Goal: Task Accomplishment & Management: Manage account settings

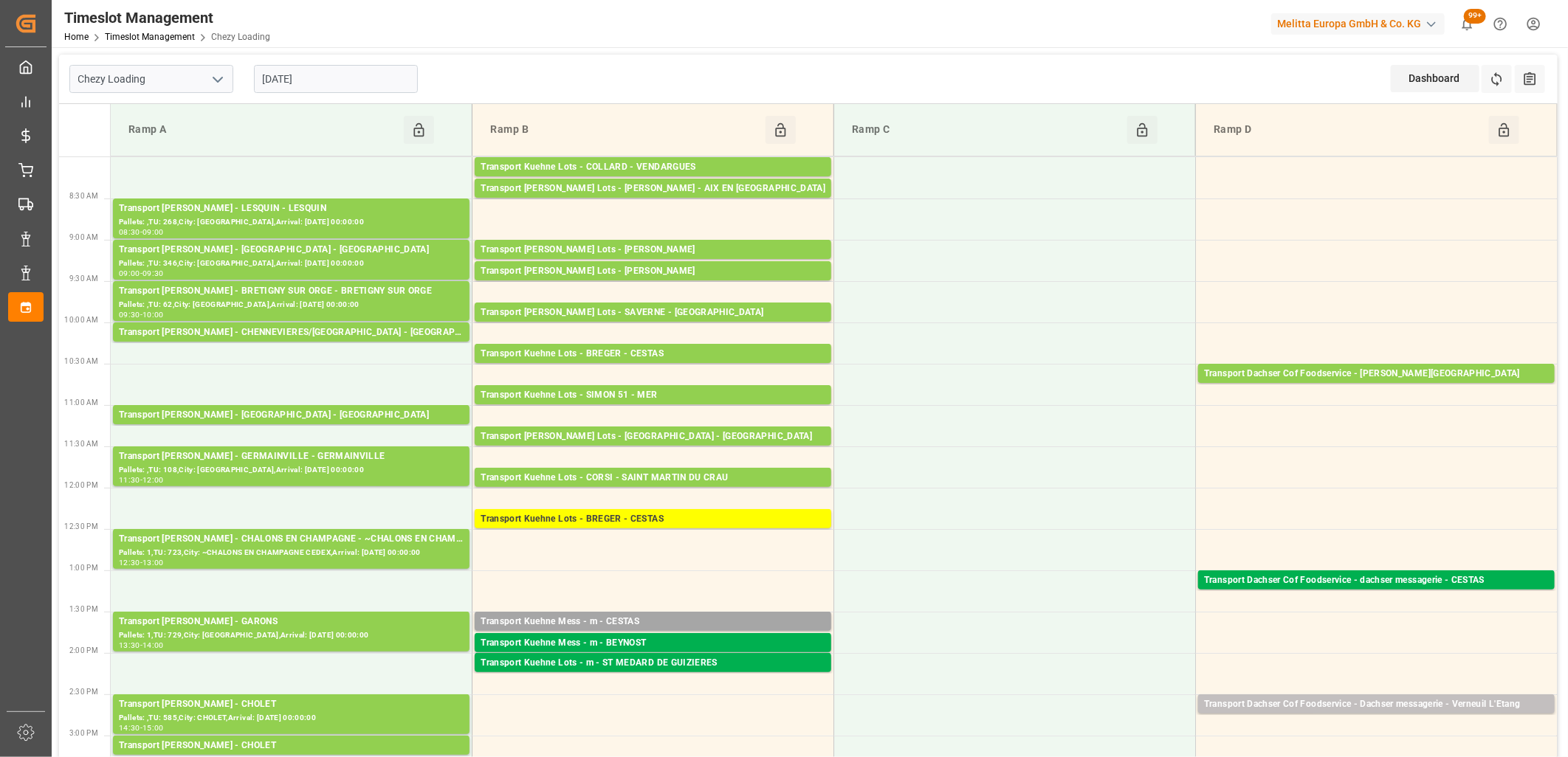
scroll to position [245, 0]
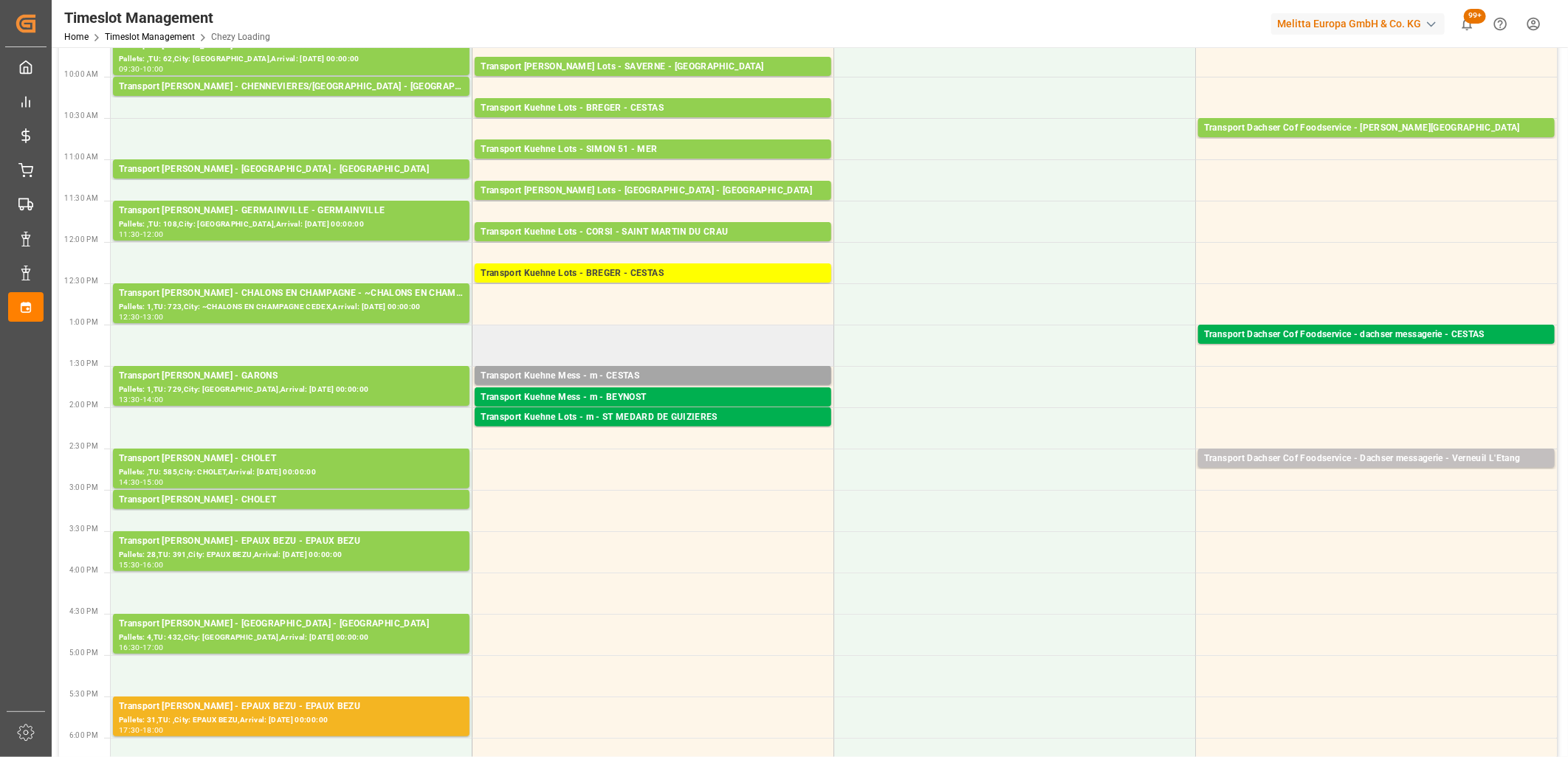
click at [602, 363] on td at bounding box center [652, 345] width 361 height 42
click at [599, 373] on div "Transport Kuehne Mess - m - CESTAS" at bounding box center [652, 376] width 344 height 15
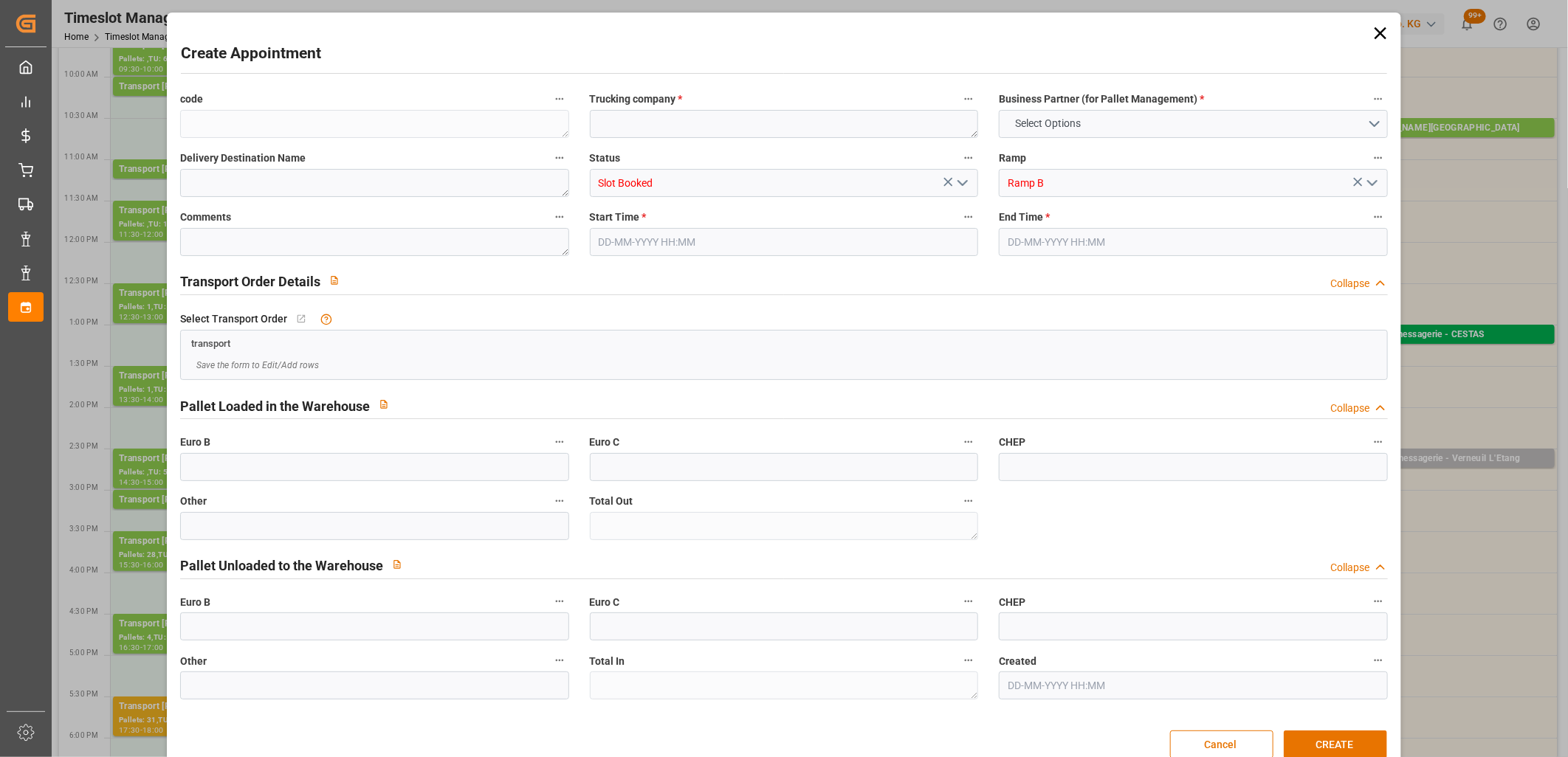
type input "0"
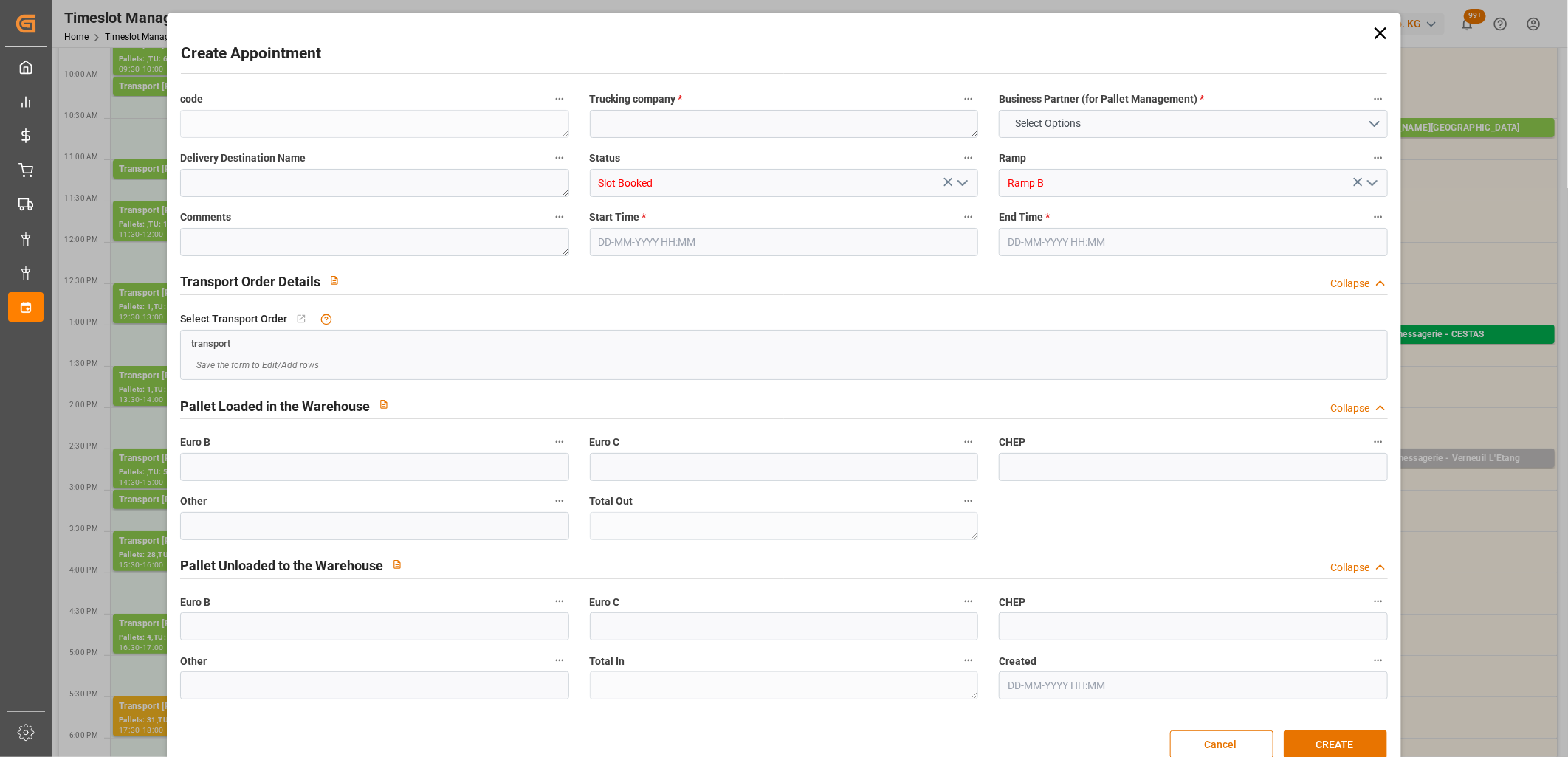
type input "0"
type input "[DATE] 13:00"
type input "[DATE] 13:30"
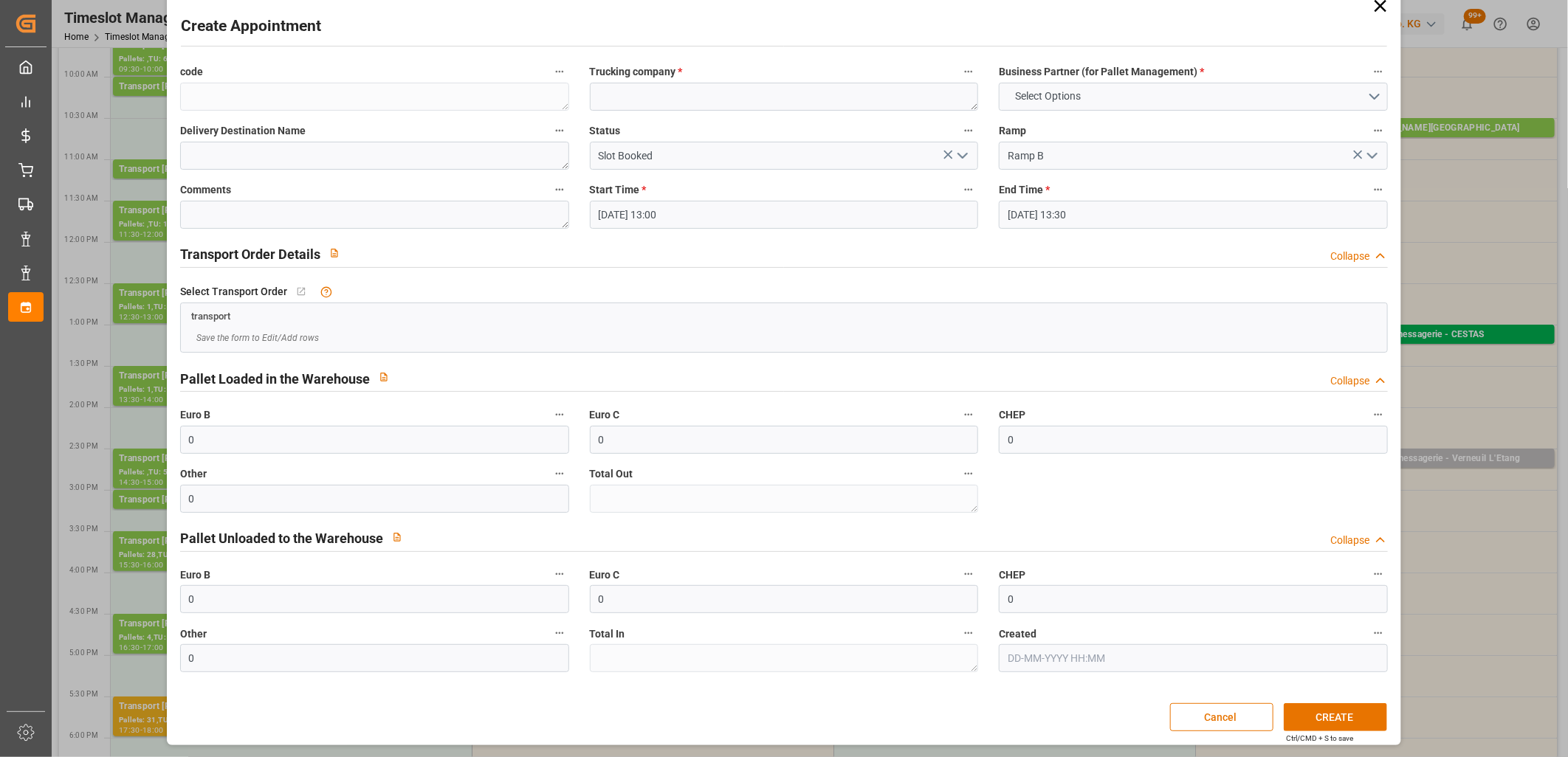
scroll to position [0, 0]
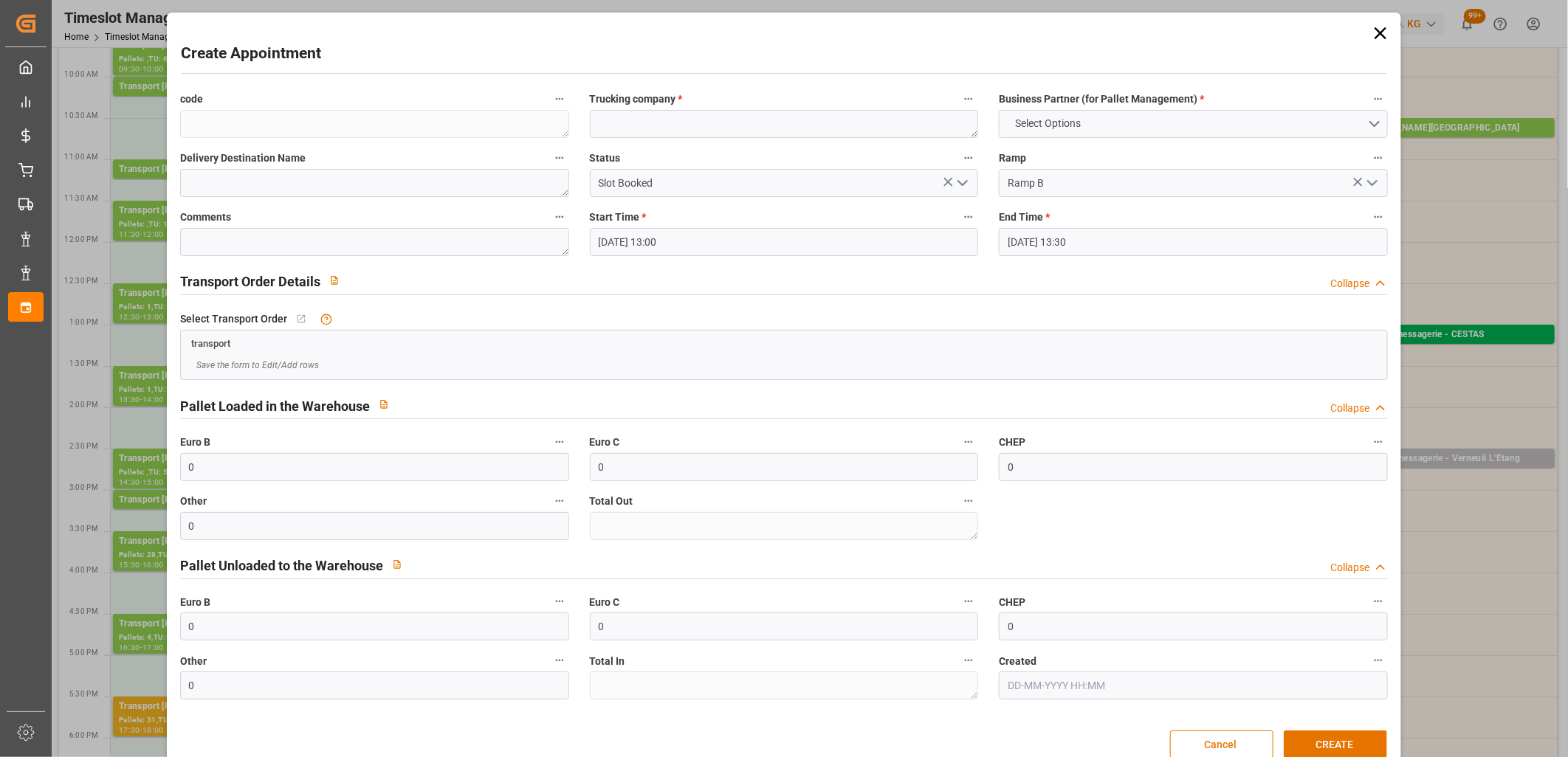
click at [1374, 34] on icon at bounding box center [1380, 33] width 21 height 21
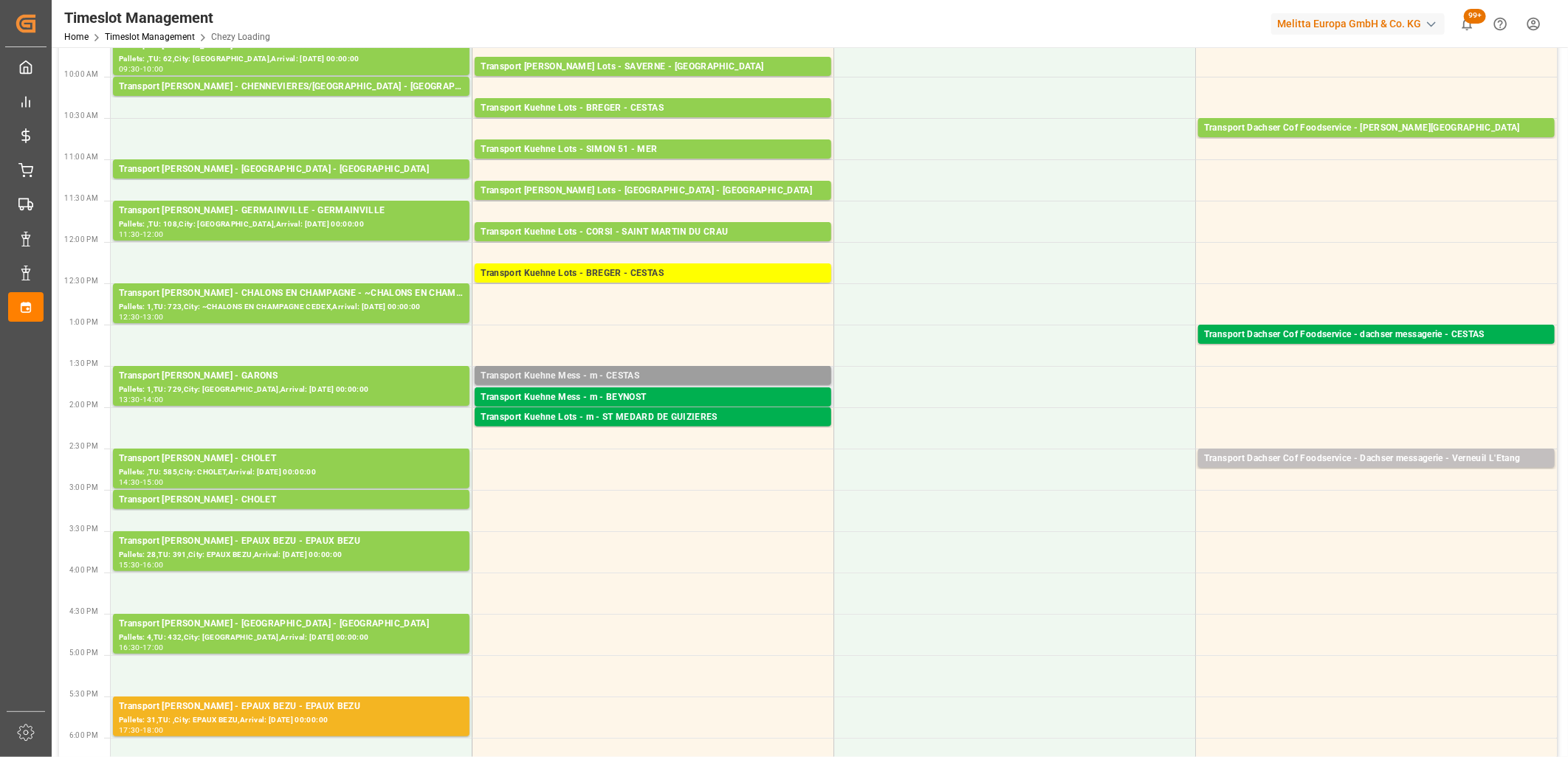
click at [599, 370] on div "Transport Kuehne Mess - m - CESTAS" at bounding box center [652, 376] width 344 height 15
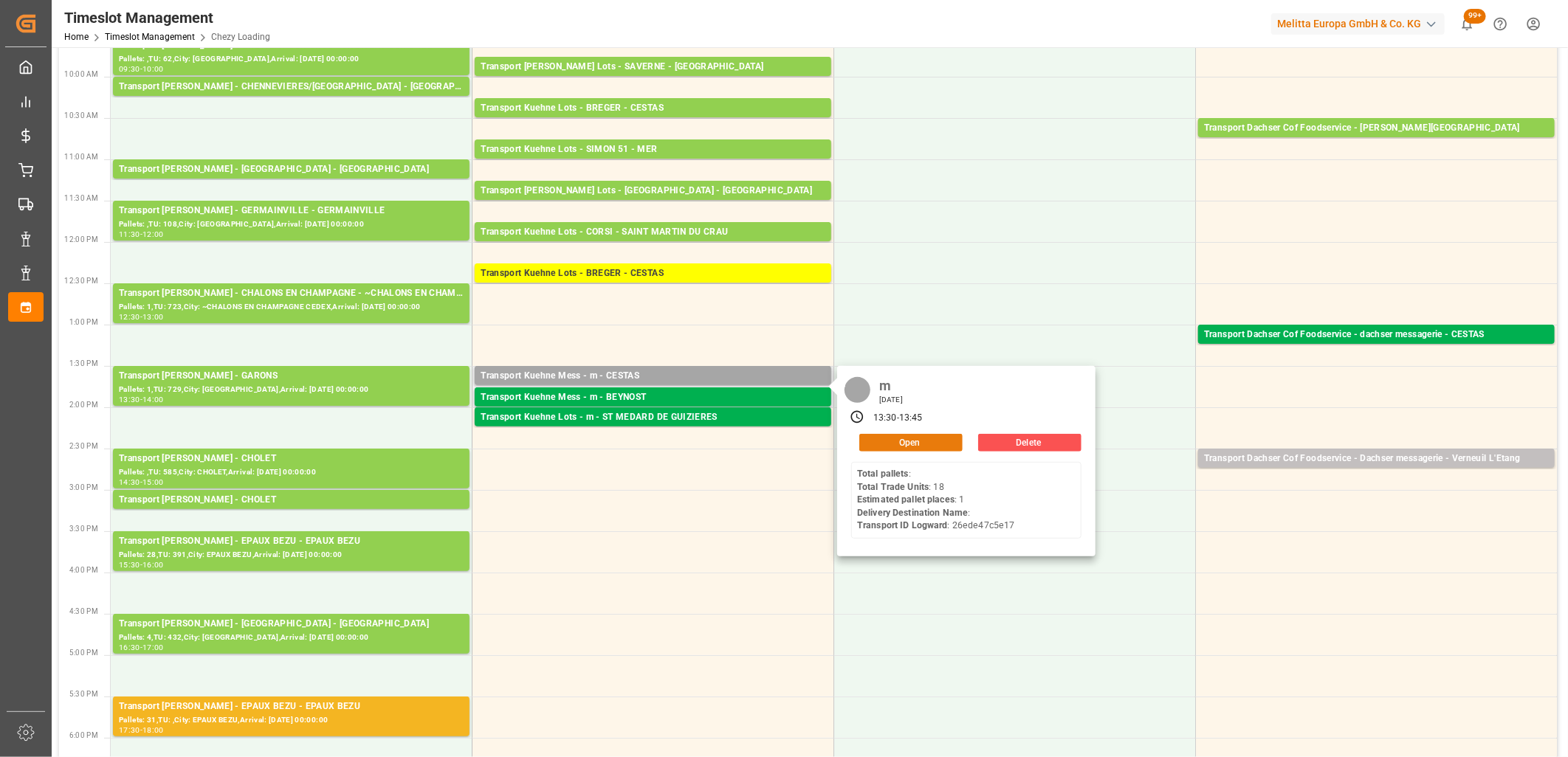
click at [883, 439] on button "Open" at bounding box center [911, 442] width 103 height 18
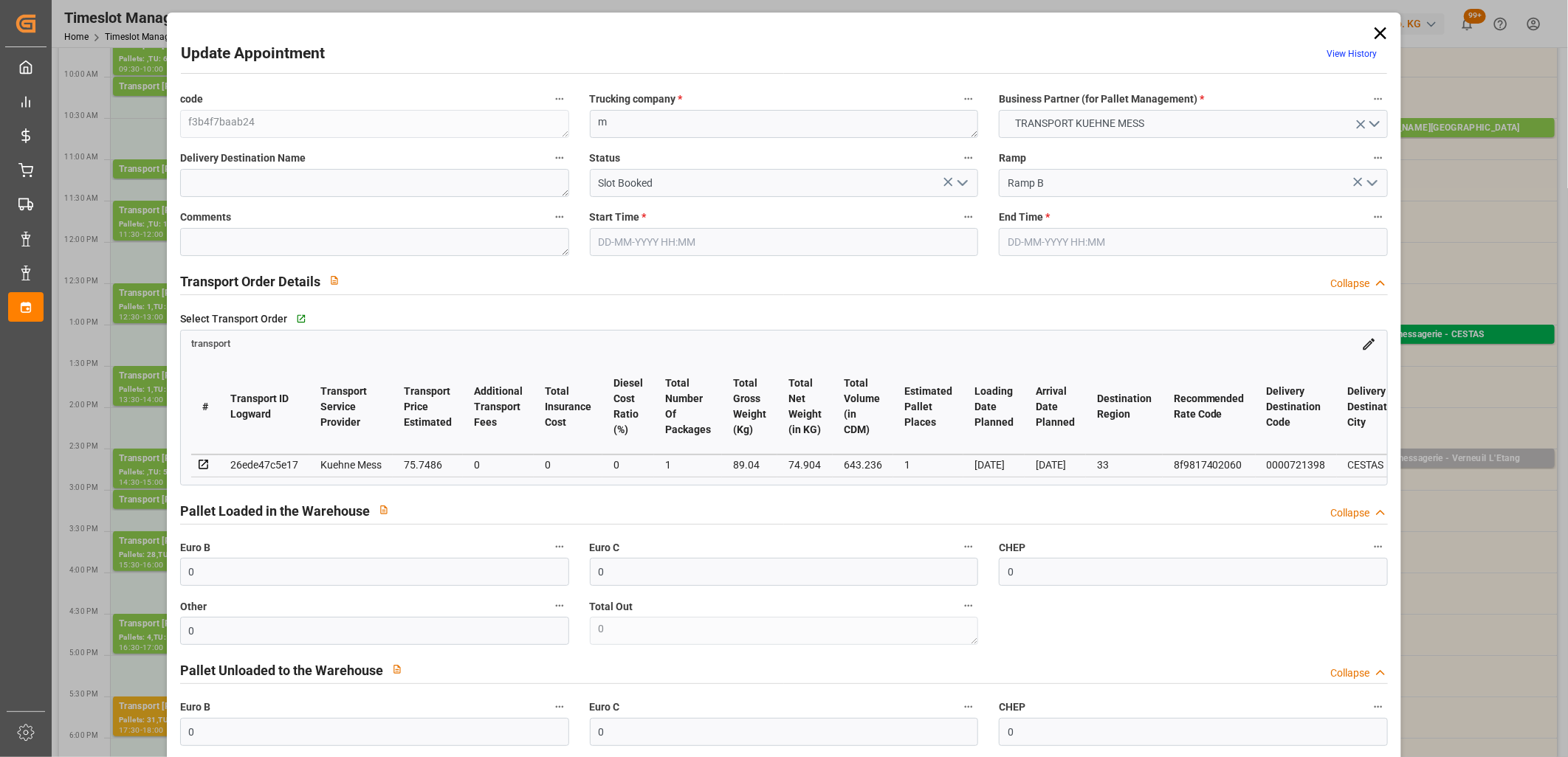
type input "[DATE] 13:30"
type input "[DATE] 13:45"
type input "[DATE] 11:46"
type input "[DATE]"
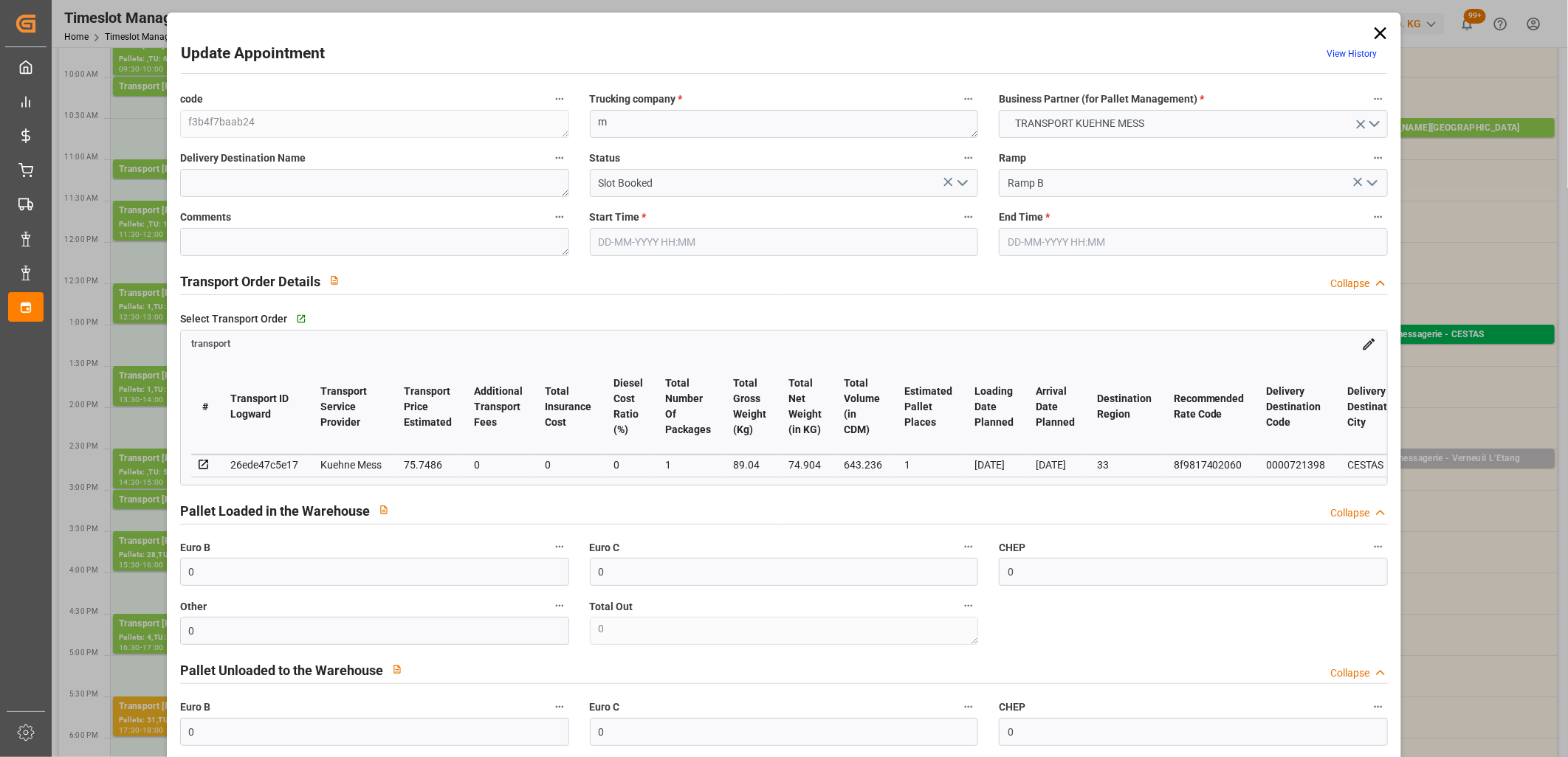
type input "[DATE]"
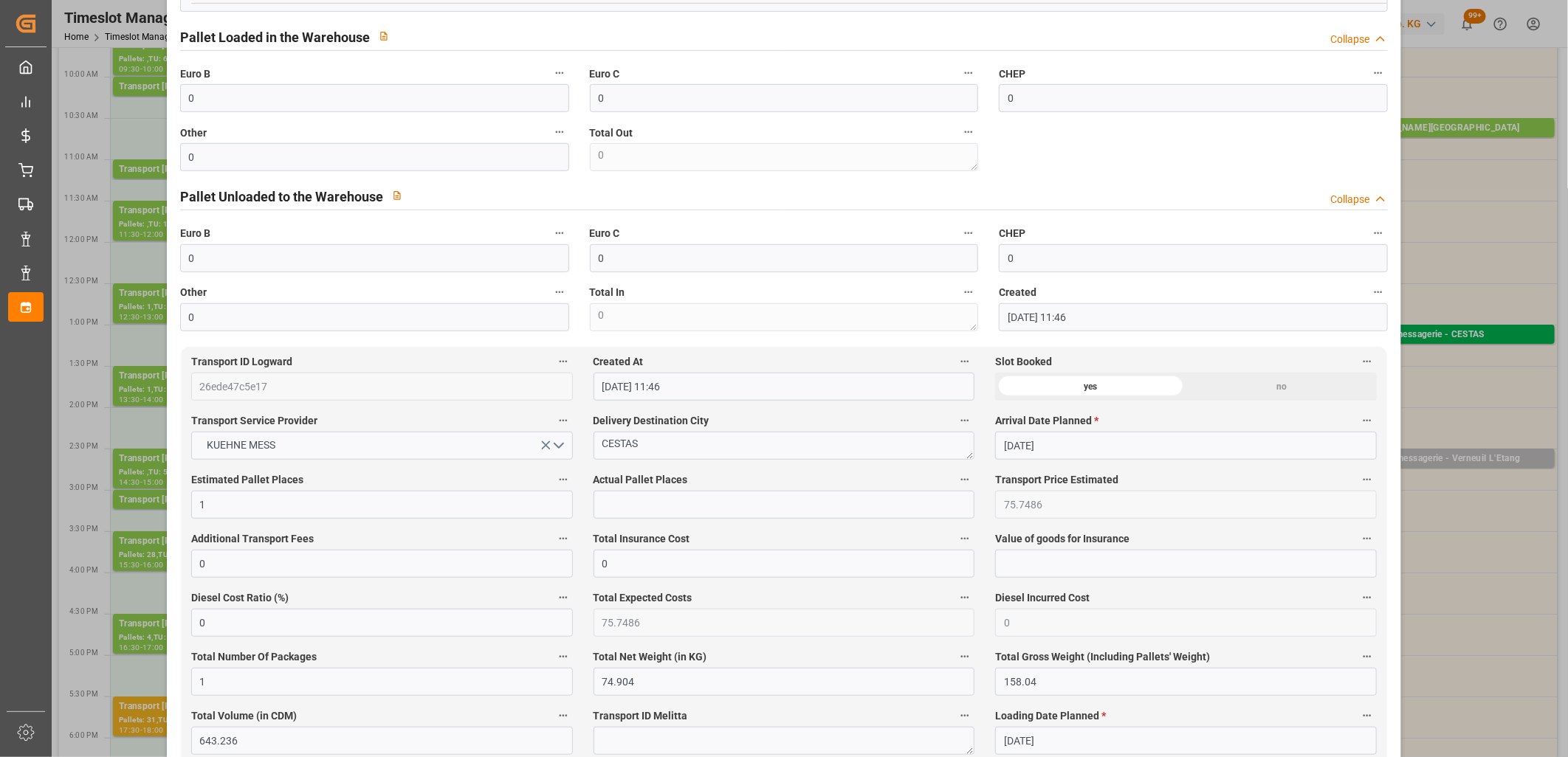
scroll to position [492, 0]
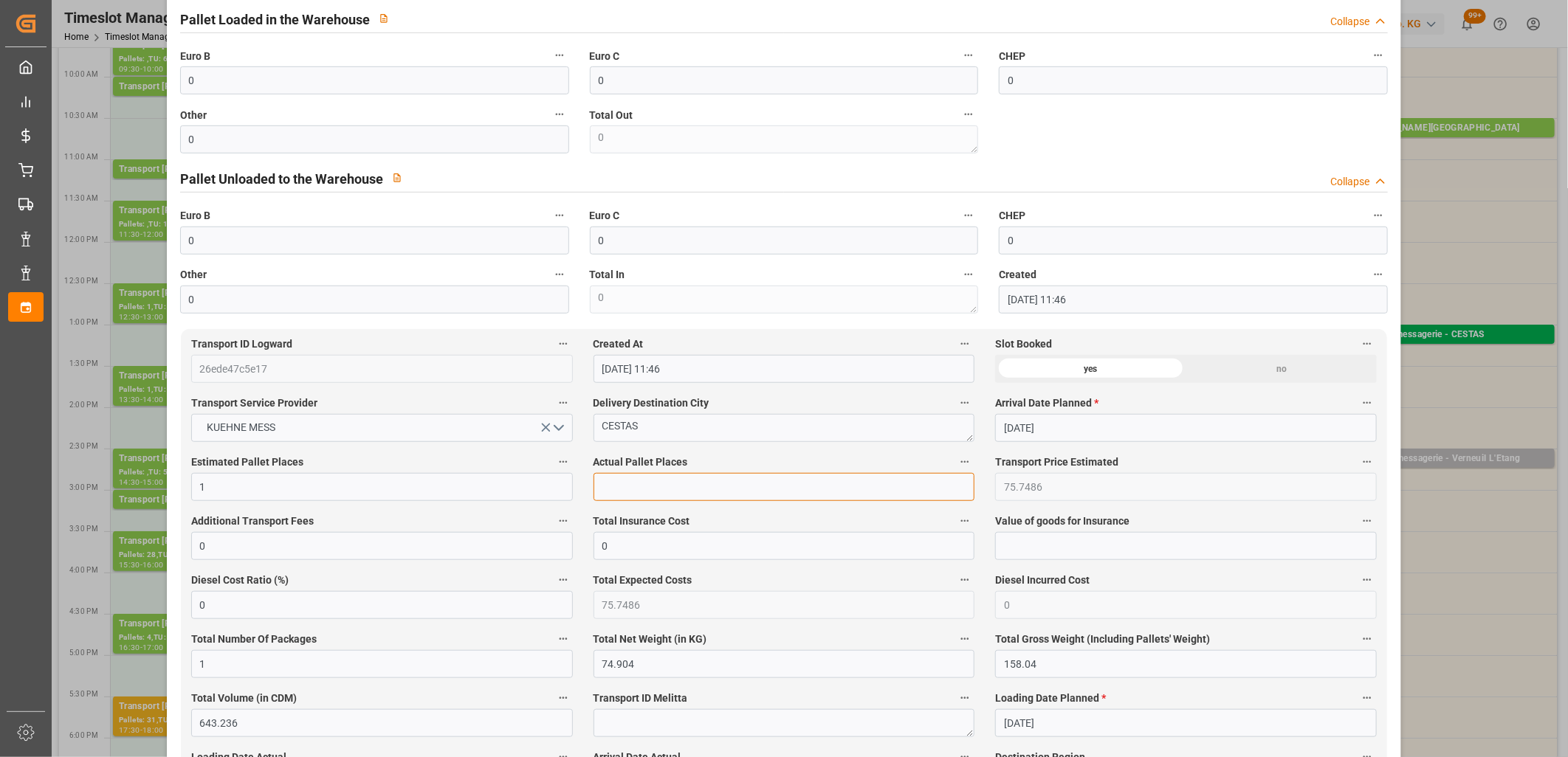
click at [683, 480] on input "text" at bounding box center [785, 487] width 382 height 28
type input "1"
click at [407, 83] on input "0" at bounding box center [374, 80] width 389 height 28
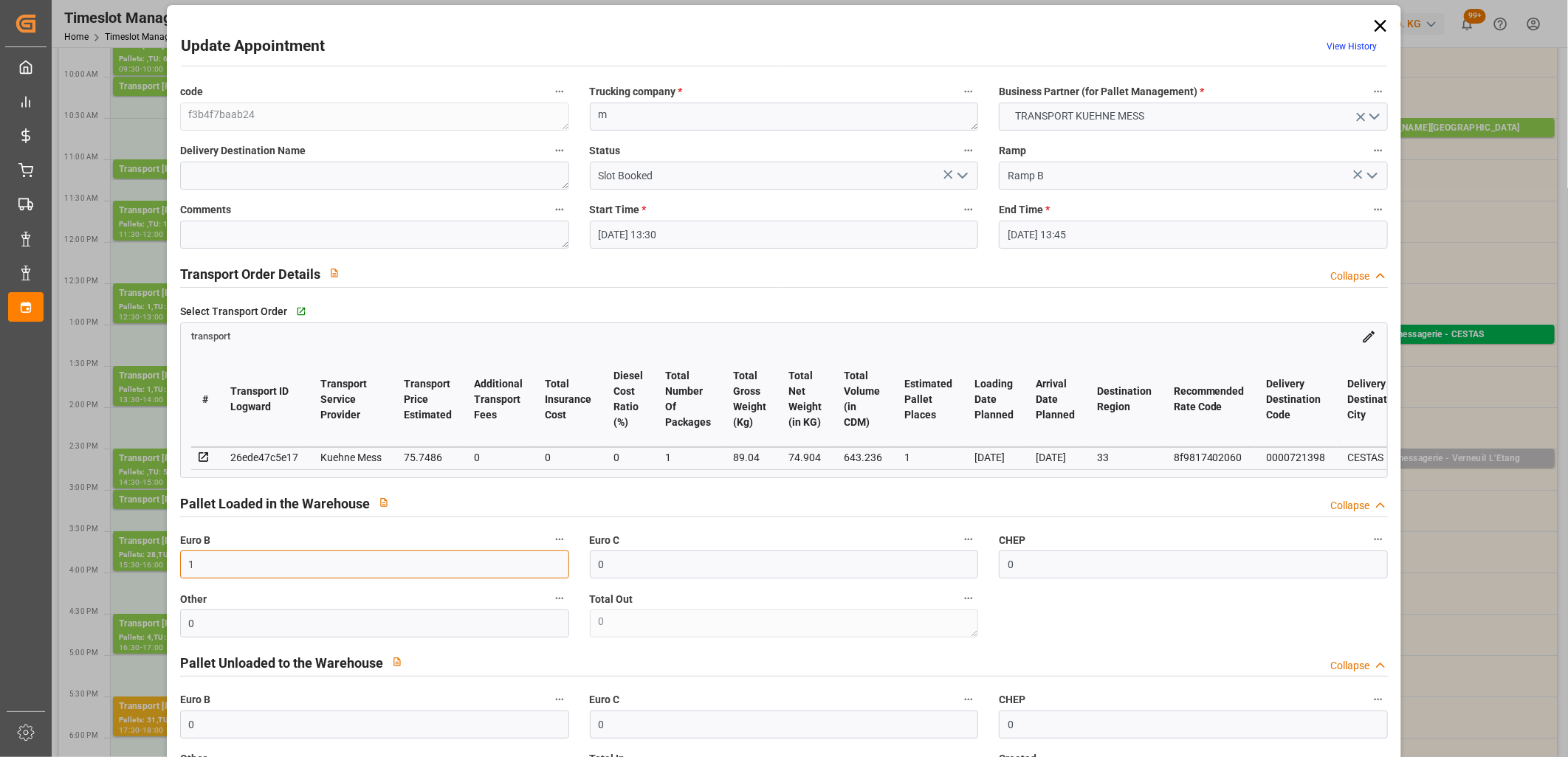
scroll to position [0, 0]
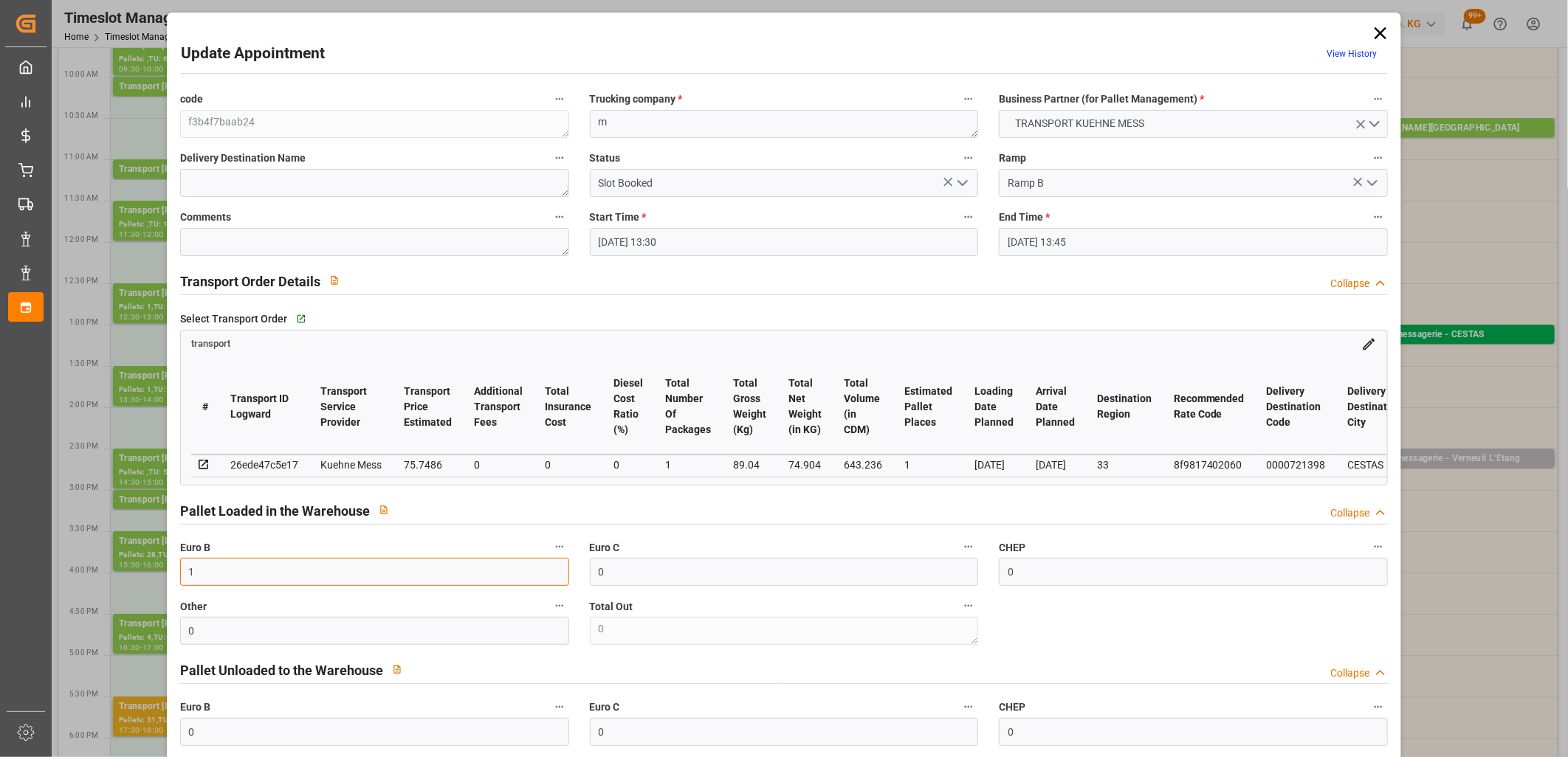
type input "1"
click at [962, 186] on icon "open menu" at bounding box center [962, 183] width 18 height 18
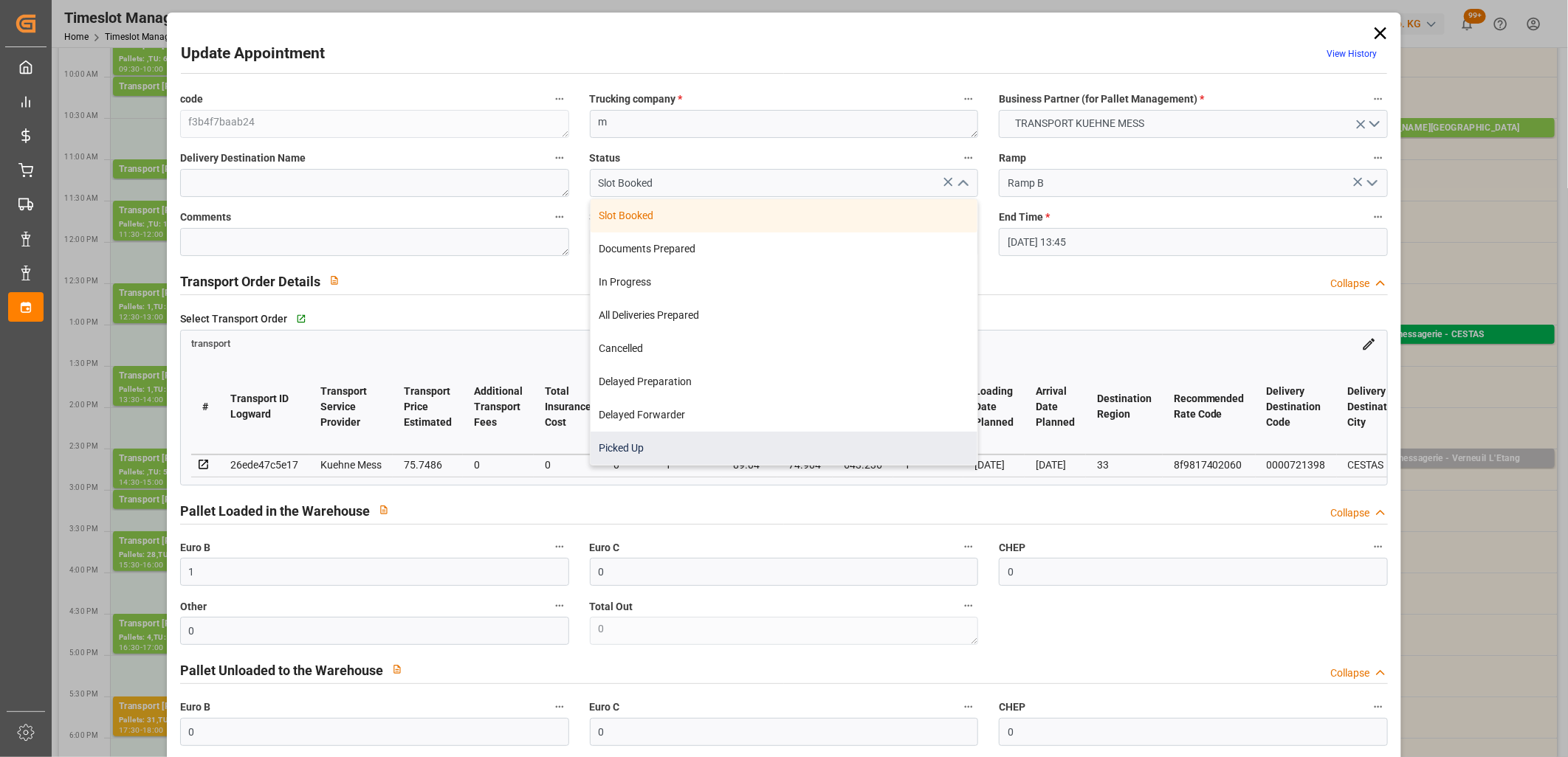
click at [762, 436] on div "Picked Up" at bounding box center [784, 448] width 387 height 34
type input "Picked Up"
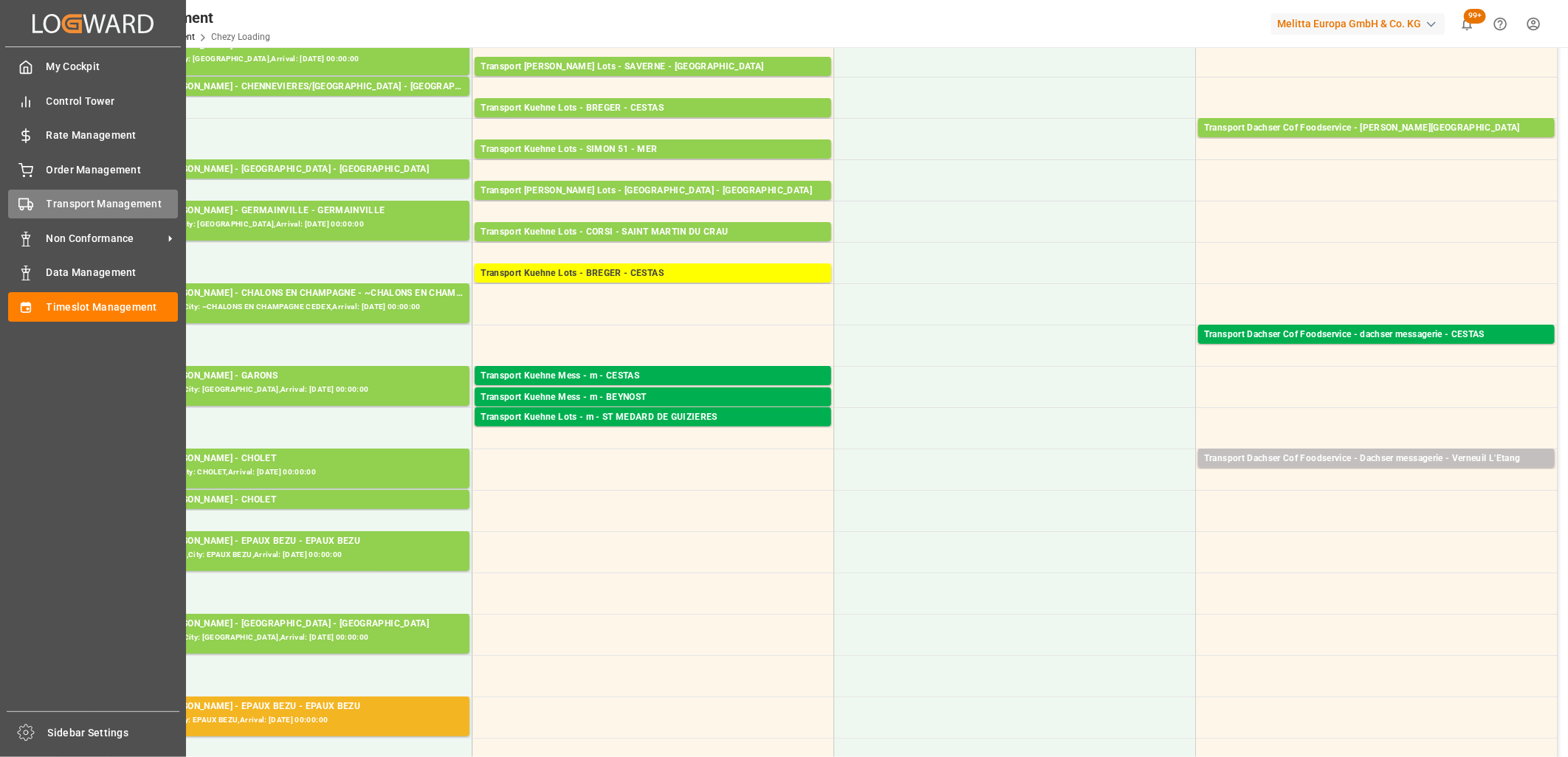
click at [26, 199] on rect at bounding box center [23, 203] width 9 height 8
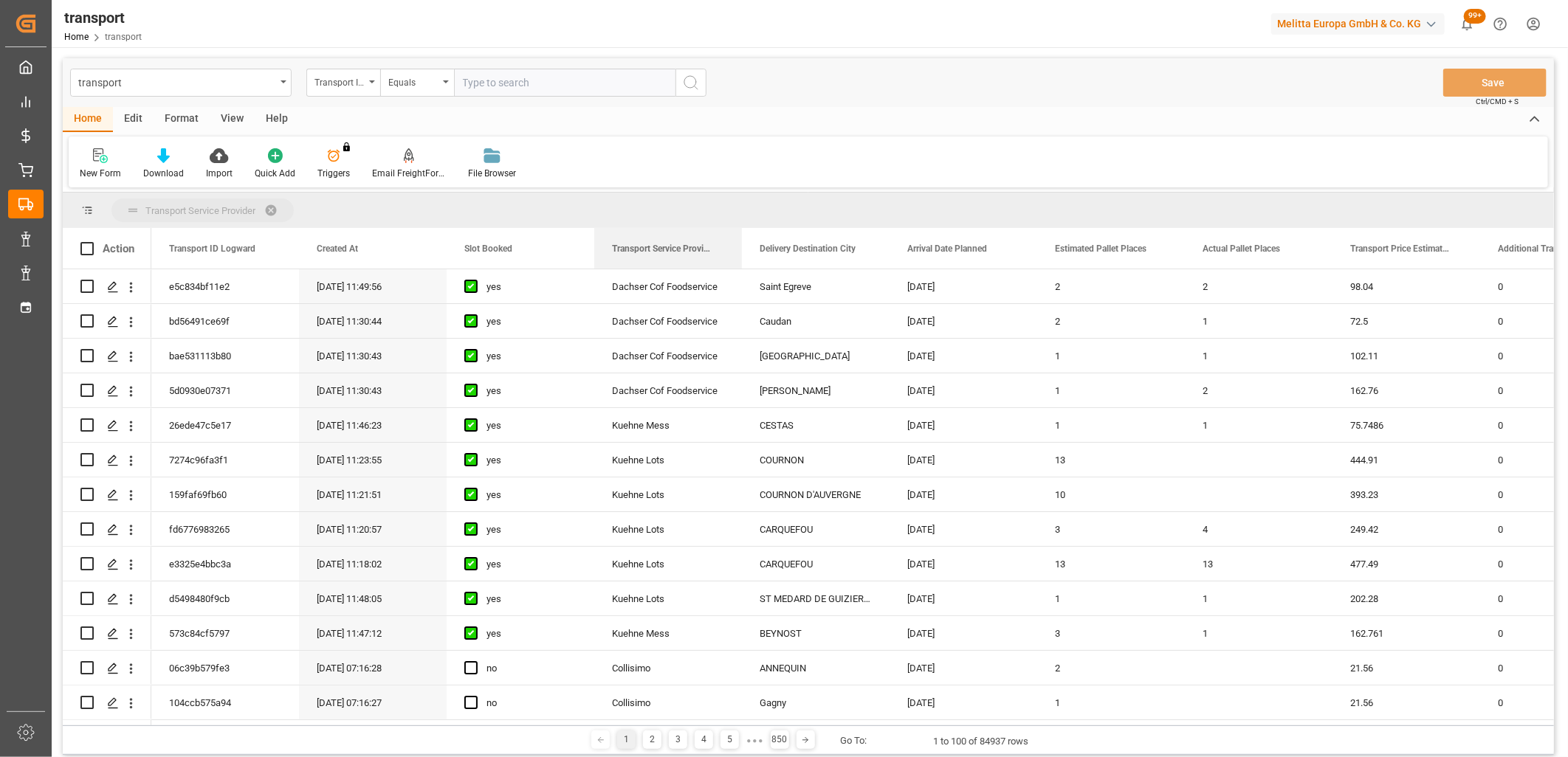
drag, startPoint x: 629, startPoint y: 247, endPoint x: 630, endPoint y: 211, distance: 36.0
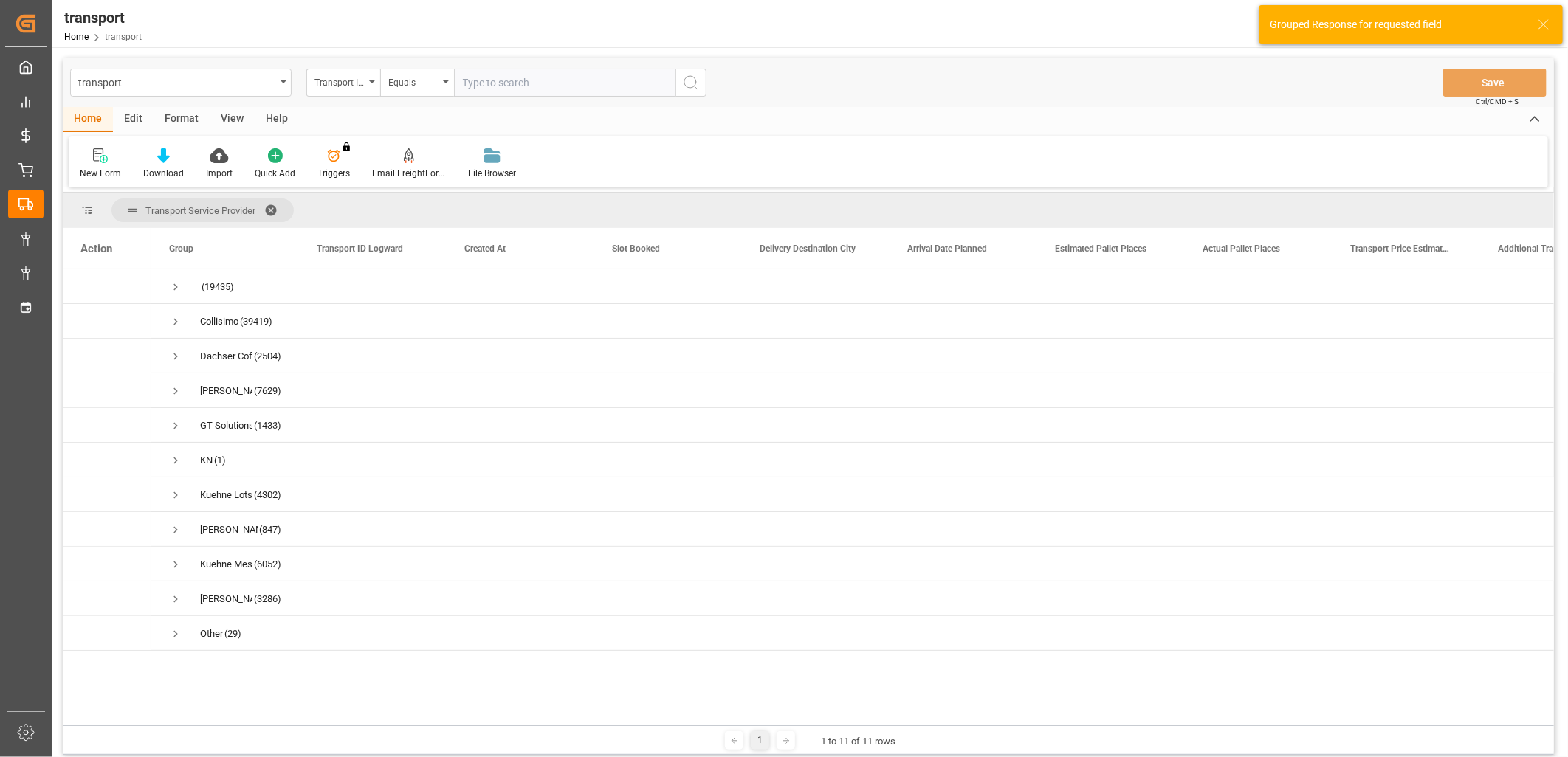
click at [354, 89] on div "Transport ID Logward" at bounding box center [343, 82] width 74 height 28
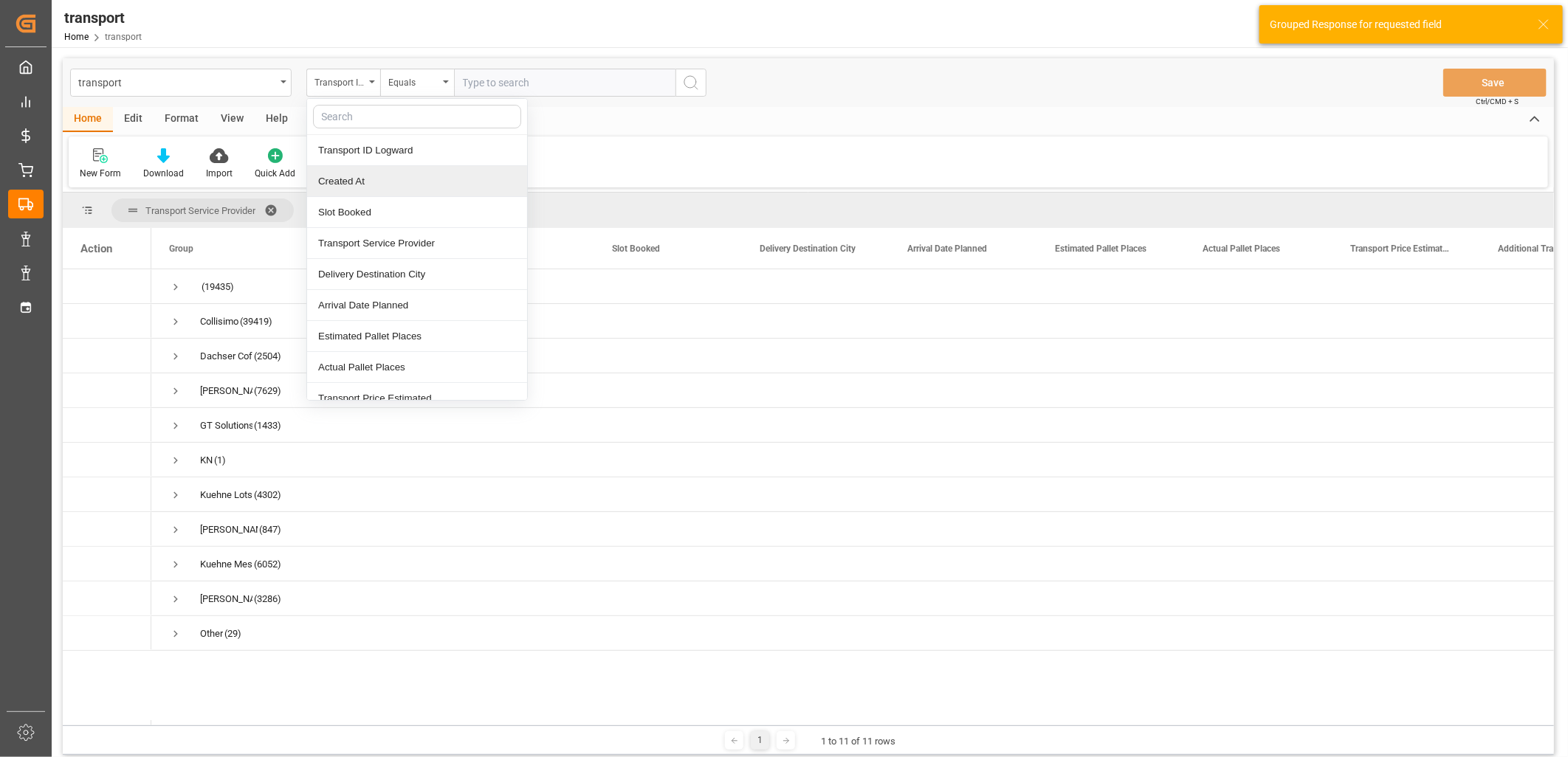
click at [344, 172] on div "Created At" at bounding box center [417, 181] width 220 height 31
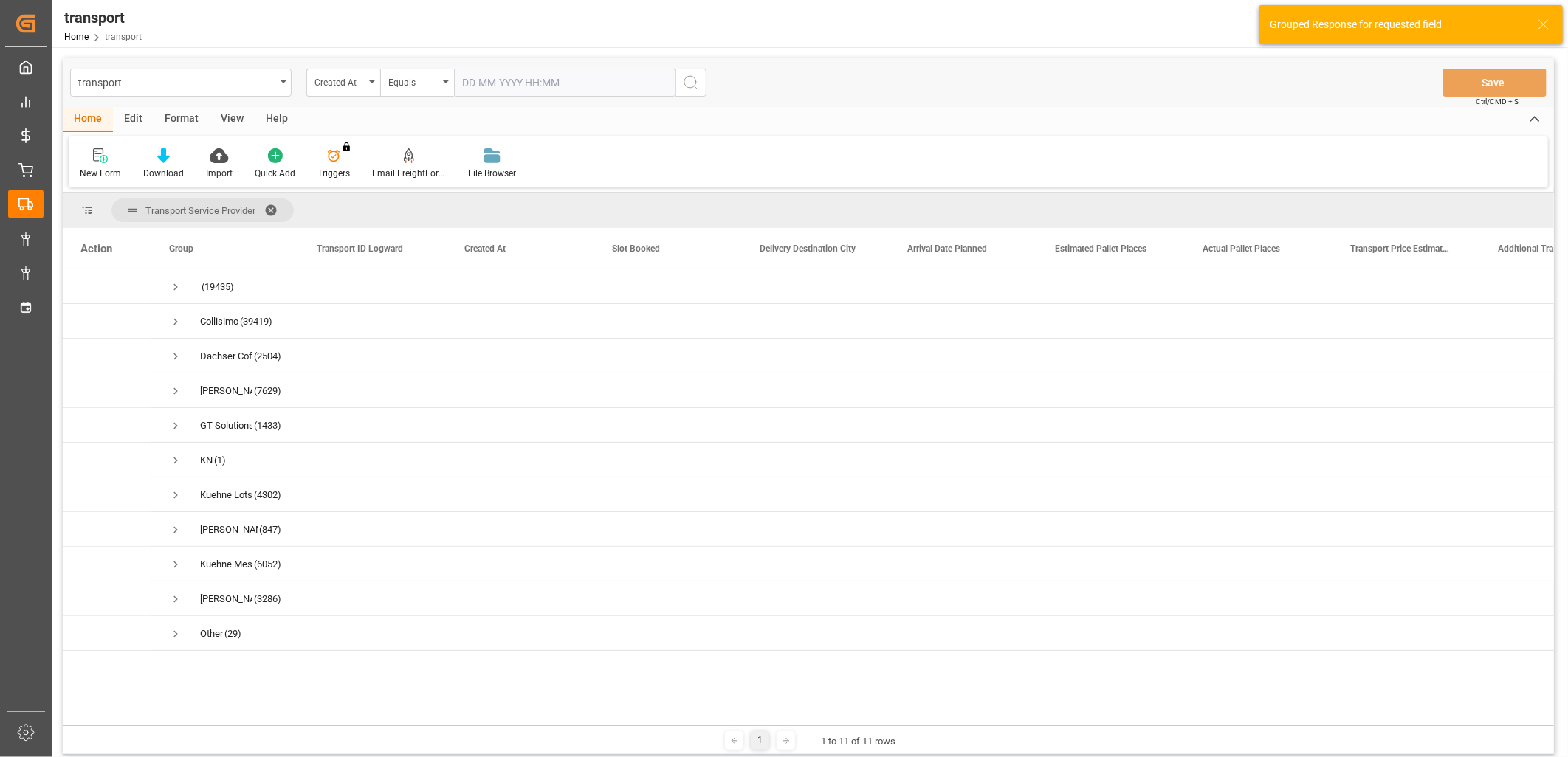
click at [473, 81] on input "text" at bounding box center [565, 82] width 222 height 28
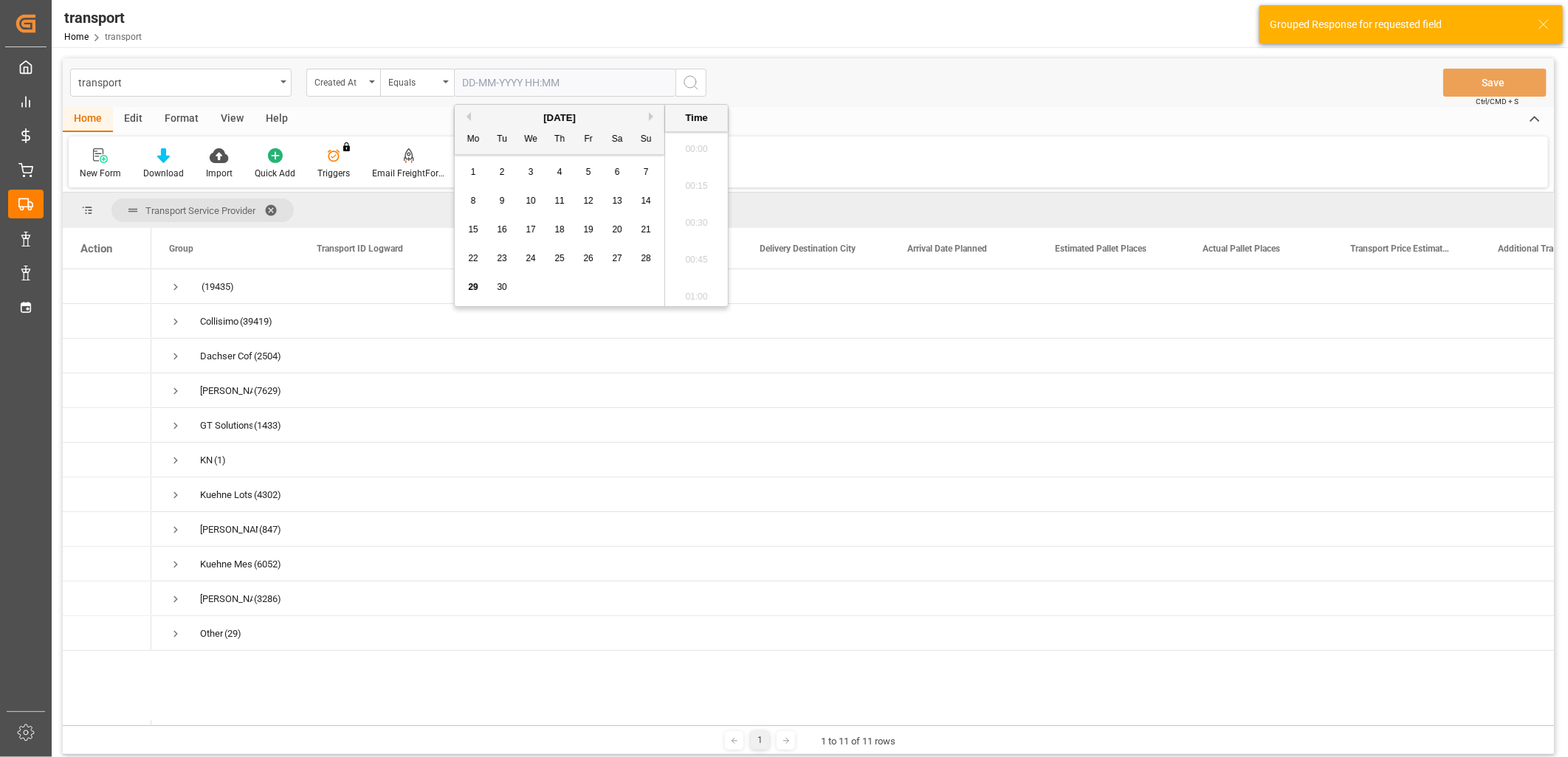
scroll to position [1480, 0]
click at [588, 258] on span "26" at bounding box center [588, 258] width 10 height 10
type input "[DATE] 00:00"
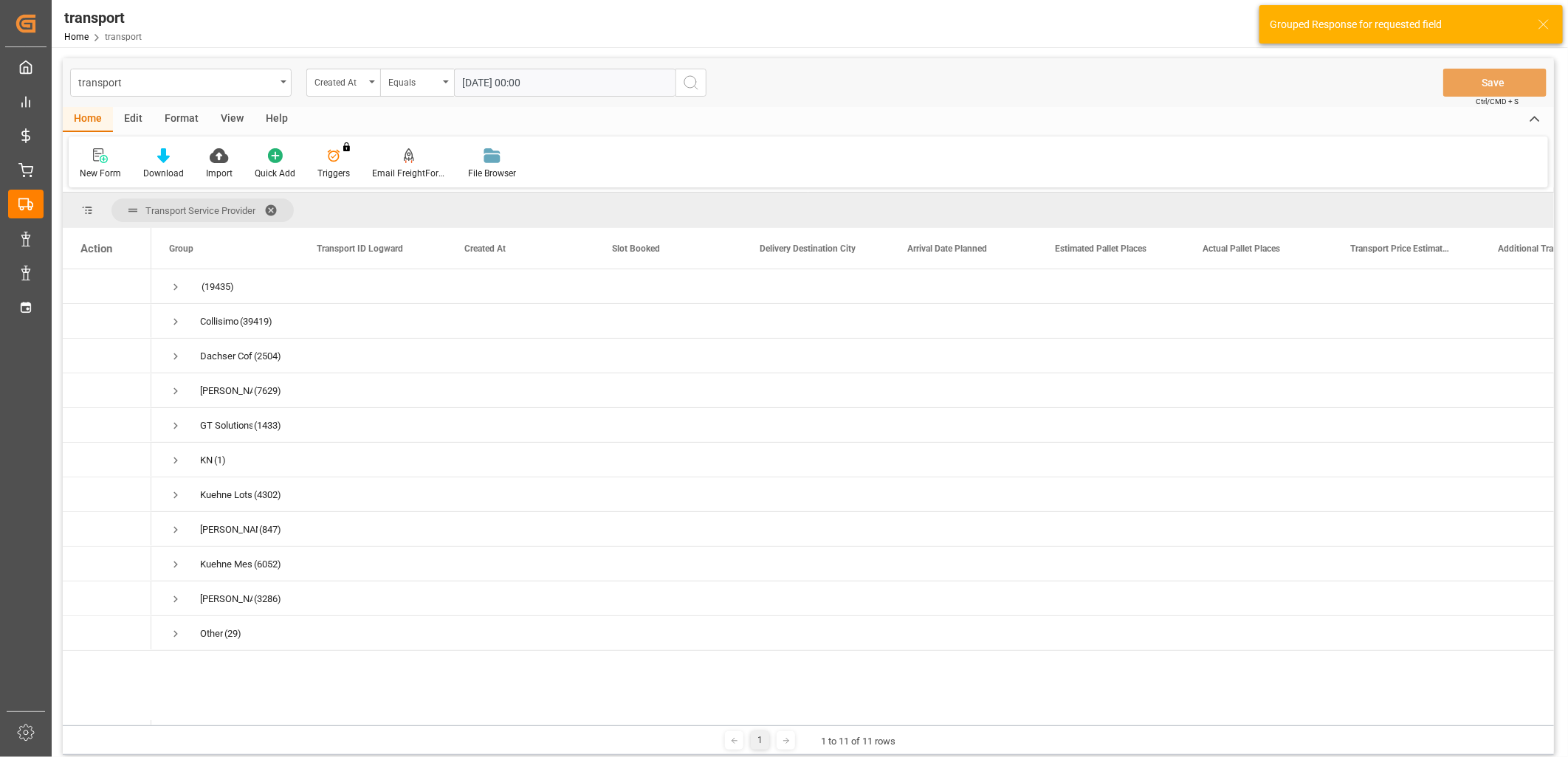
click at [689, 88] on icon "search button" at bounding box center [691, 83] width 18 height 18
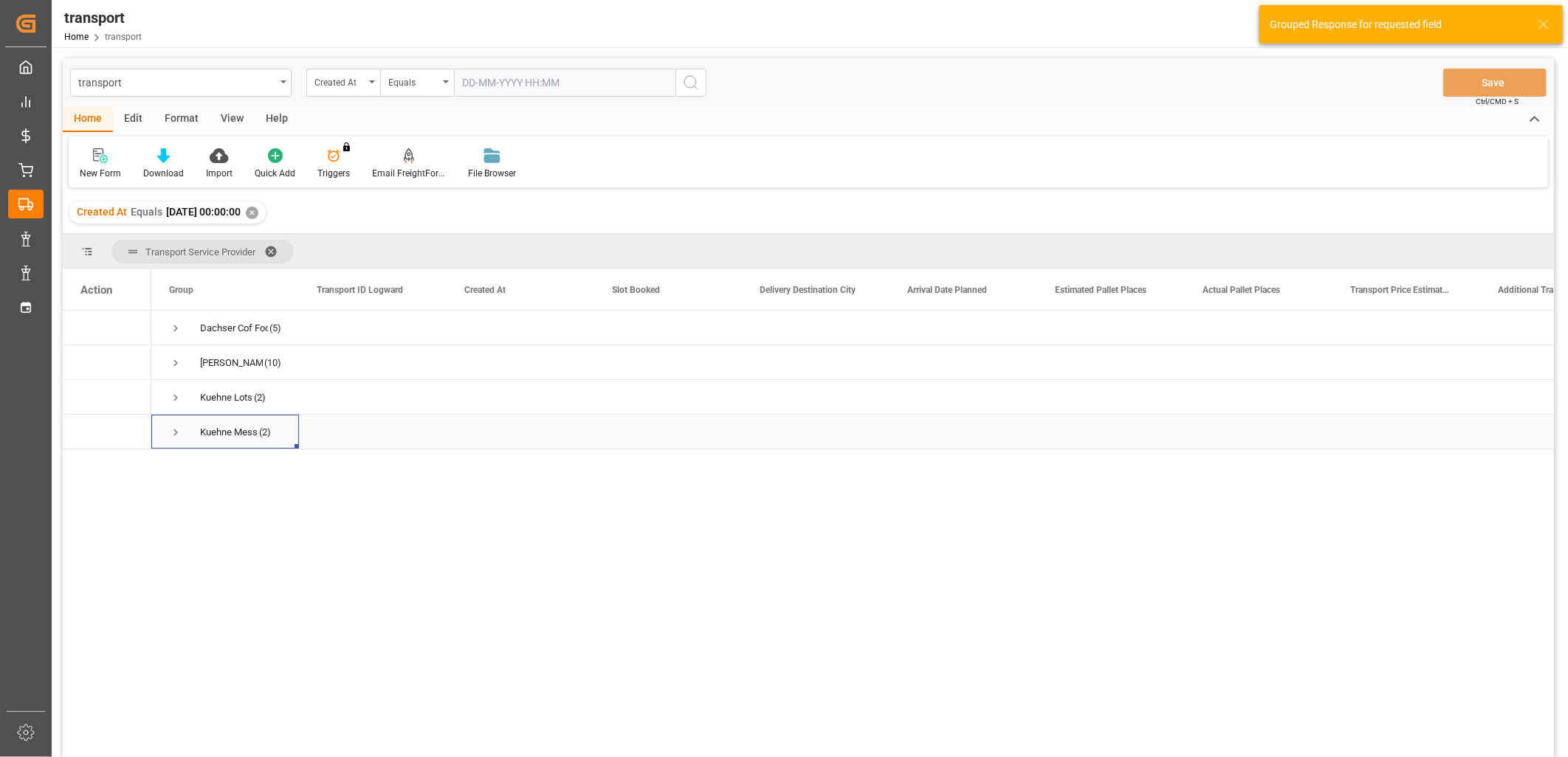
click at [173, 435] on span "Press SPACE to select this row." at bounding box center [175, 431] width 13 height 13
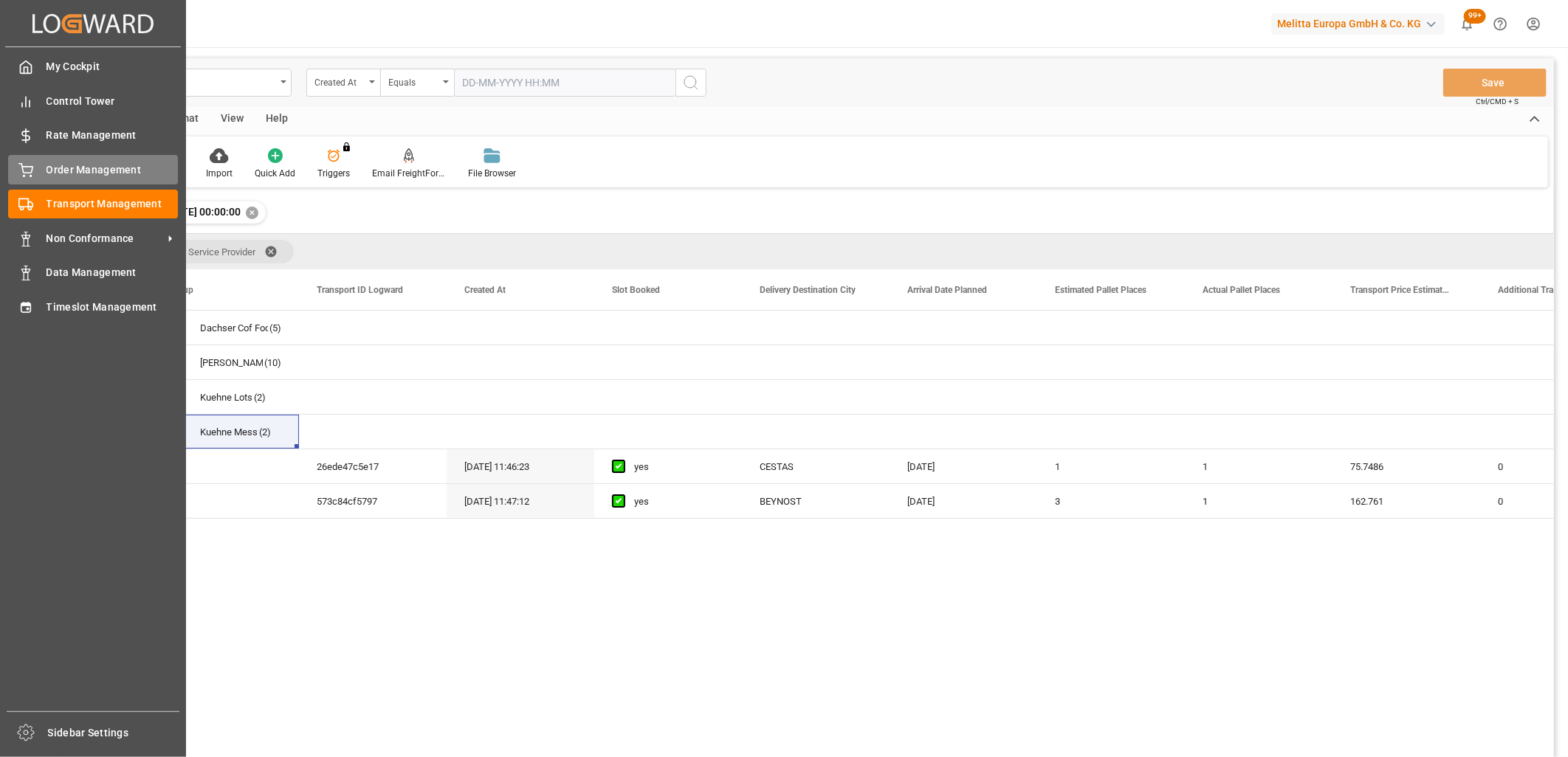
click at [31, 179] on div "Order Management Order Management" at bounding box center [93, 169] width 170 height 29
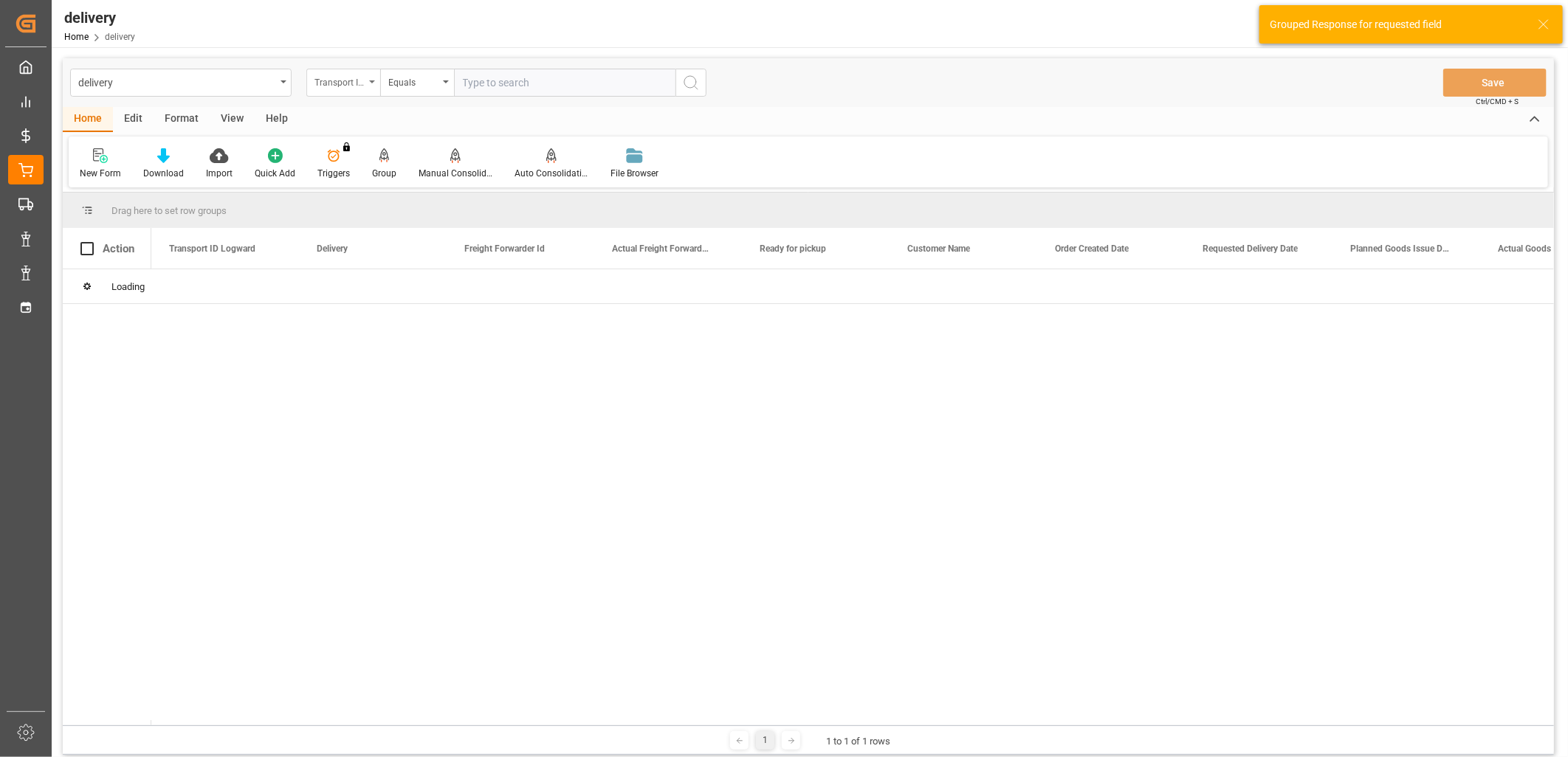
click at [341, 84] on div "Transport ID Logward" at bounding box center [340, 80] width 50 height 17
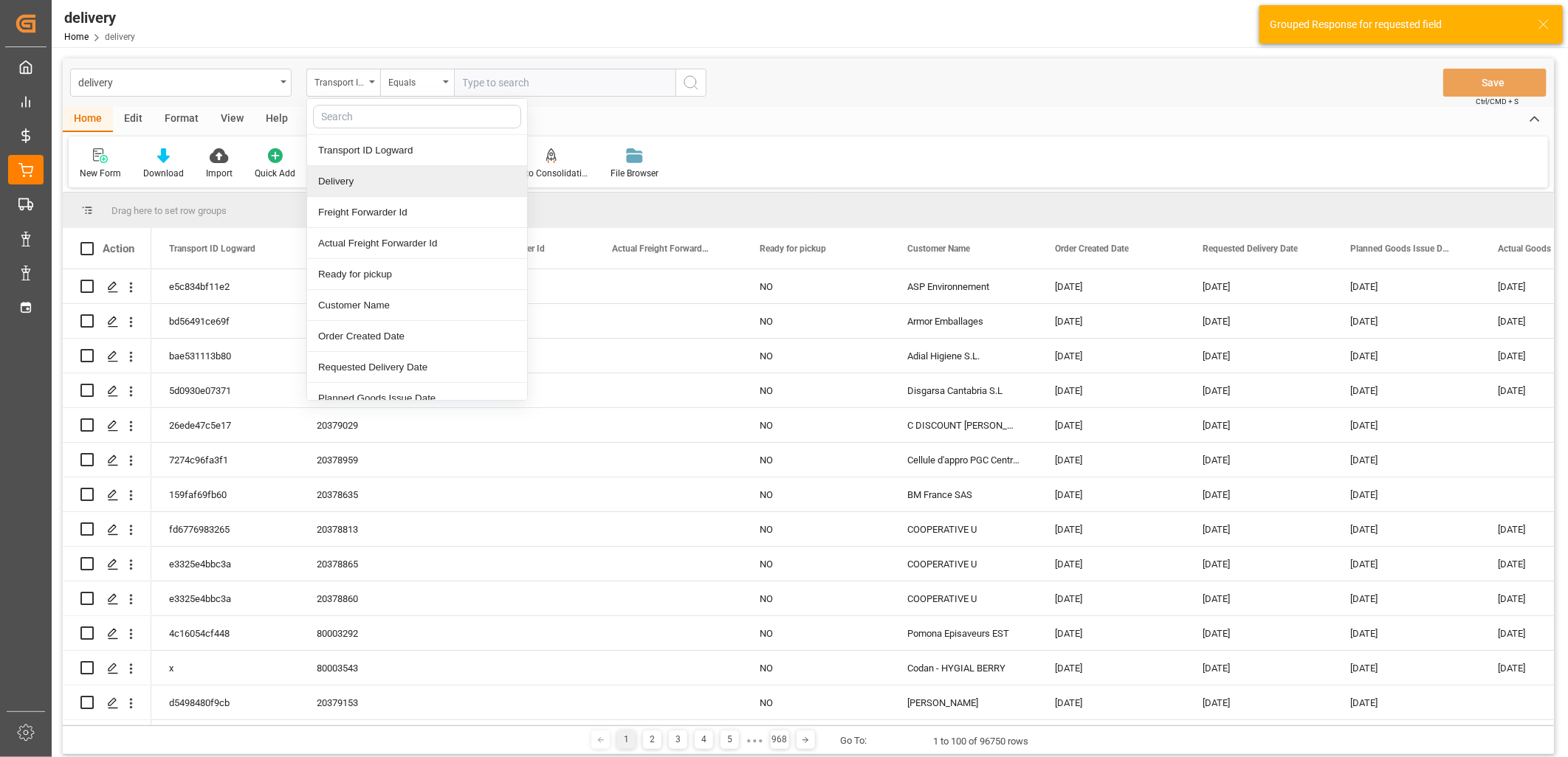
click at [339, 188] on div "Delivery" at bounding box center [417, 181] width 220 height 31
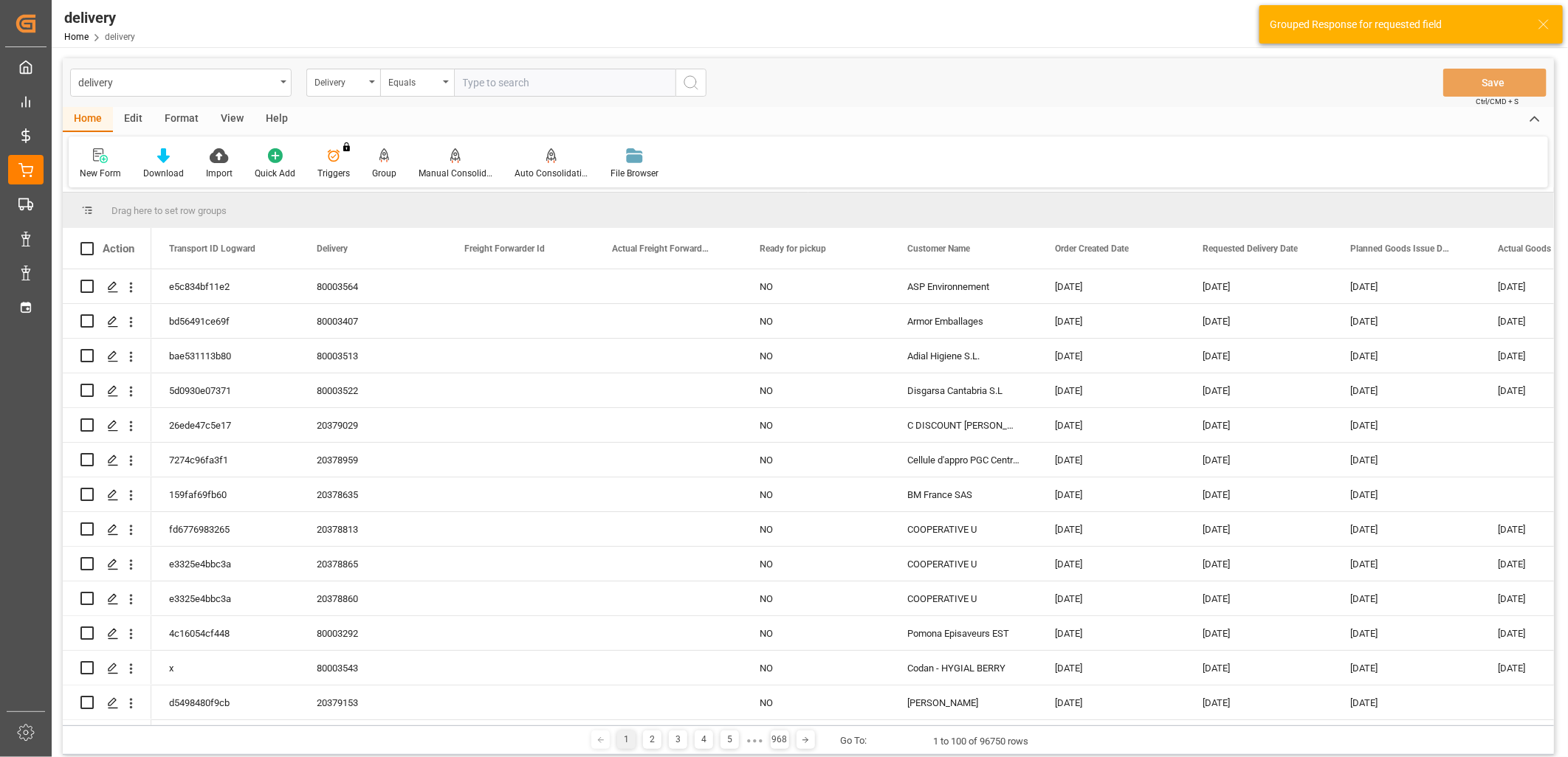
click at [474, 75] on input "text" at bounding box center [565, 82] width 222 height 28
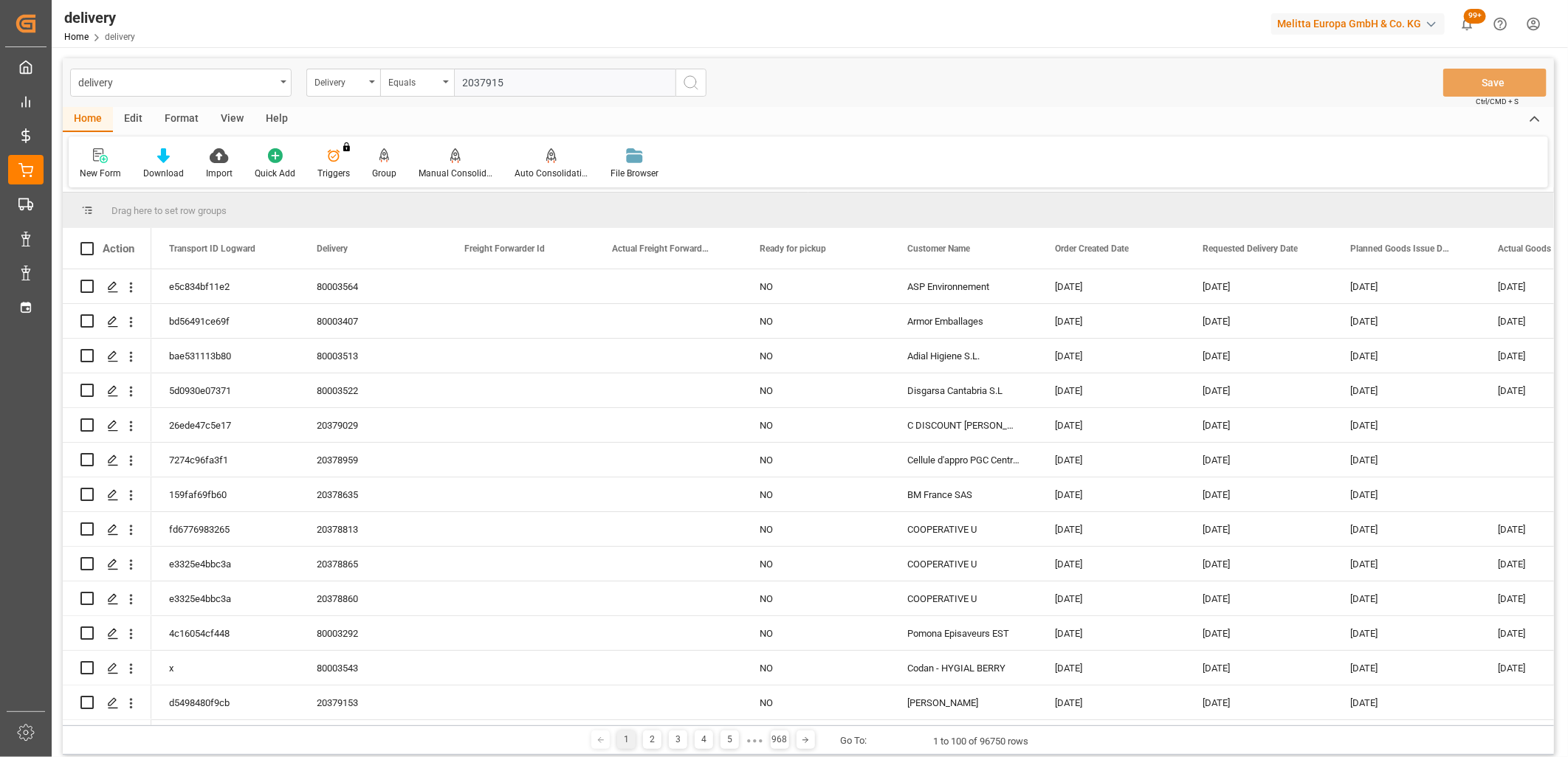
type input "20379153"
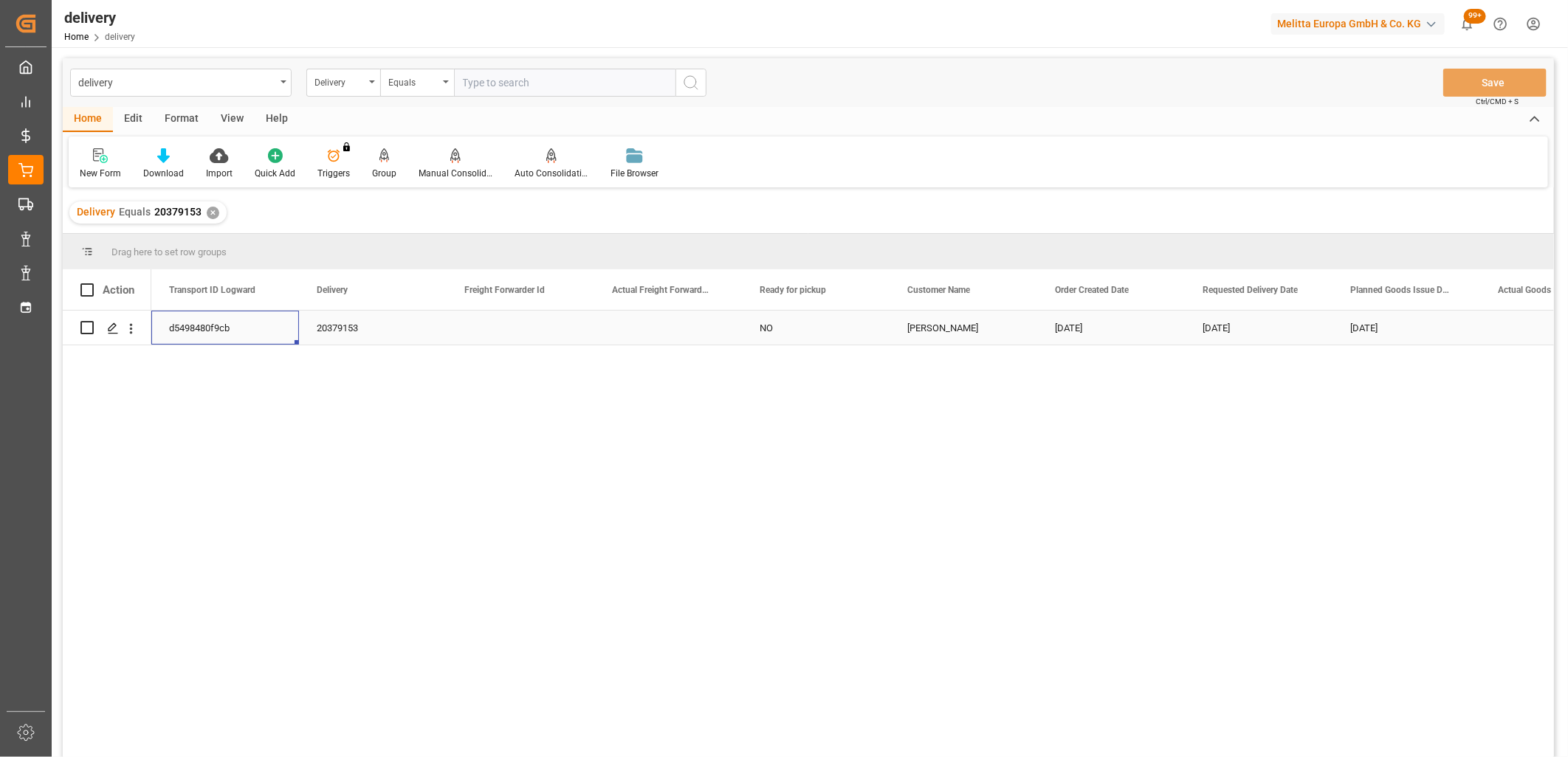
click at [190, 320] on div "d5498480f9cb" at bounding box center [225, 328] width 147 height 34
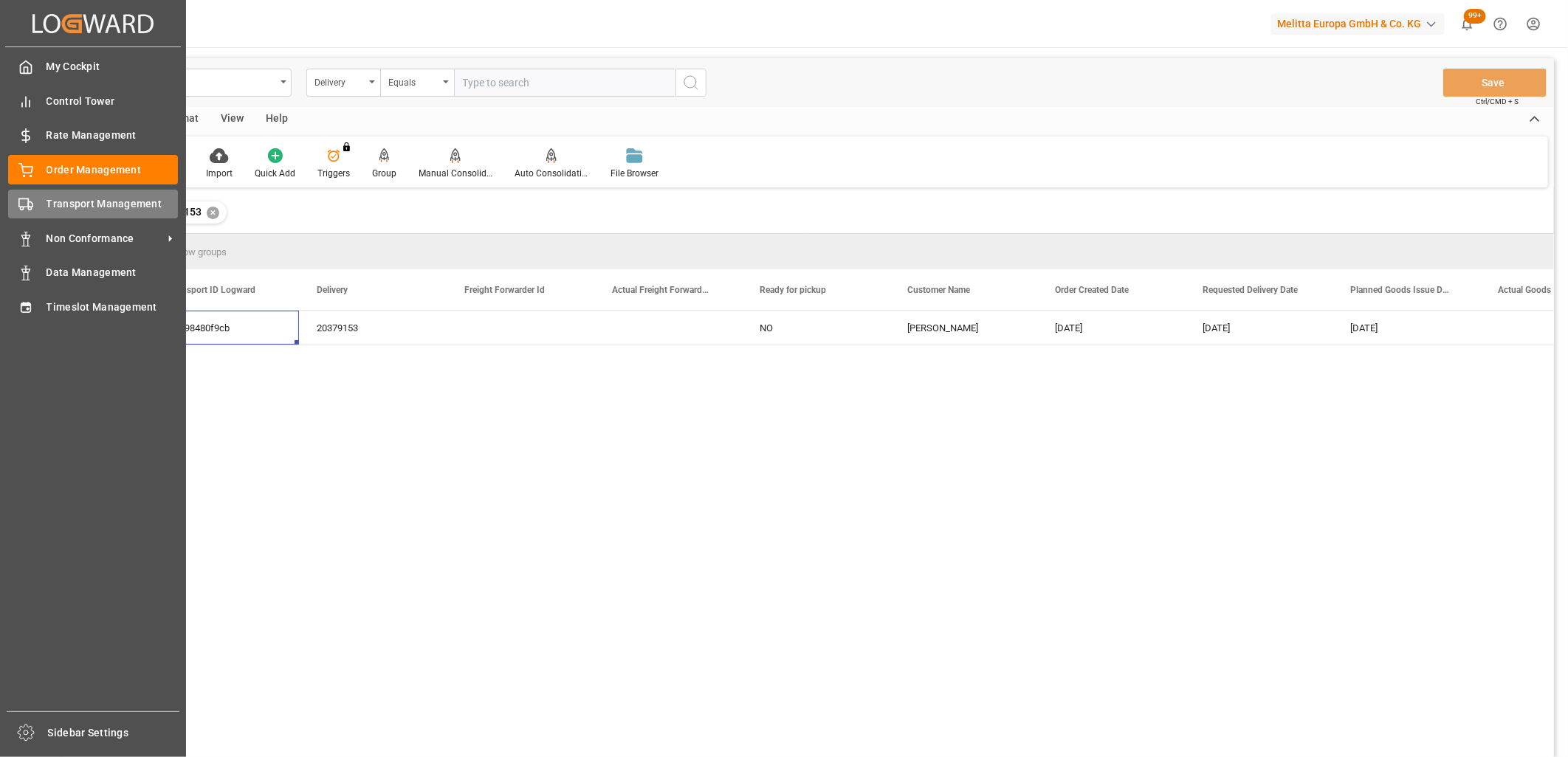
click at [33, 210] on icon at bounding box center [26, 204] width 15 height 15
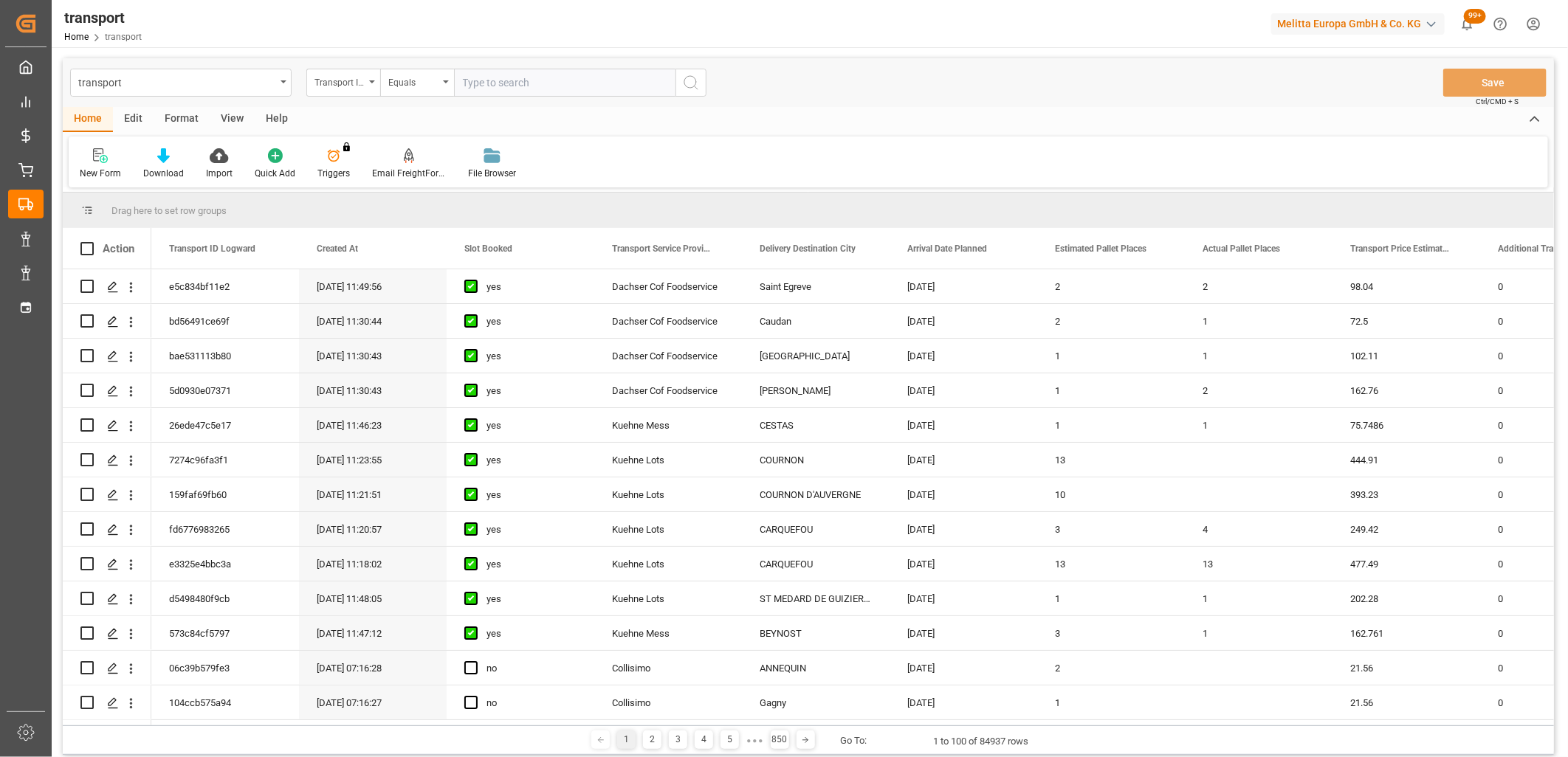
click at [521, 91] on input "text" at bounding box center [565, 82] width 222 height 28
paste input "d5498480f9cb"
type input "d5498480f9cb"
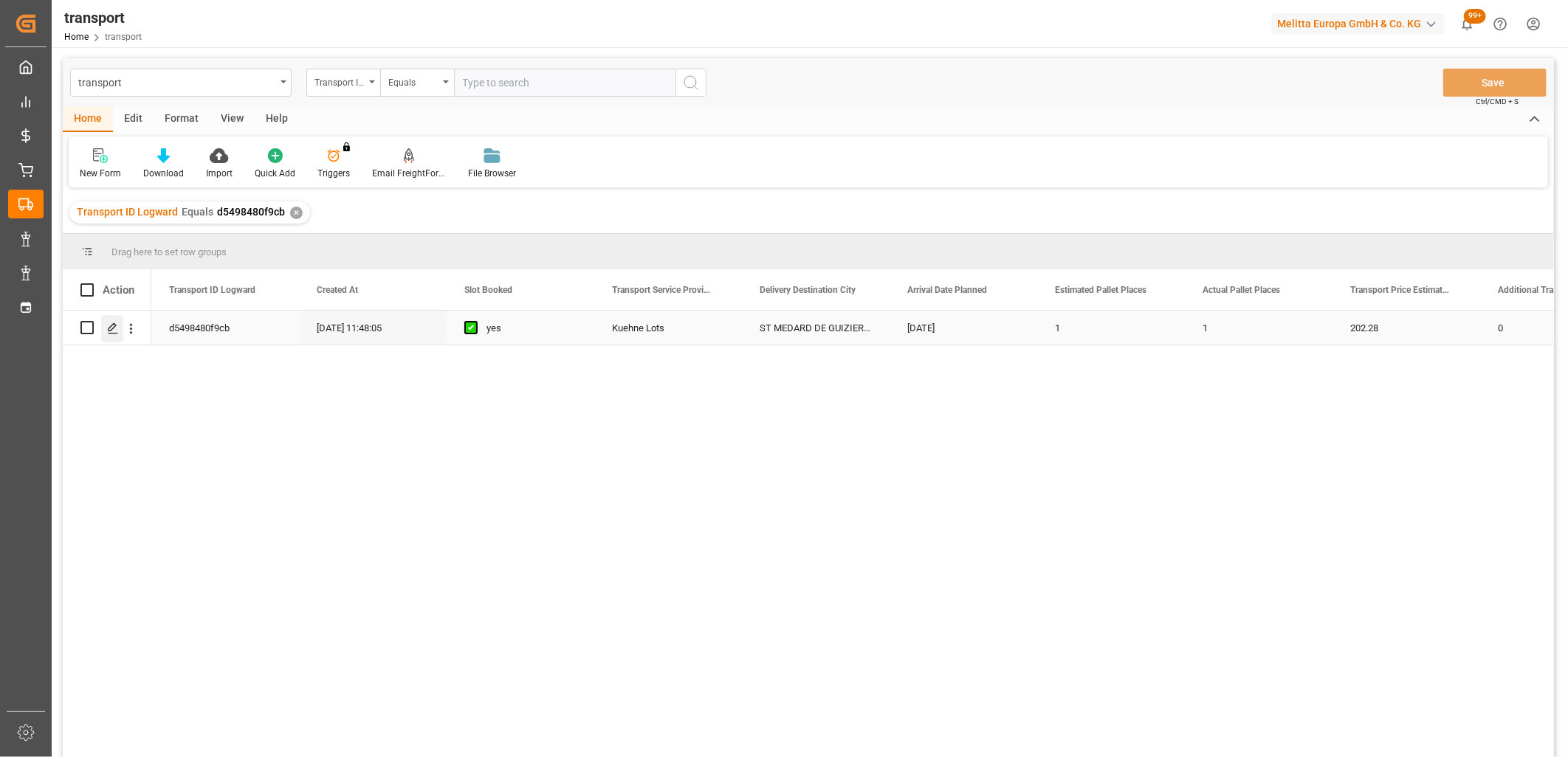
click at [121, 328] on div "Press SPACE to select this row." at bounding box center [112, 329] width 22 height 28
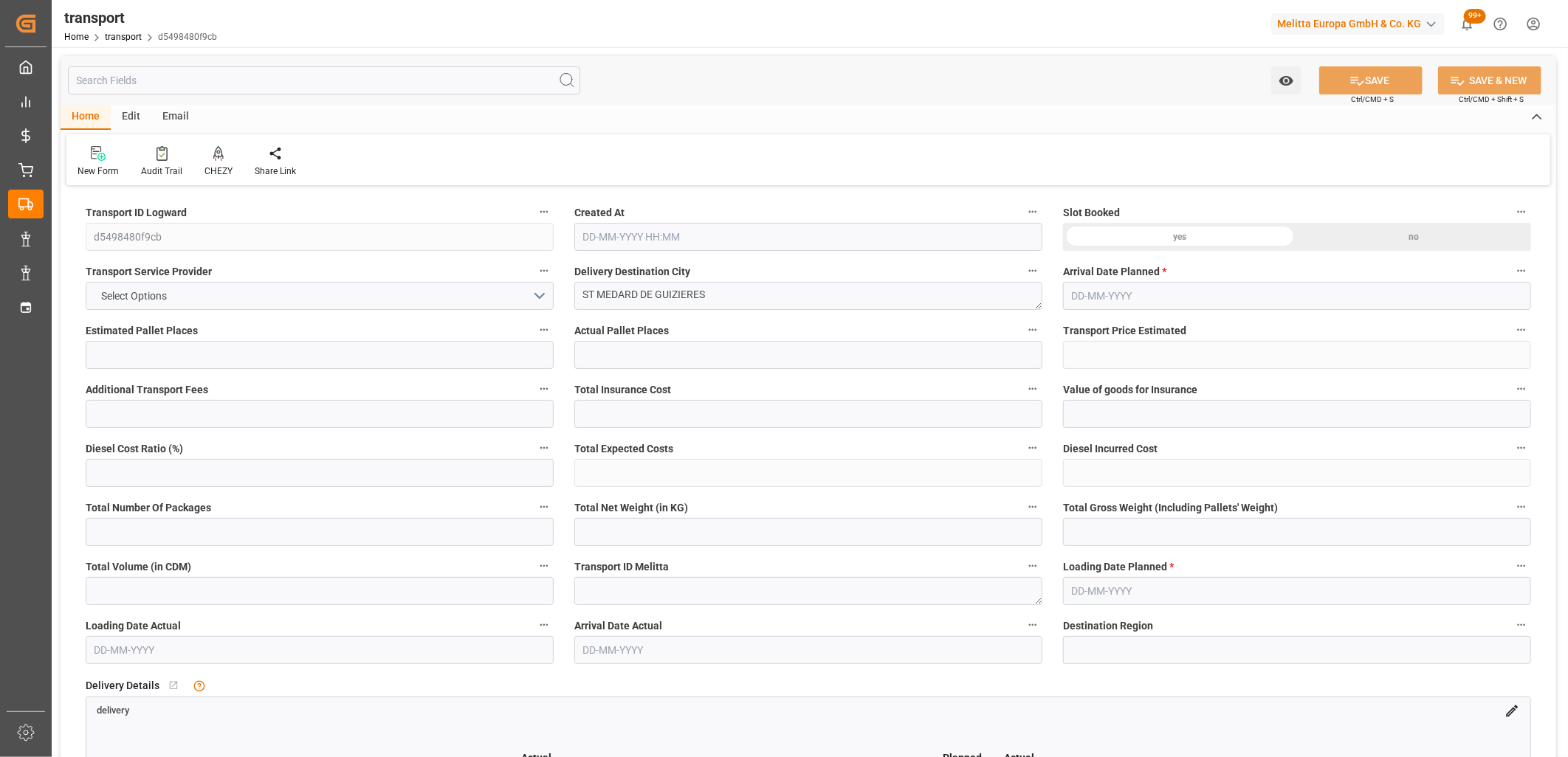
type input "1"
type input "202.28"
type input "0"
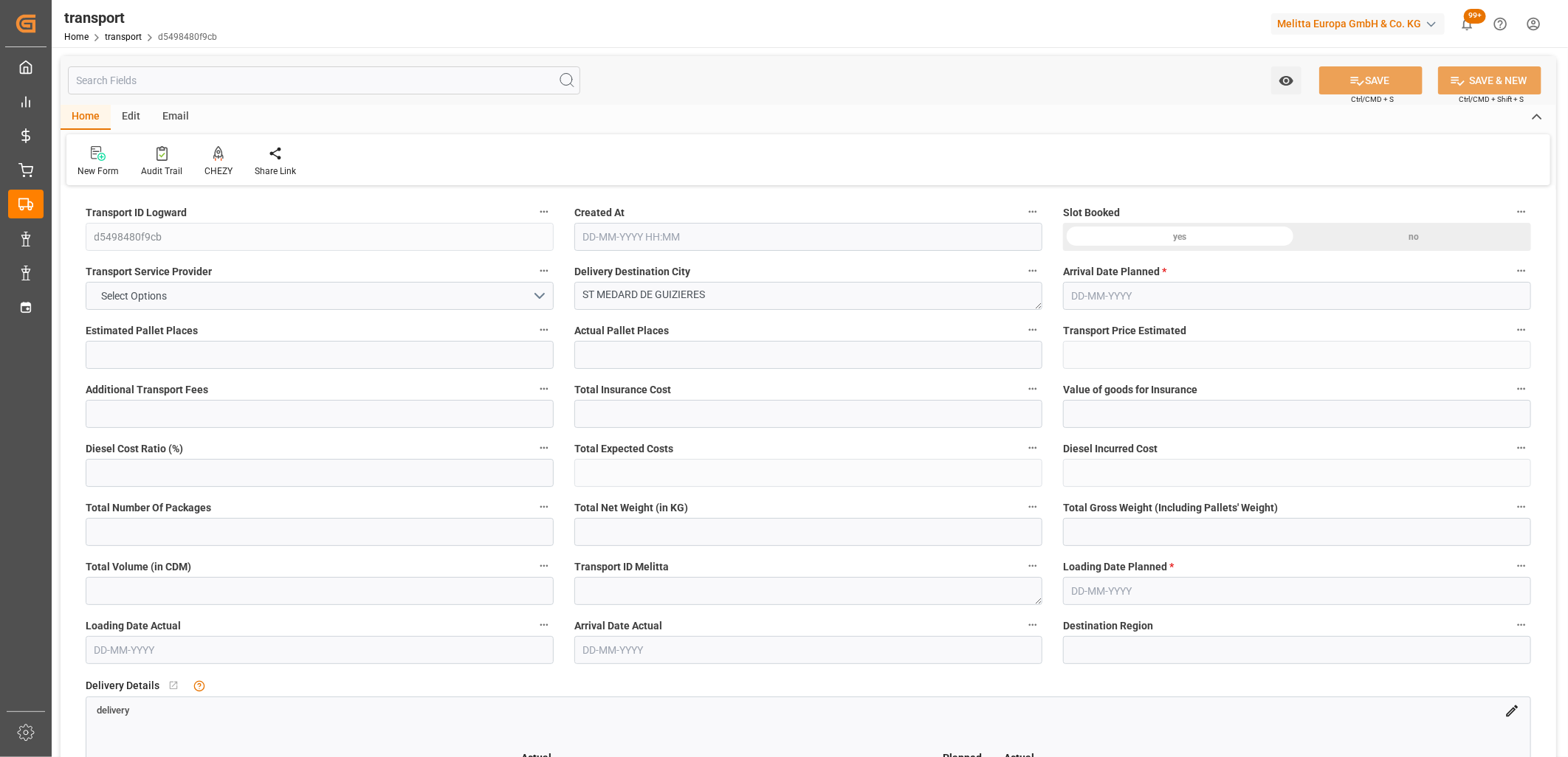
type input "0"
type input "202.28"
type input "0"
type input "1"
type input "16.696"
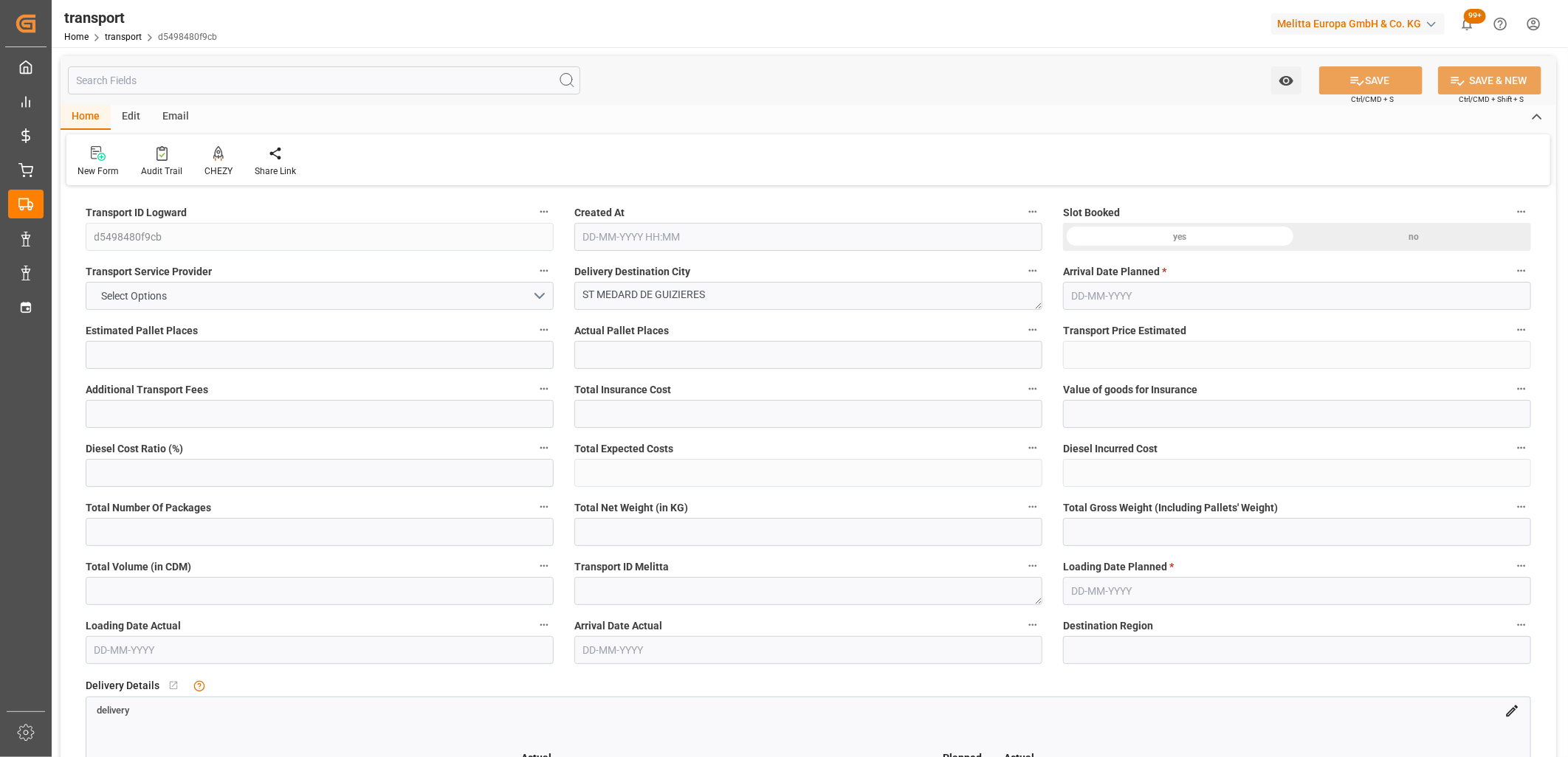
type input "42.612"
type input "64.4"
type input "33"
type input "0"
type input "5"
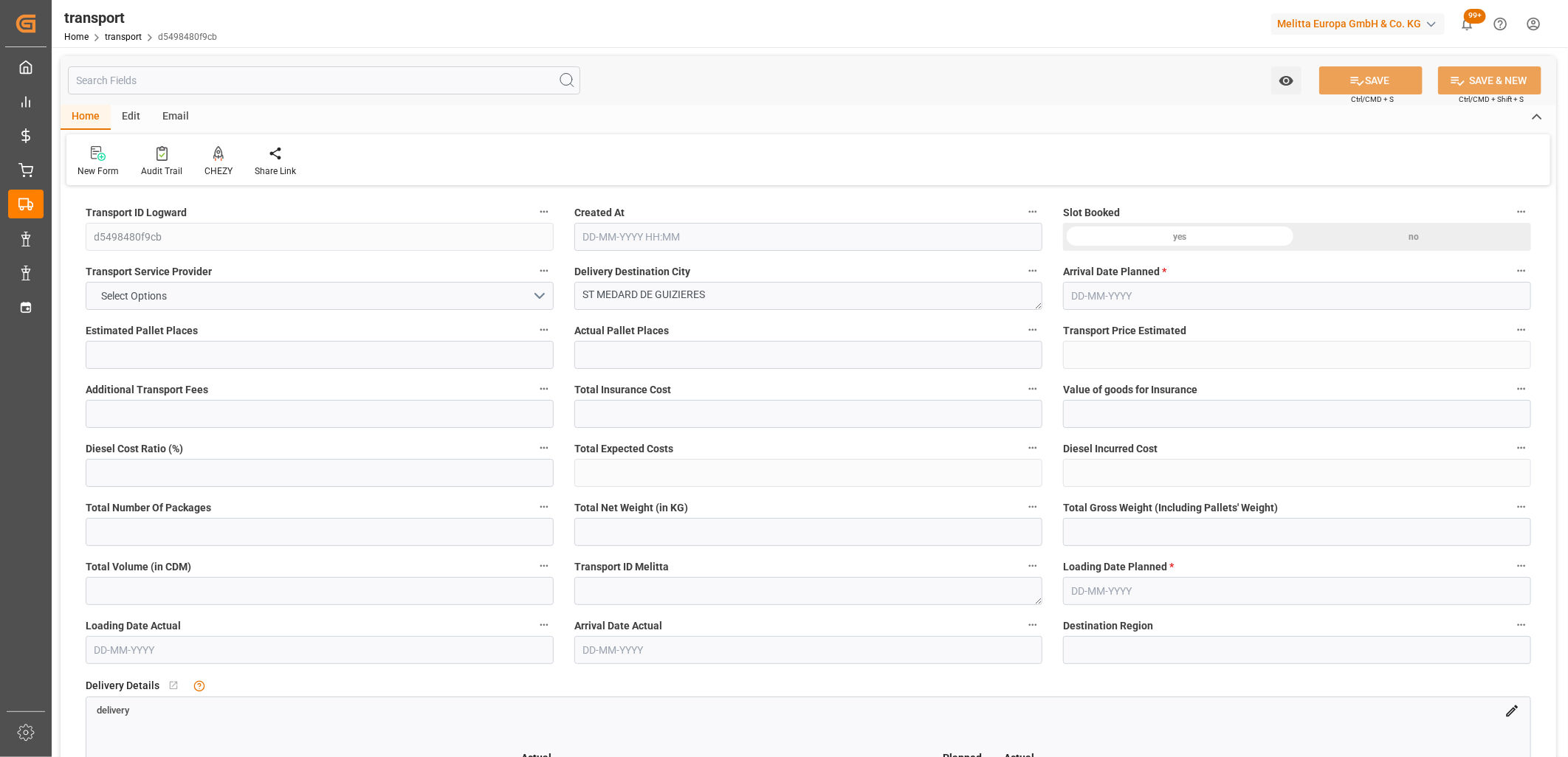
type input "1"
type input "101"
type input "19.612"
type input "0"
type input "4710.8598"
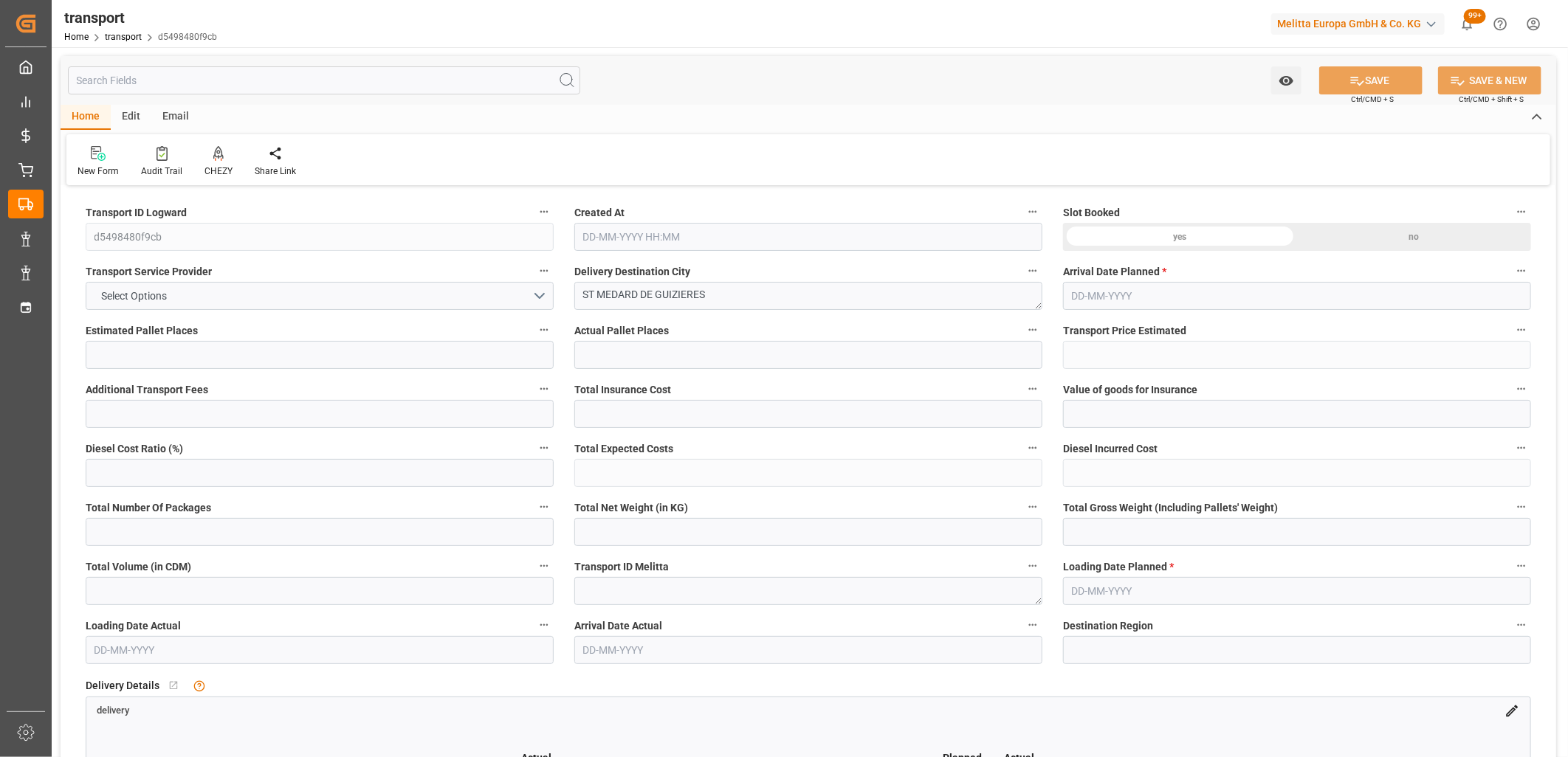
type input "0"
type input "21"
type input "35"
type input "[DATE] 11:48"
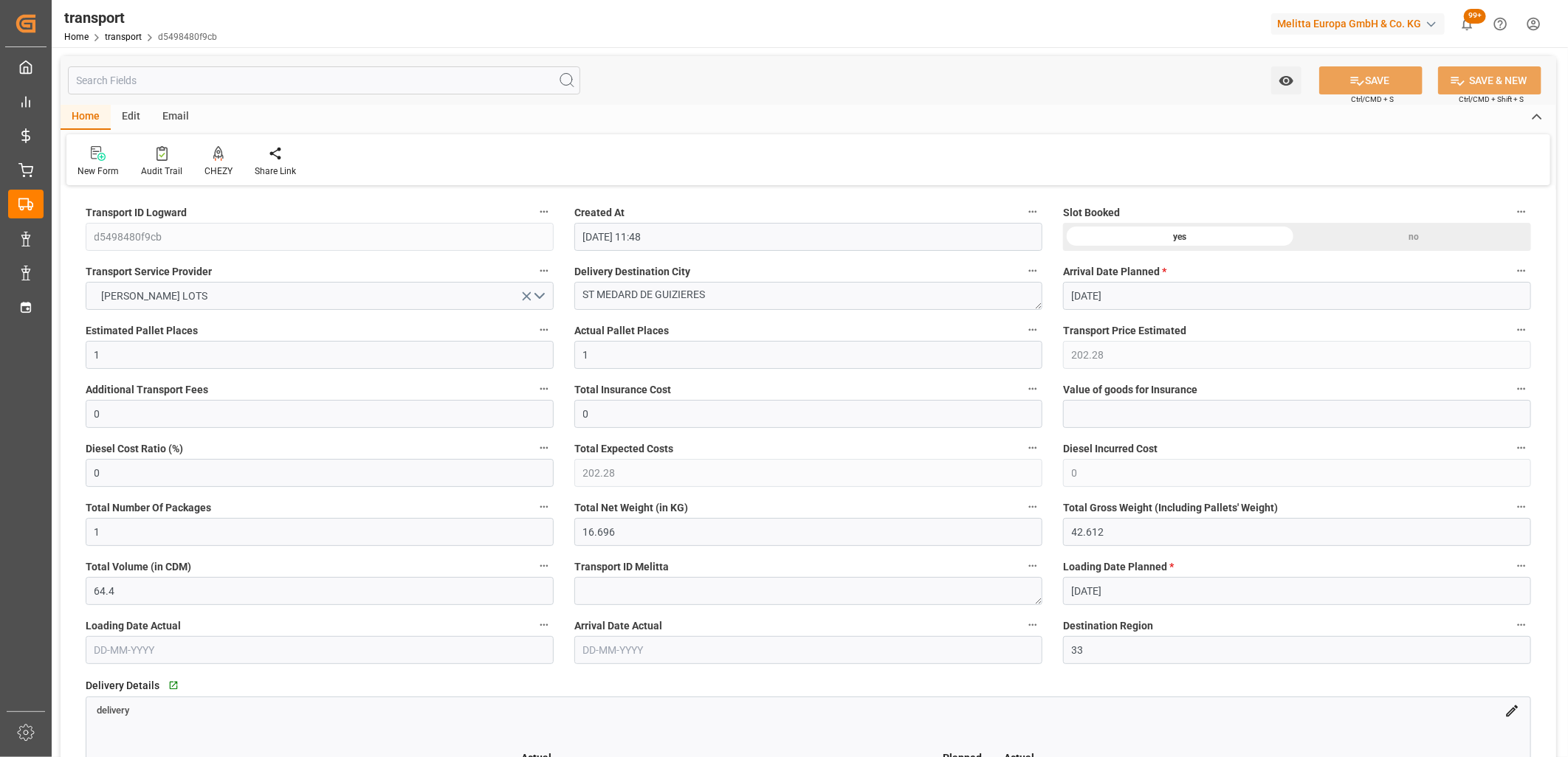
type input "[DATE]"
click at [427, 298] on button "[PERSON_NAME] LOTS" at bounding box center [319, 296] width 468 height 28
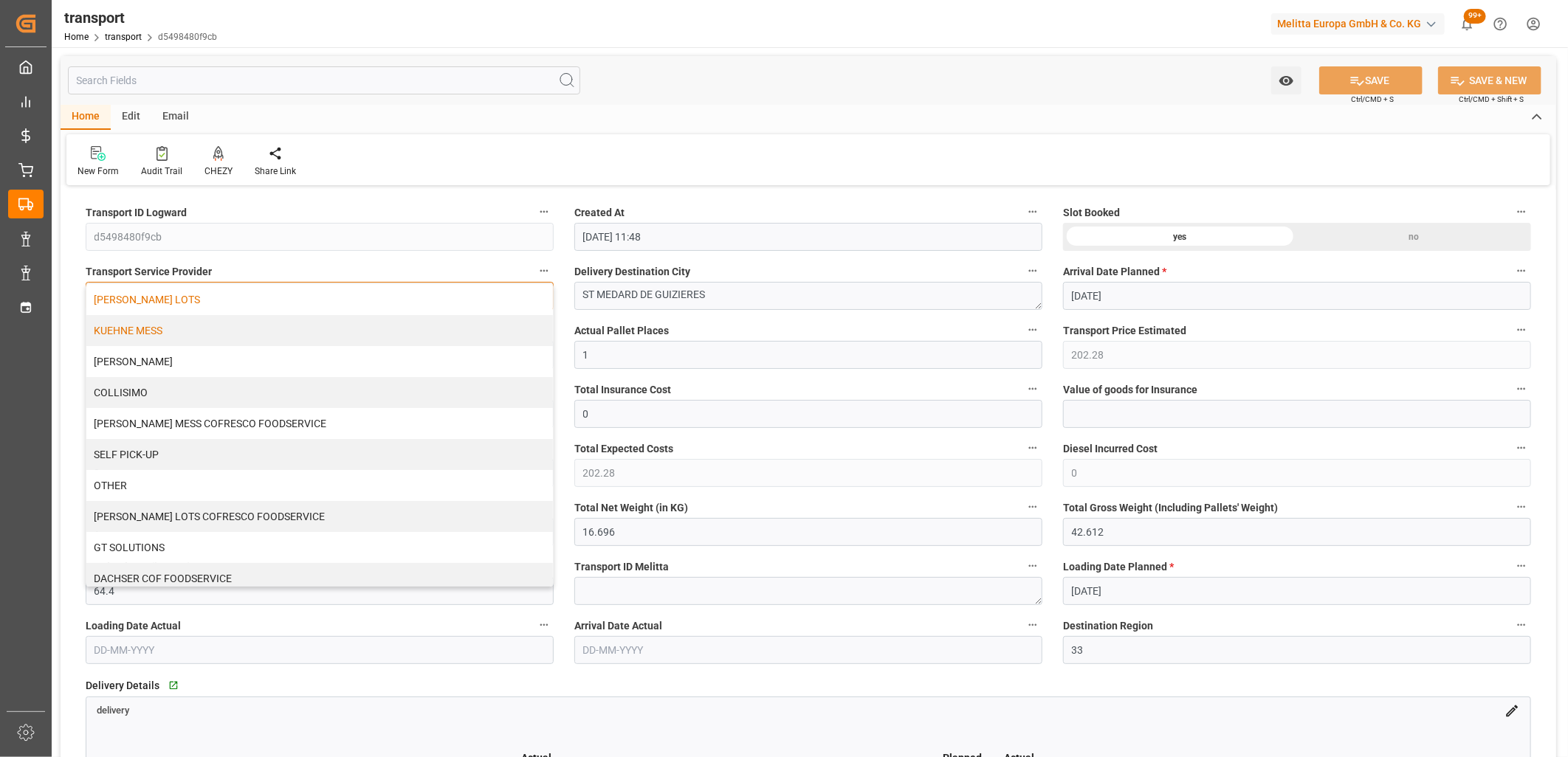
click at [324, 330] on div "KUEHNE MESS" at bounding box center [319, 330] width 466 height 31
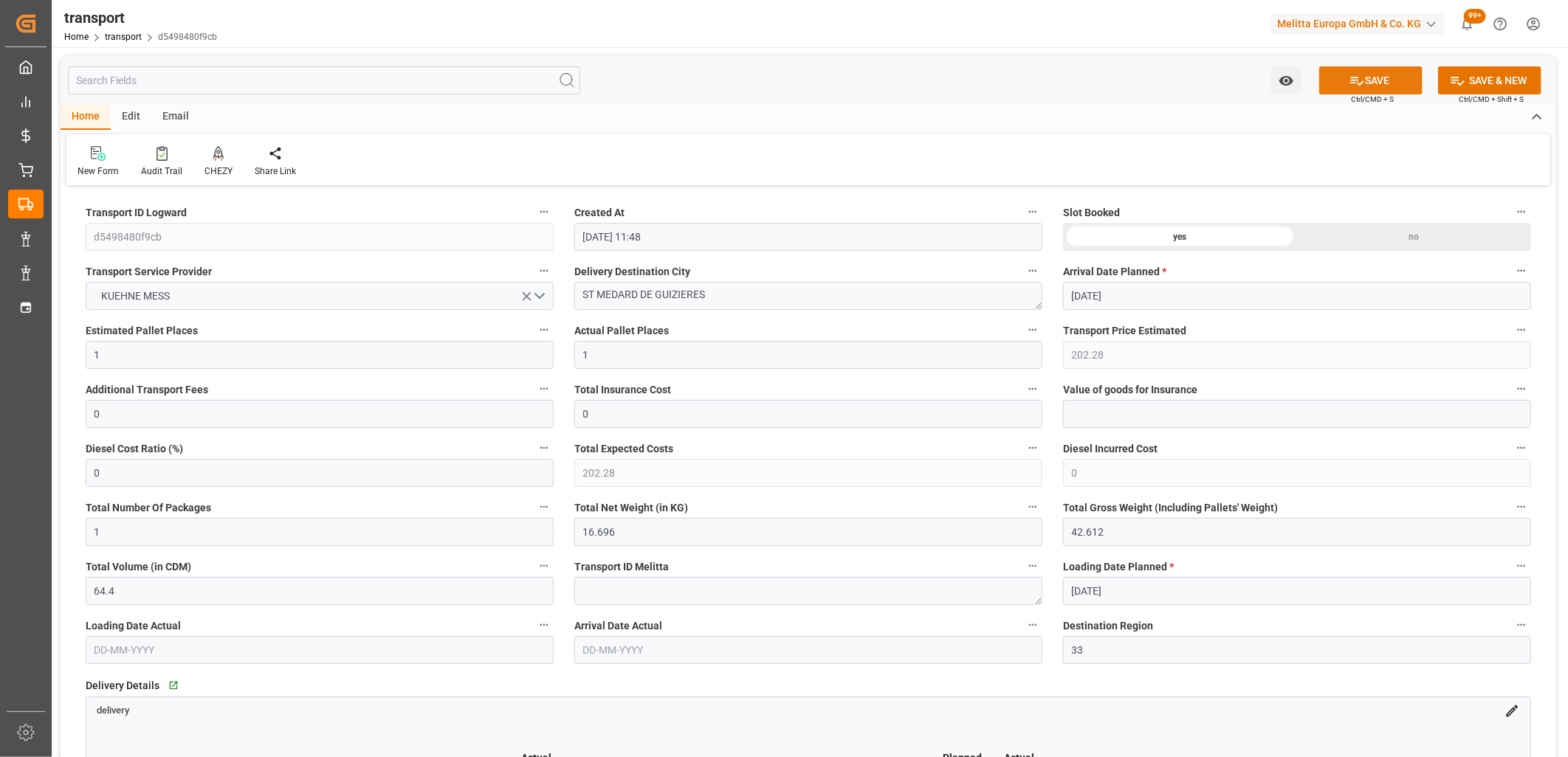
click at [1357, 83] on icon at bounding box center [1357, 81] width 16 height 16
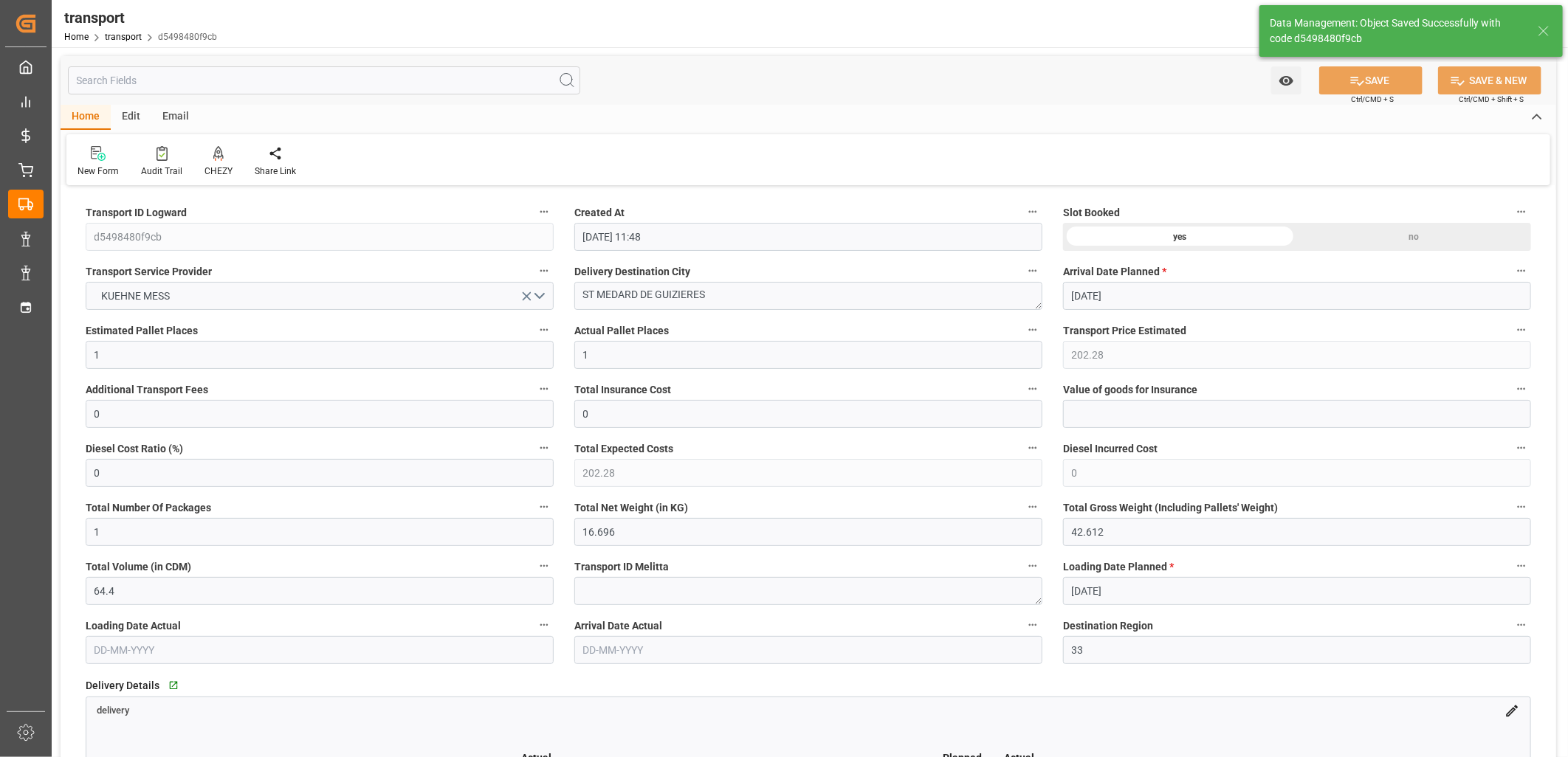
type input "54.81"
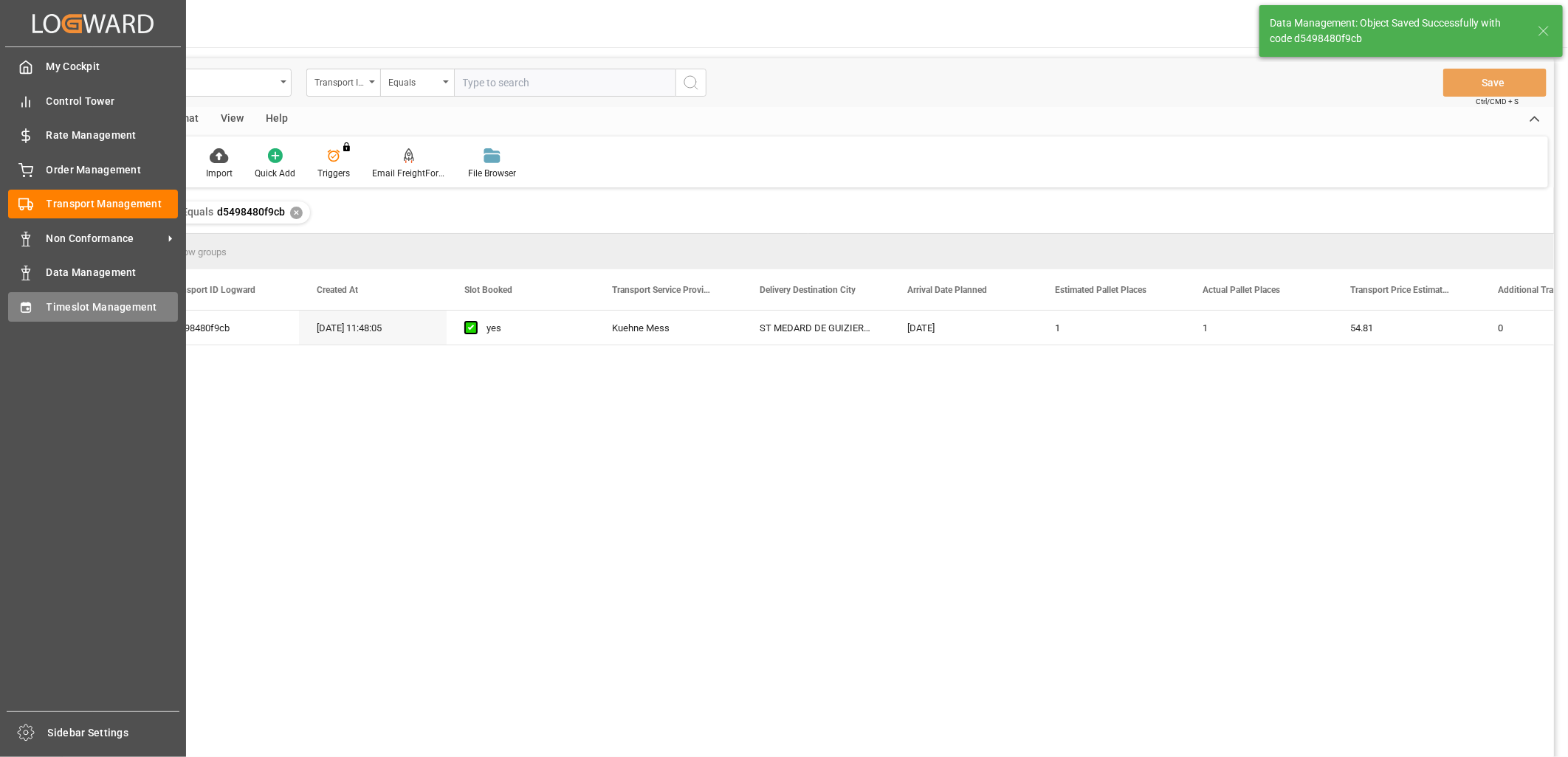
click at [48, 303] on span "Timeslot Management" at bounding box center [112, 308] width 132 height 16
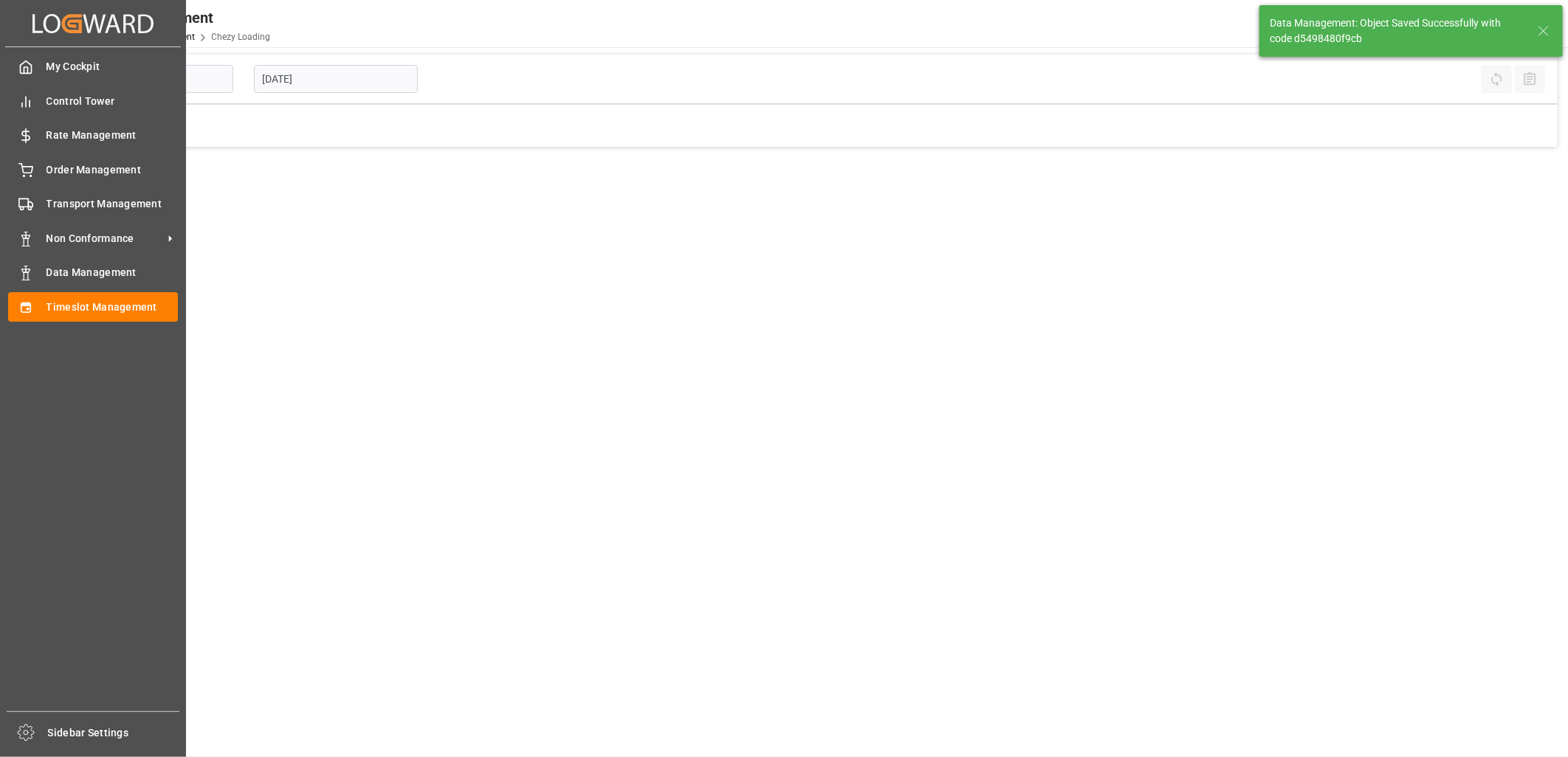
type input "Chezy Loading"
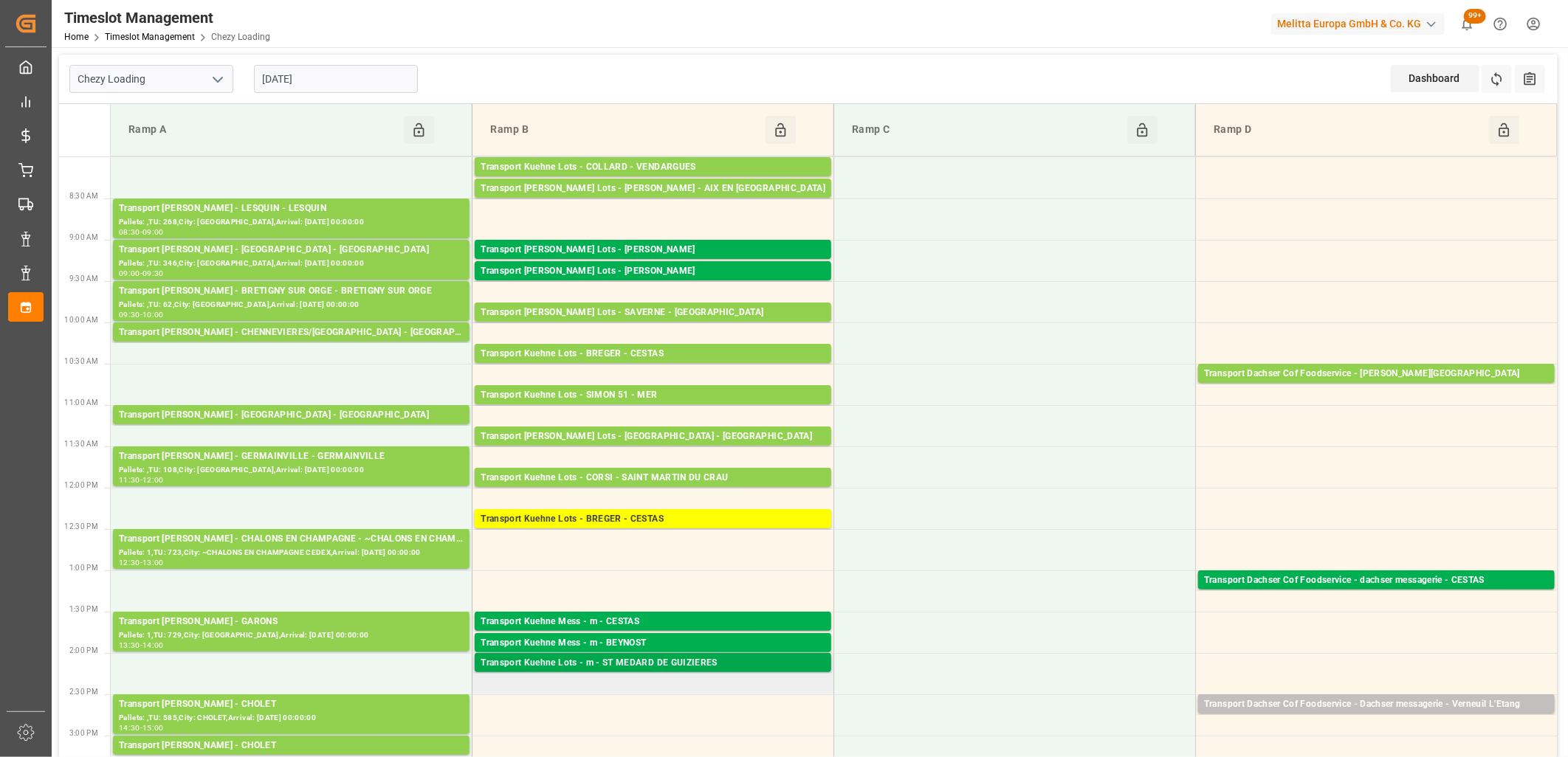
click at [515, 662] on div "Transport Kuehne Lots - m - ST MEDARD DE GUIZIERES" at bounding box center [652, 663] width 344 height 15
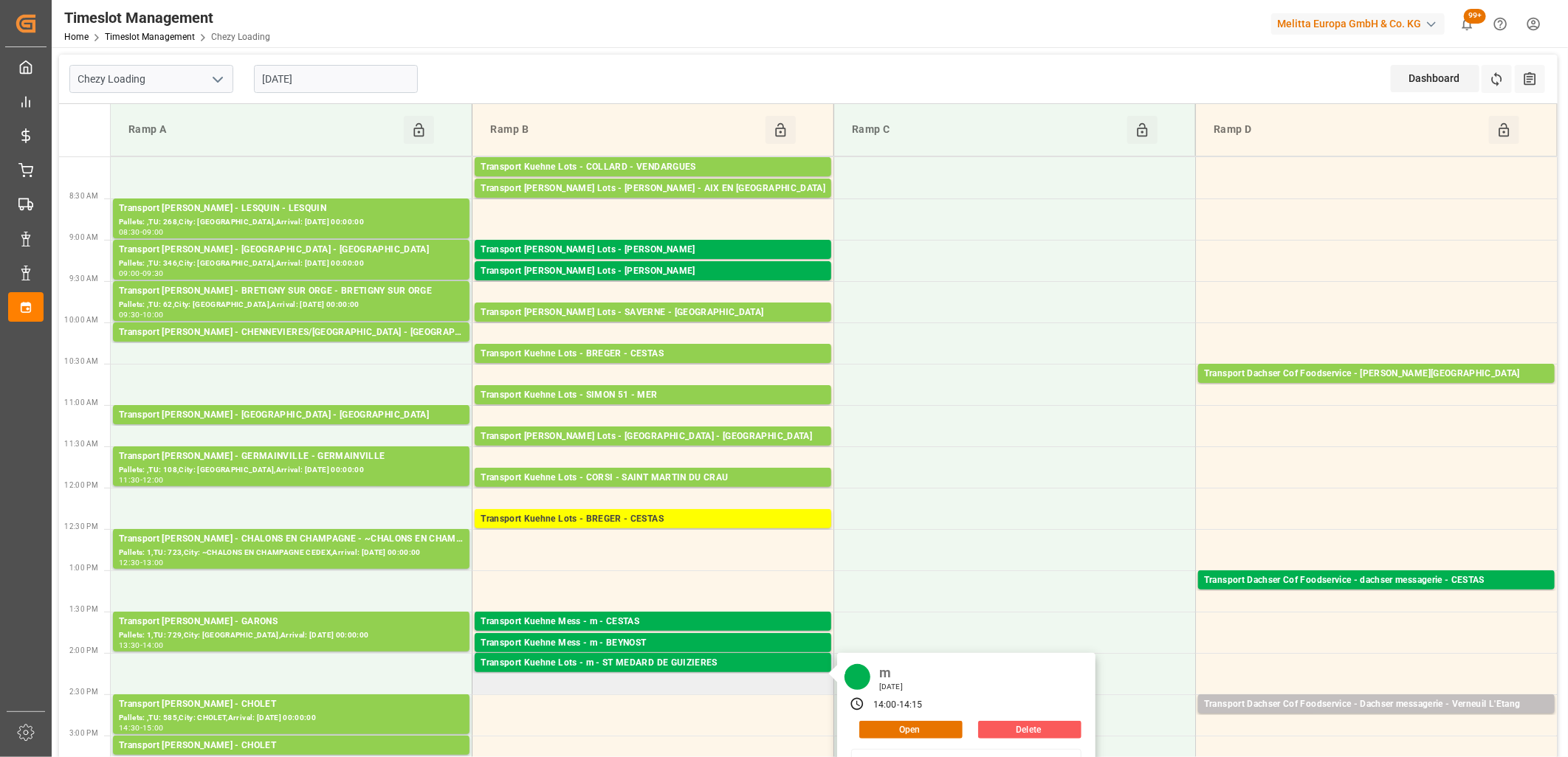
click at [985, 738] on button "Delete" at bounding box center [1029, 730] width 103 height 18
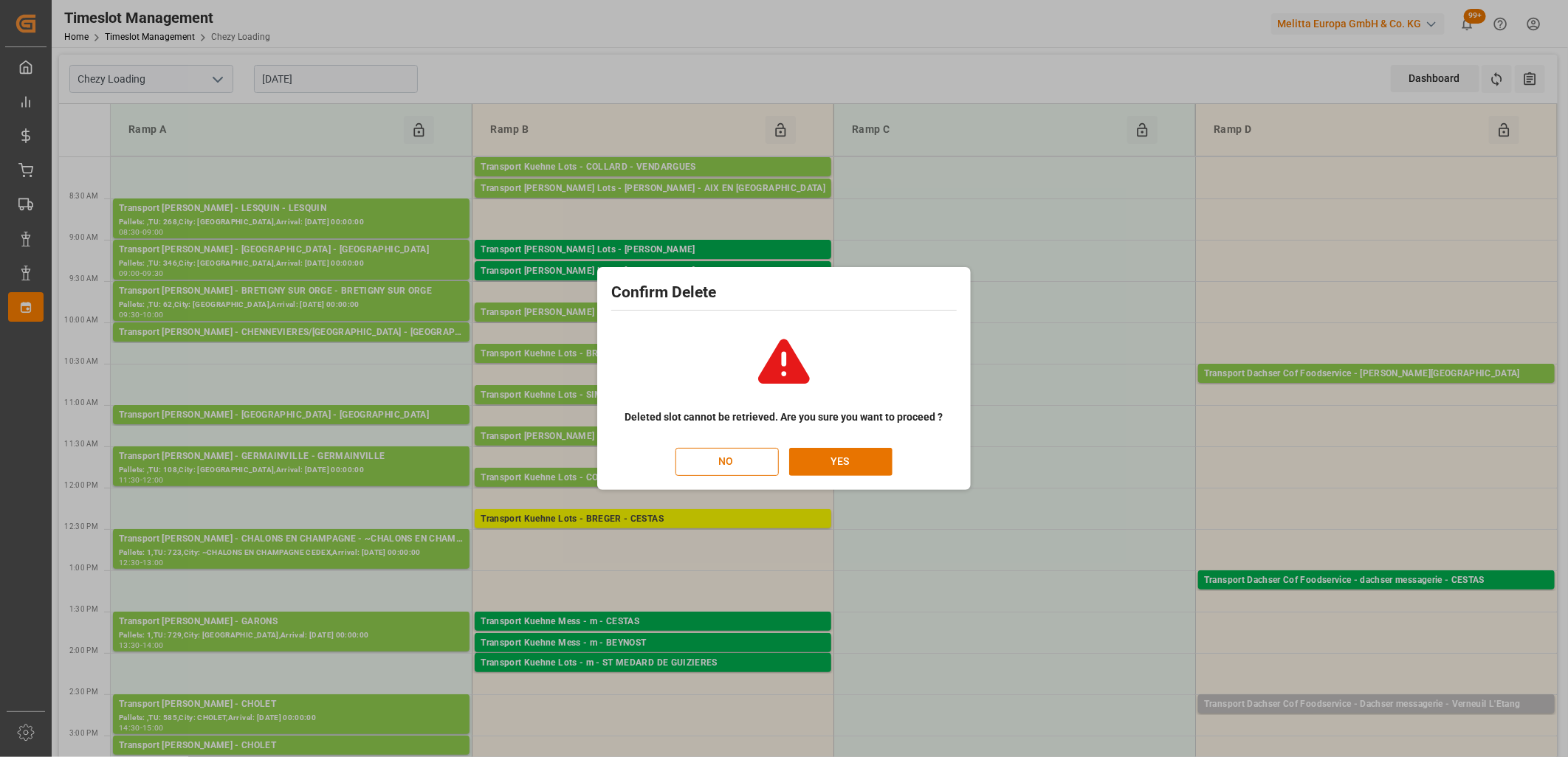
click at [765, 642] on div "Confirm Delete Deleted slot cannot be retrieved. Are you sure you want to proce…" at bounding box center [784, 378] width 1568 height 757
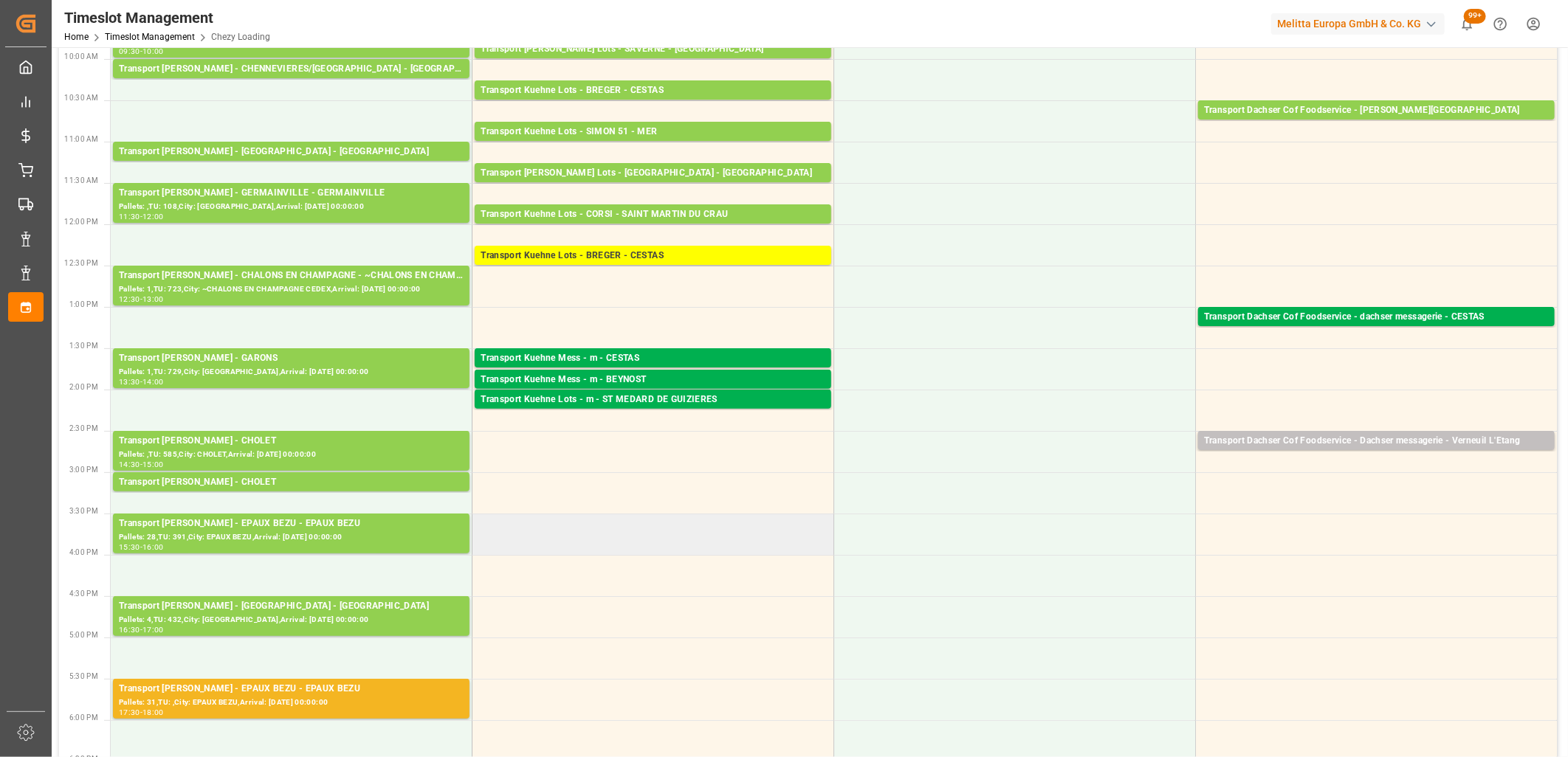
scroll to position [328, 0]
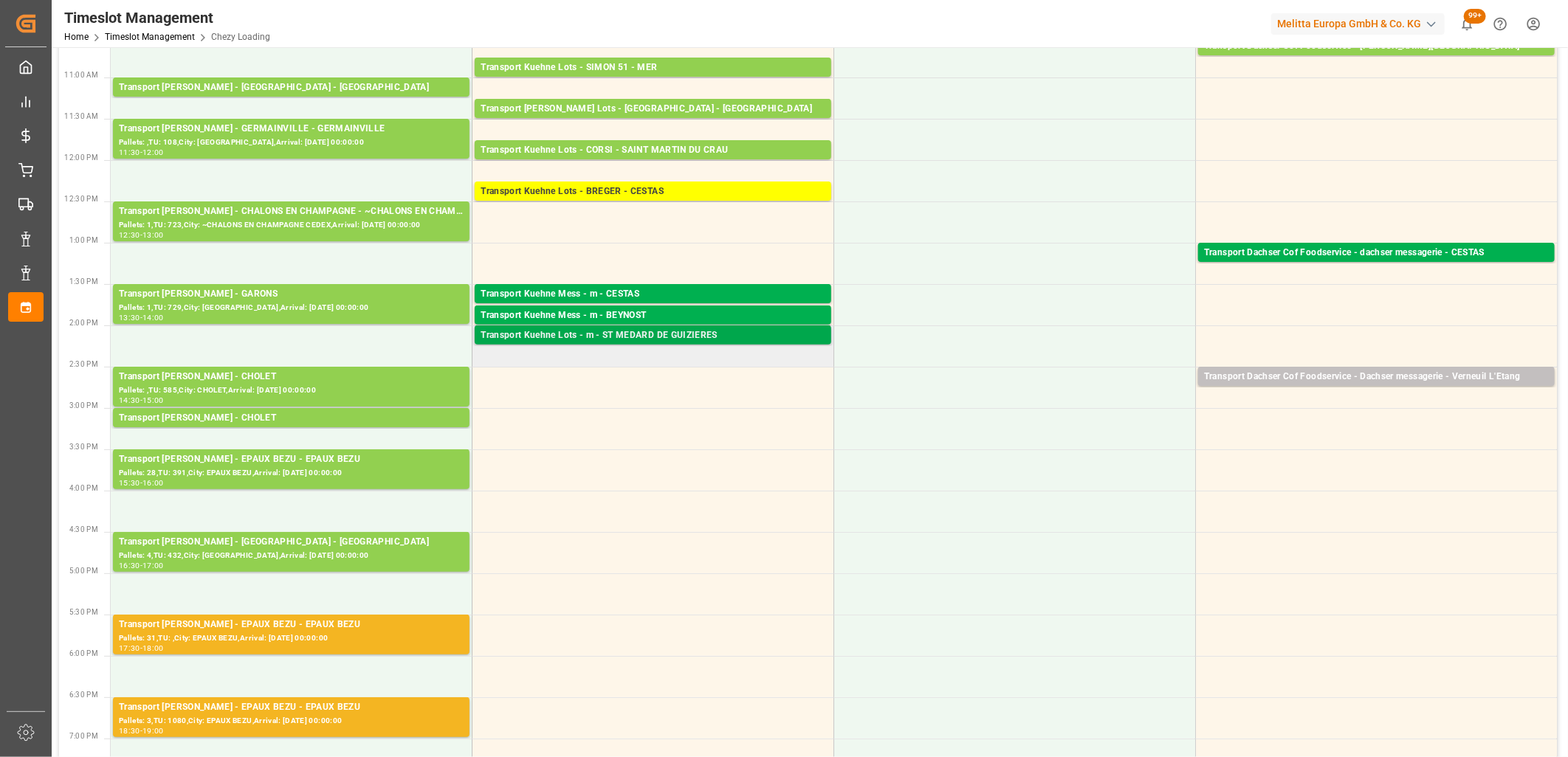
click at [576, 334] on div "Transport Kuehne Lots - m - ST MEDARD DE GUIZIERES" at bounding box center [652, 335] width 344 height 15
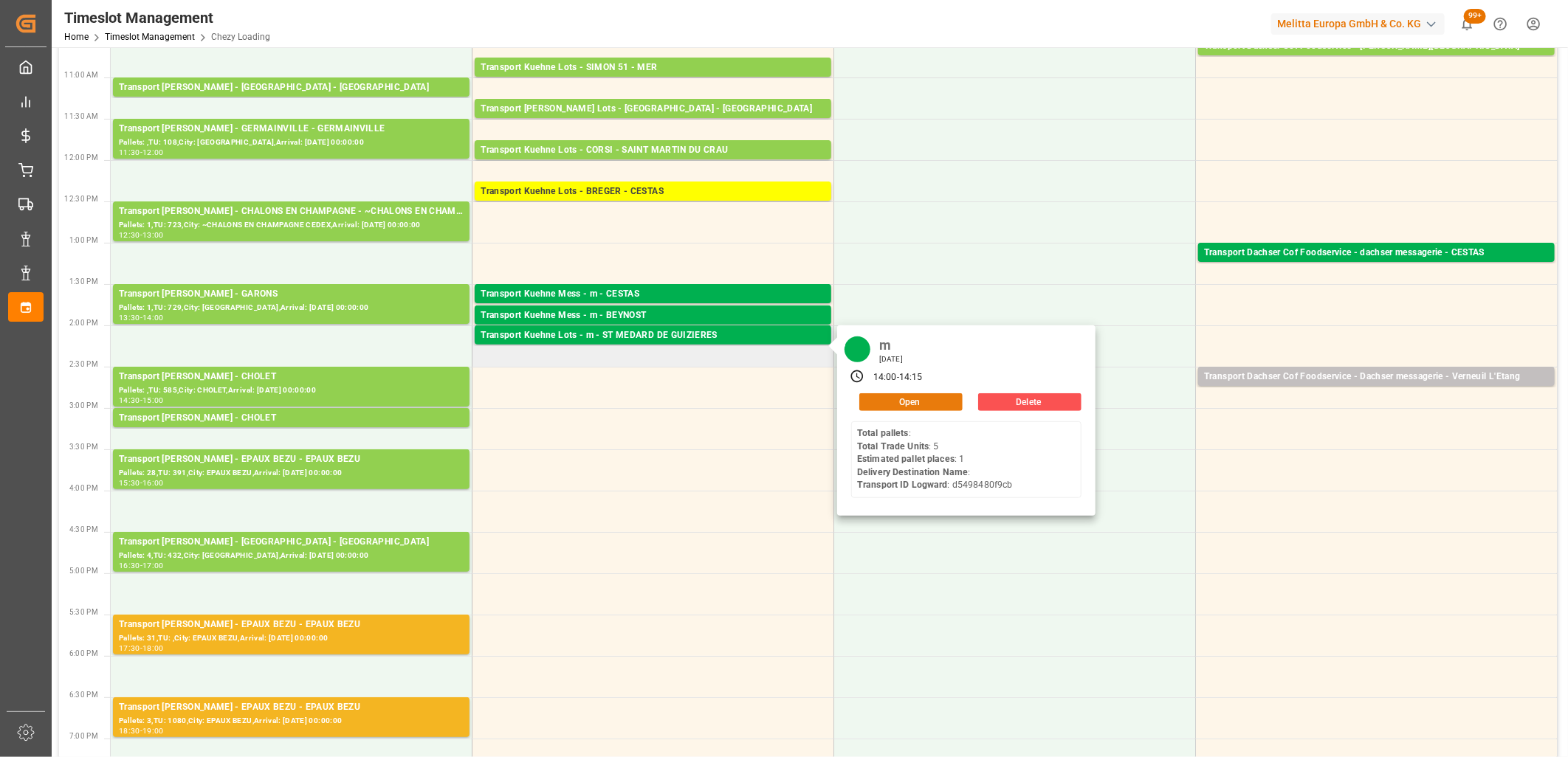
click at [919, 402] on button "Open" at bounding box center [911, 402] width 103 height 18
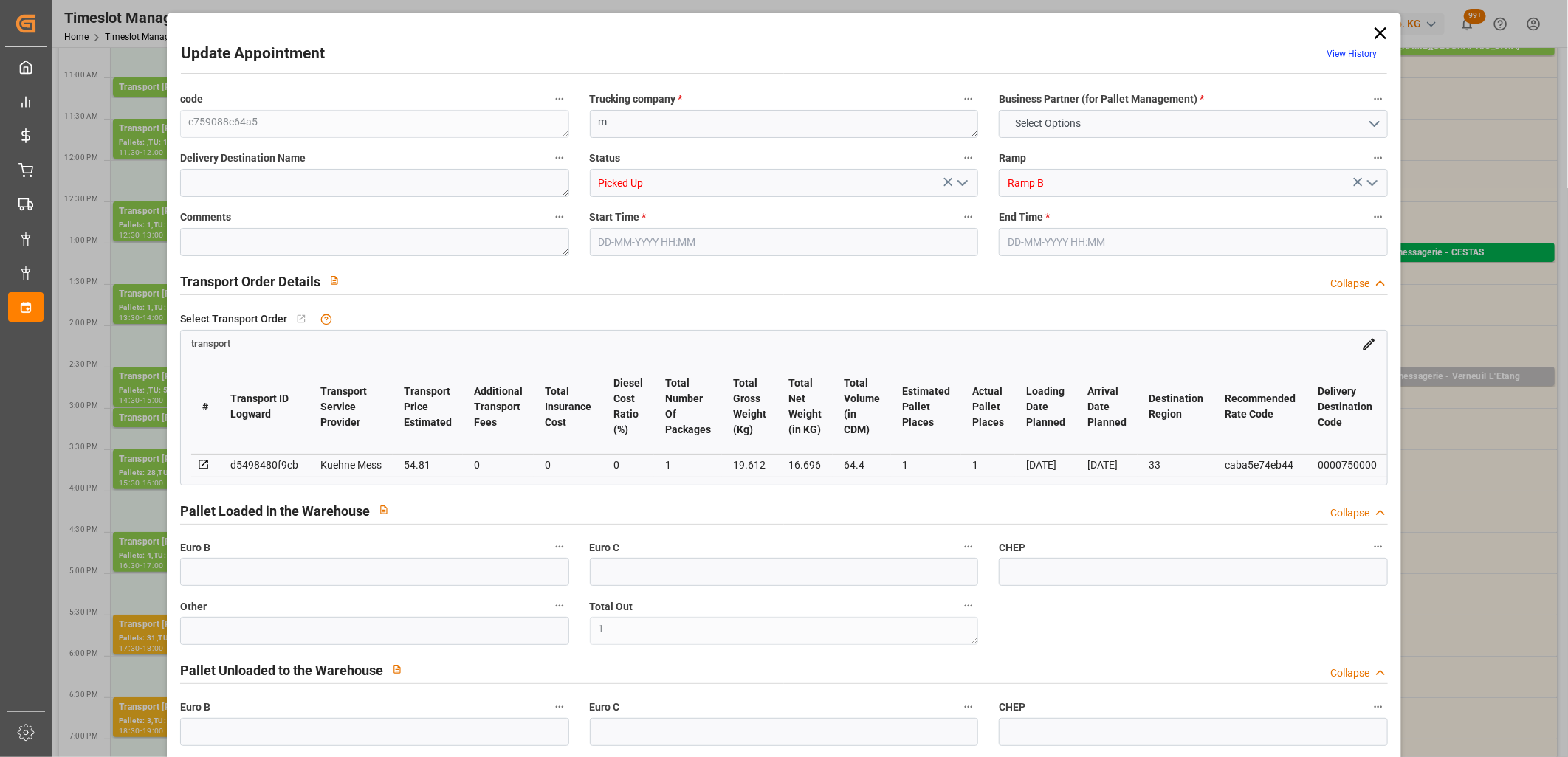
type input "0"
type input "1"
type input "0"
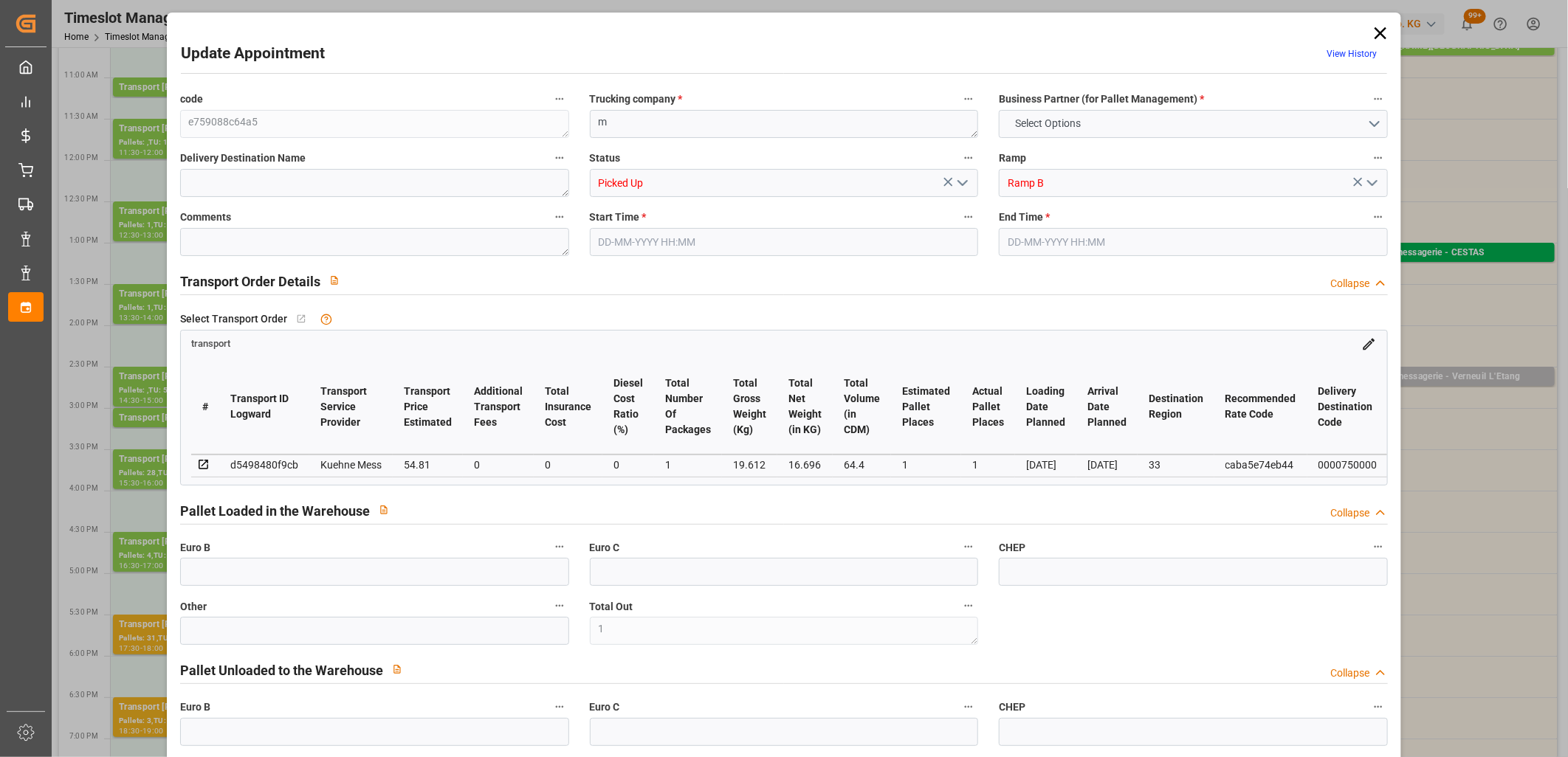
type input "0"
type input "1"
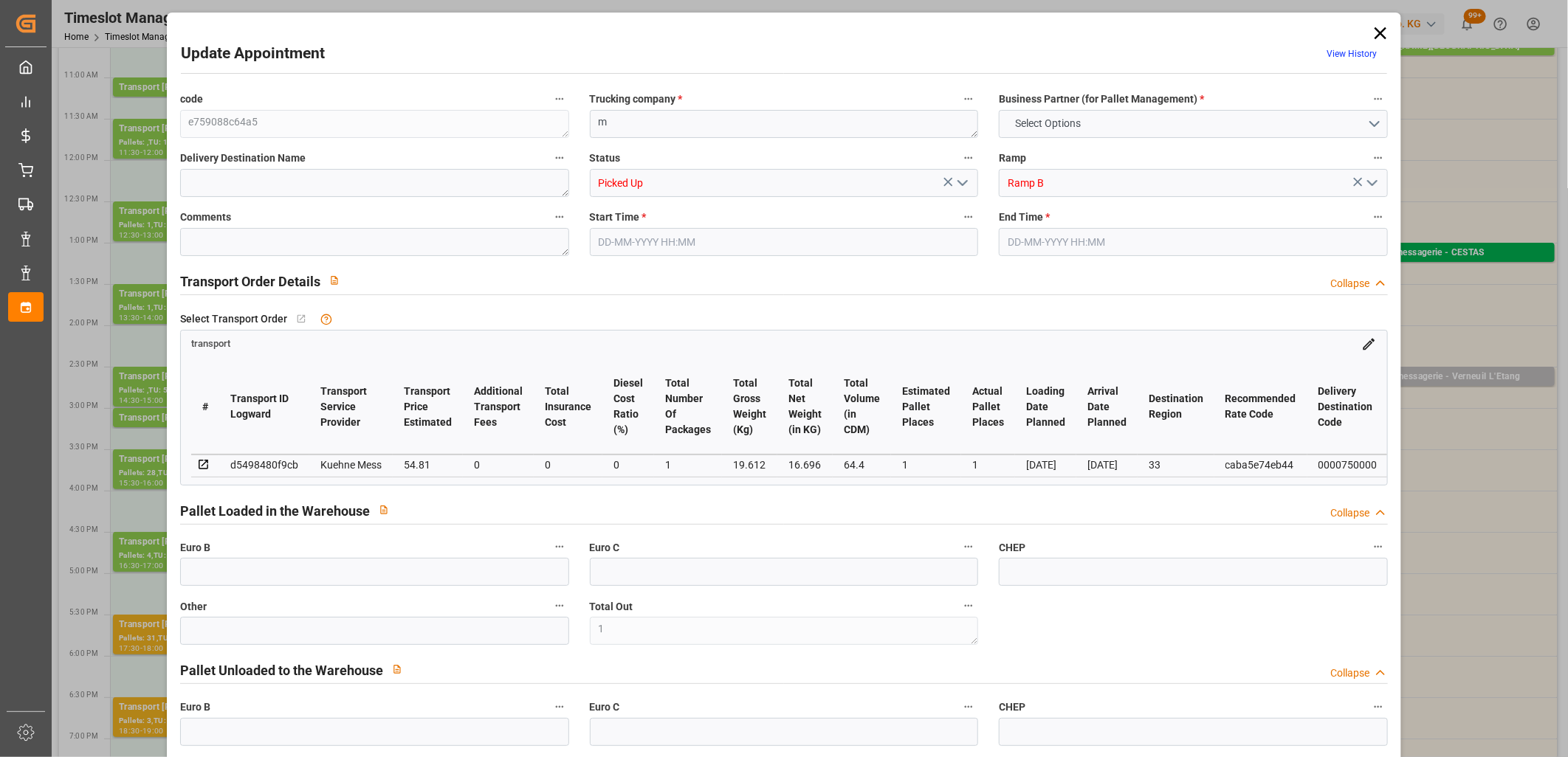
type input "54.81"
type input "0"
type input "54.81"
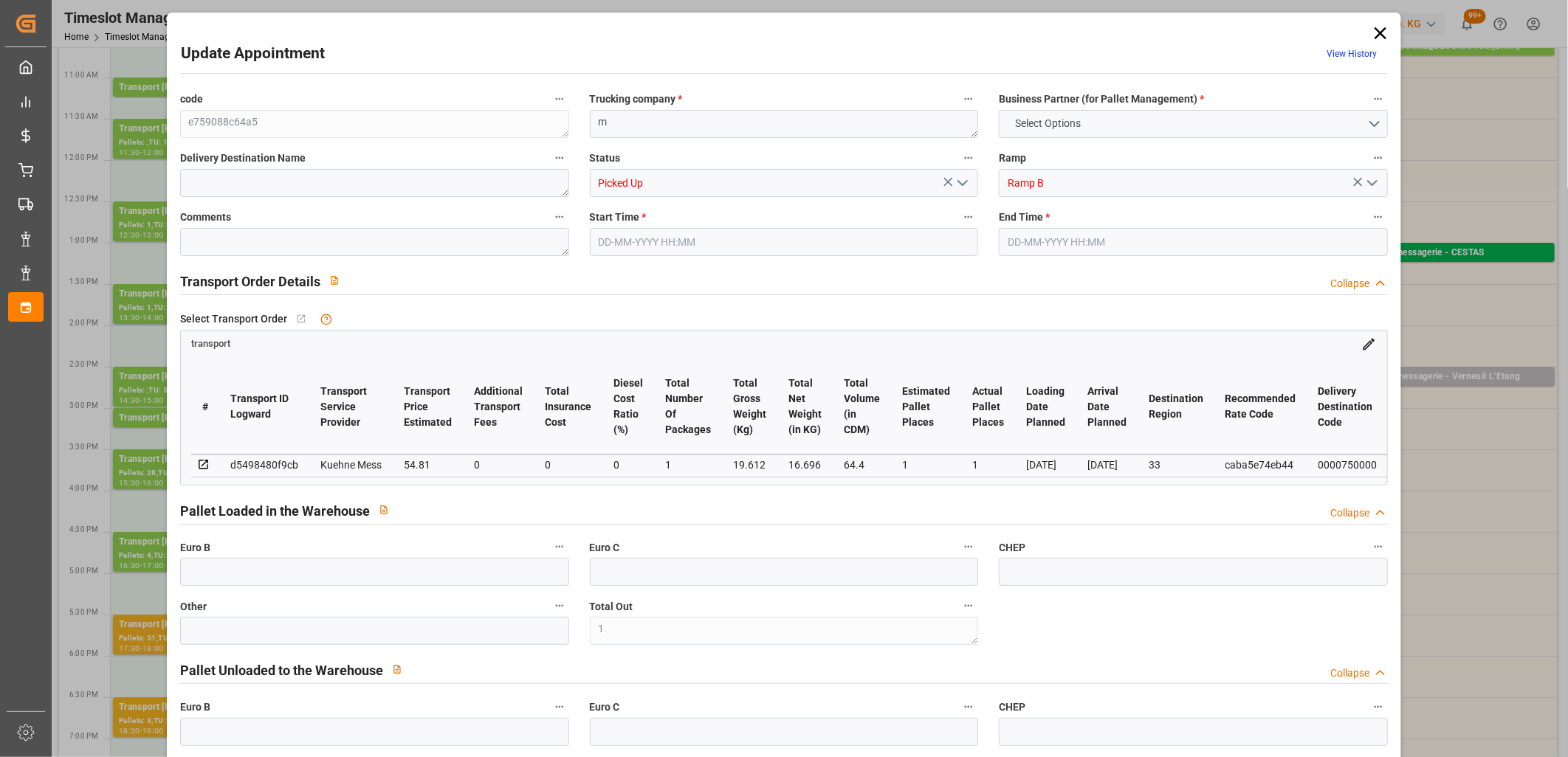
type input "0"
type input "1"
type input "16.696"
type input "42.612"
type input "64.4"
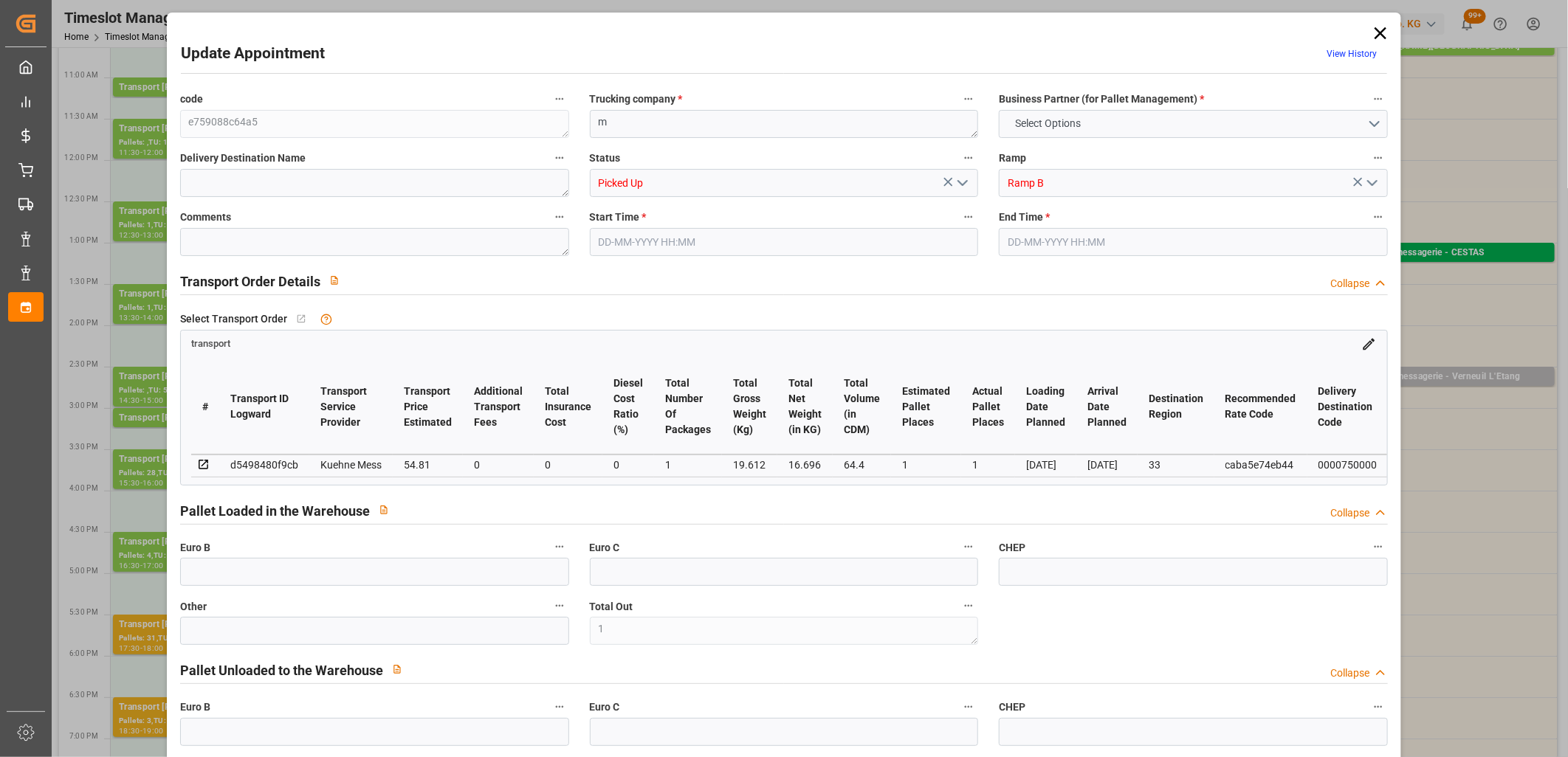
type input "33"
type input "0"
type input "5"
type input "1"
type input "101"
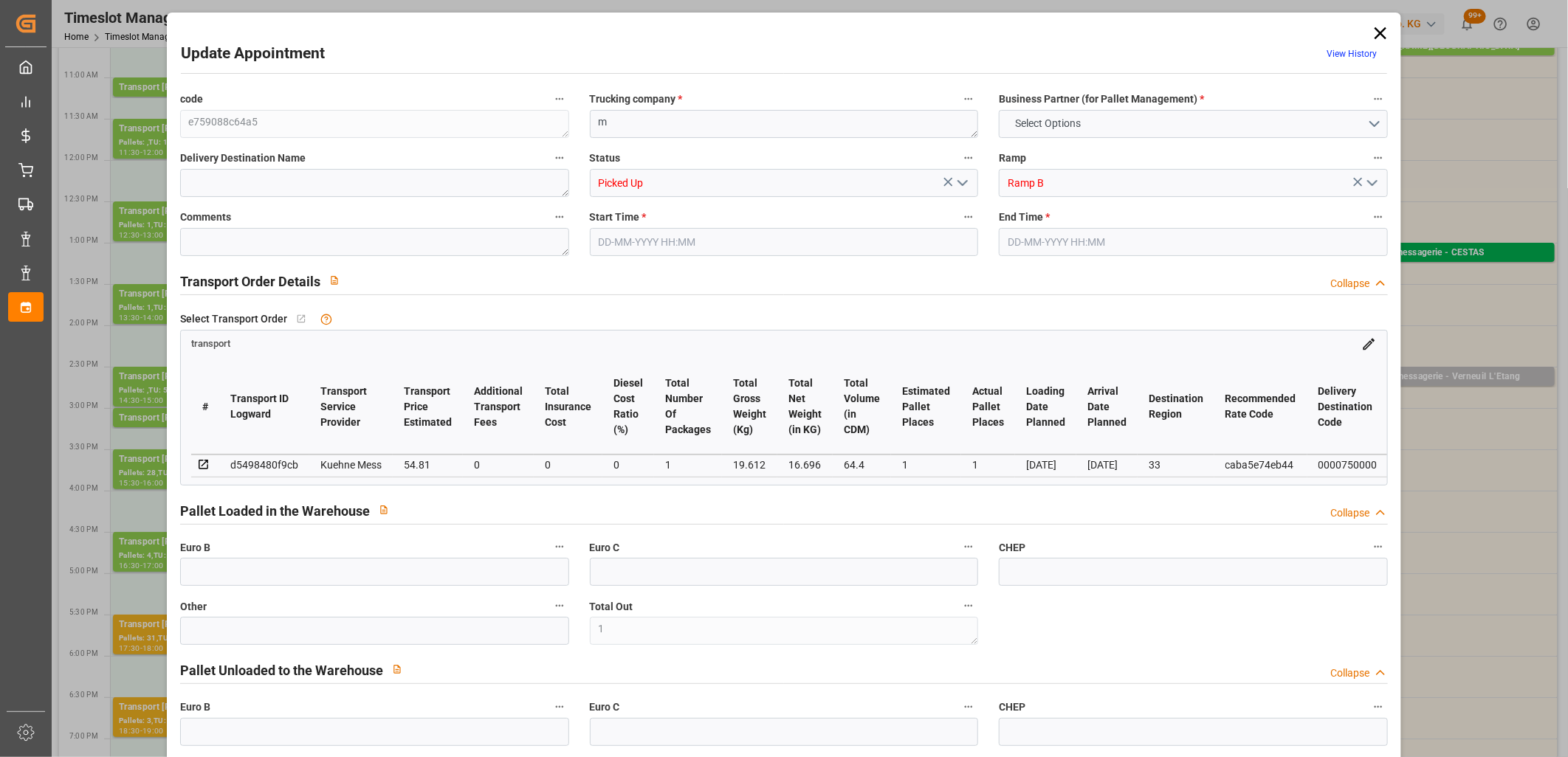
type input "19.612"
type input "0"
type input "4710.8598"
type input "0"
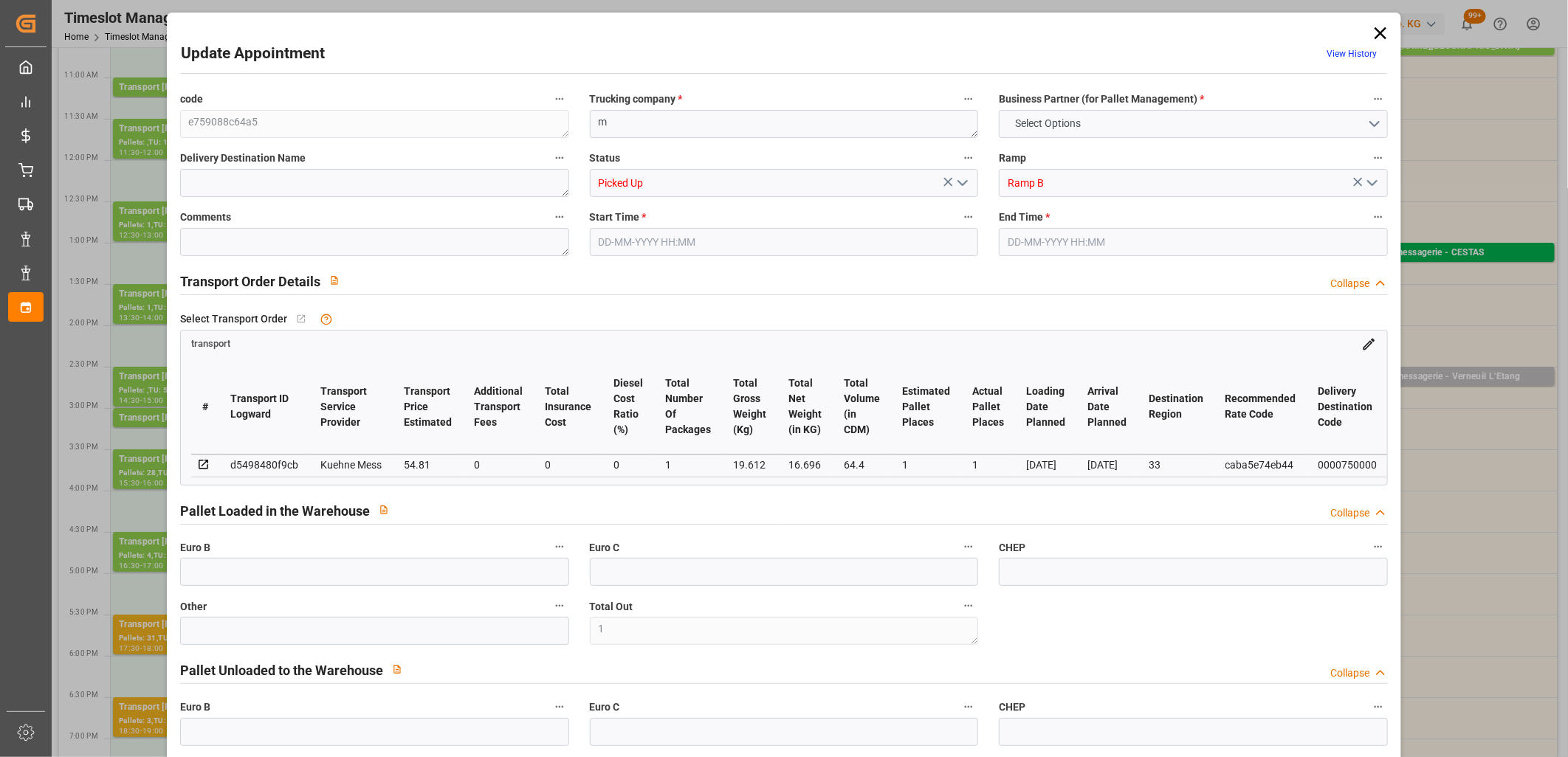
type input "21"
type input "35"
type input "[DATE] 14:00"
type input "[DATE] 14:15"
type input "[DATE] 11:48"
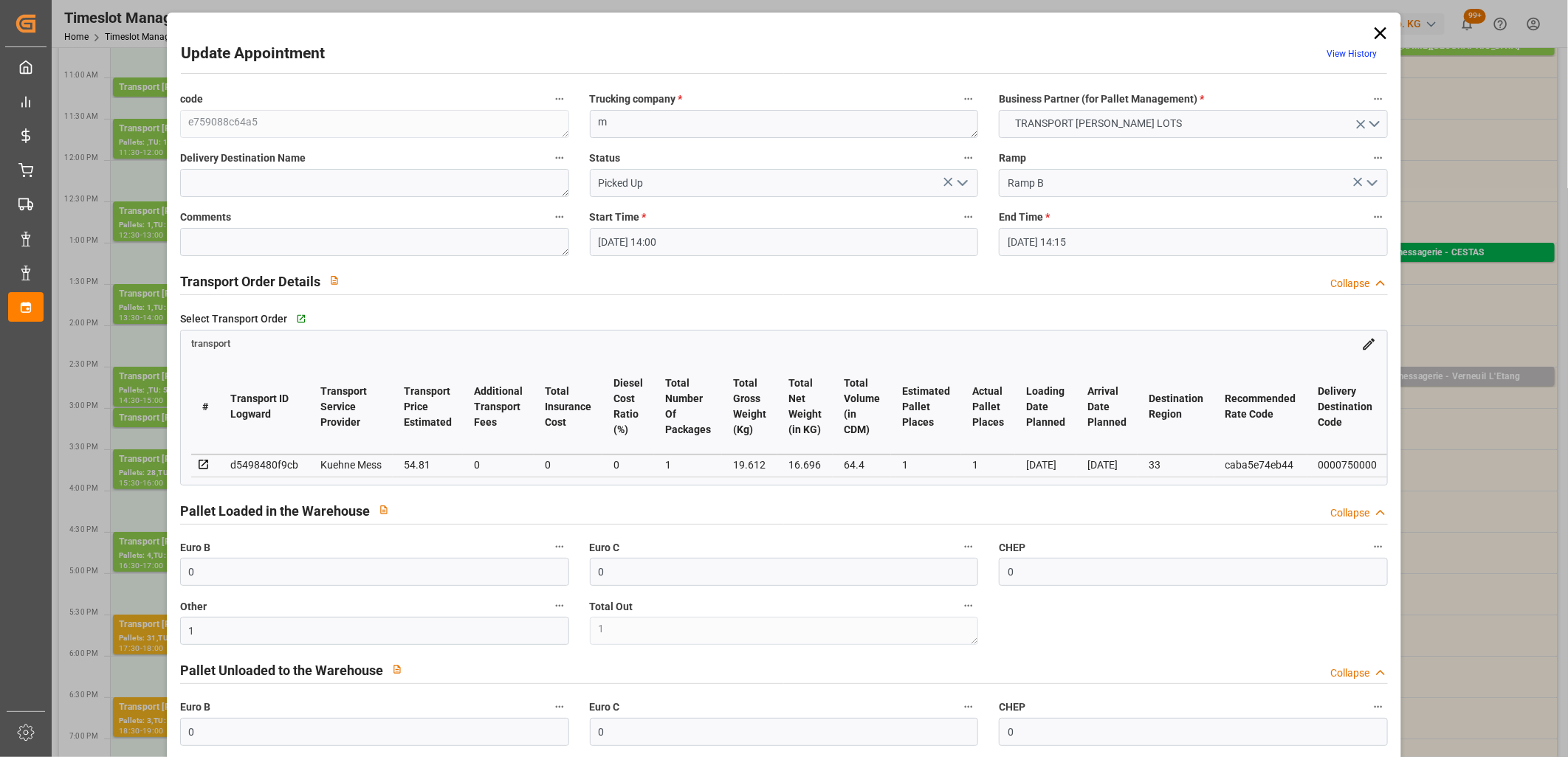
type input "[DATE] 11:48"
type input "[DATE]"
click at [1058, 129] on span "TRANSPORT [PERSON_NAME] LOTS" at bounding box center [1098, 124] width 181 height 16
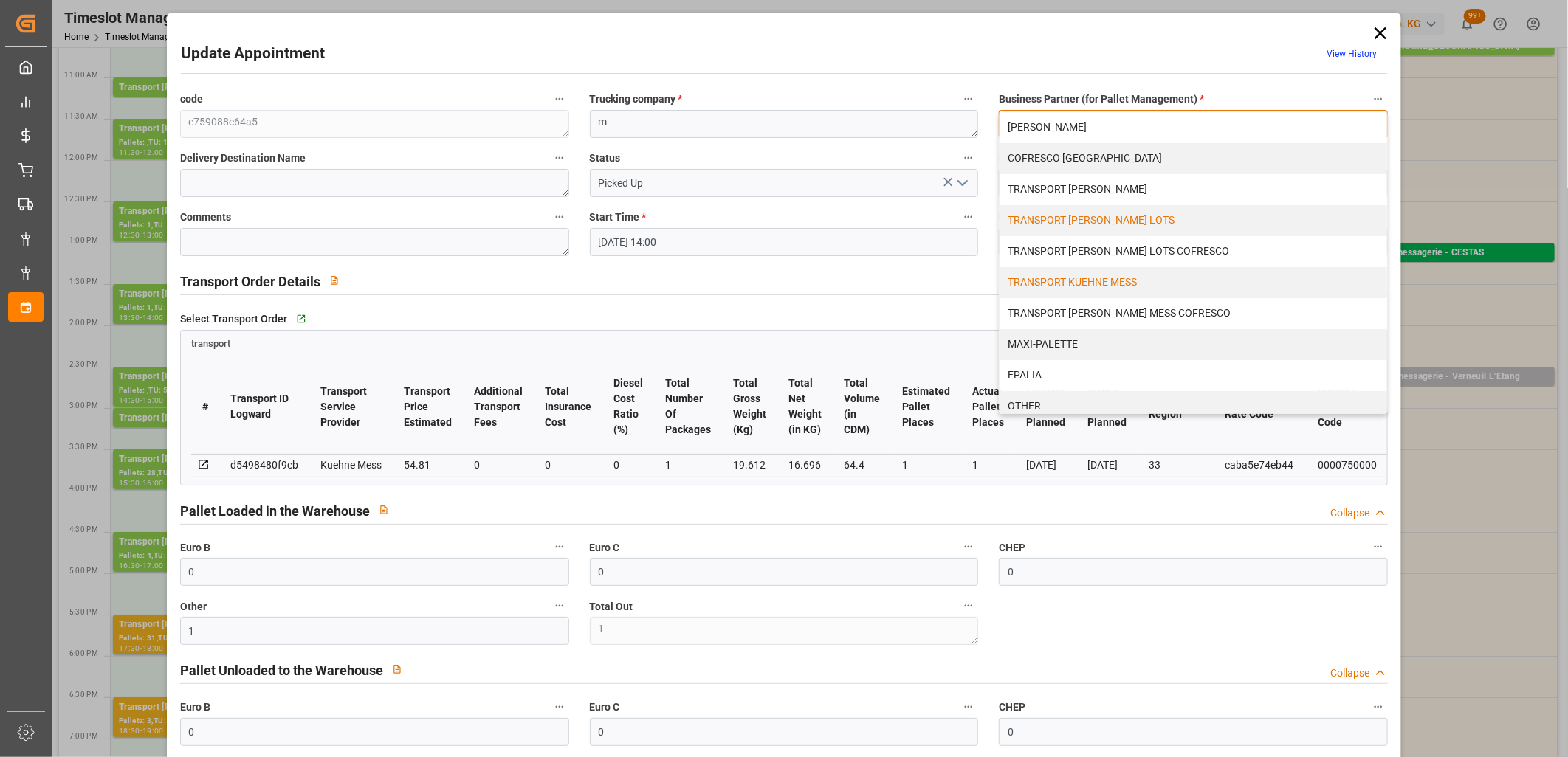
click at [1028, 277] on div "TRANSPORT KUEHNE MESS" at bounding box center [1193, 282] width 387 height 31
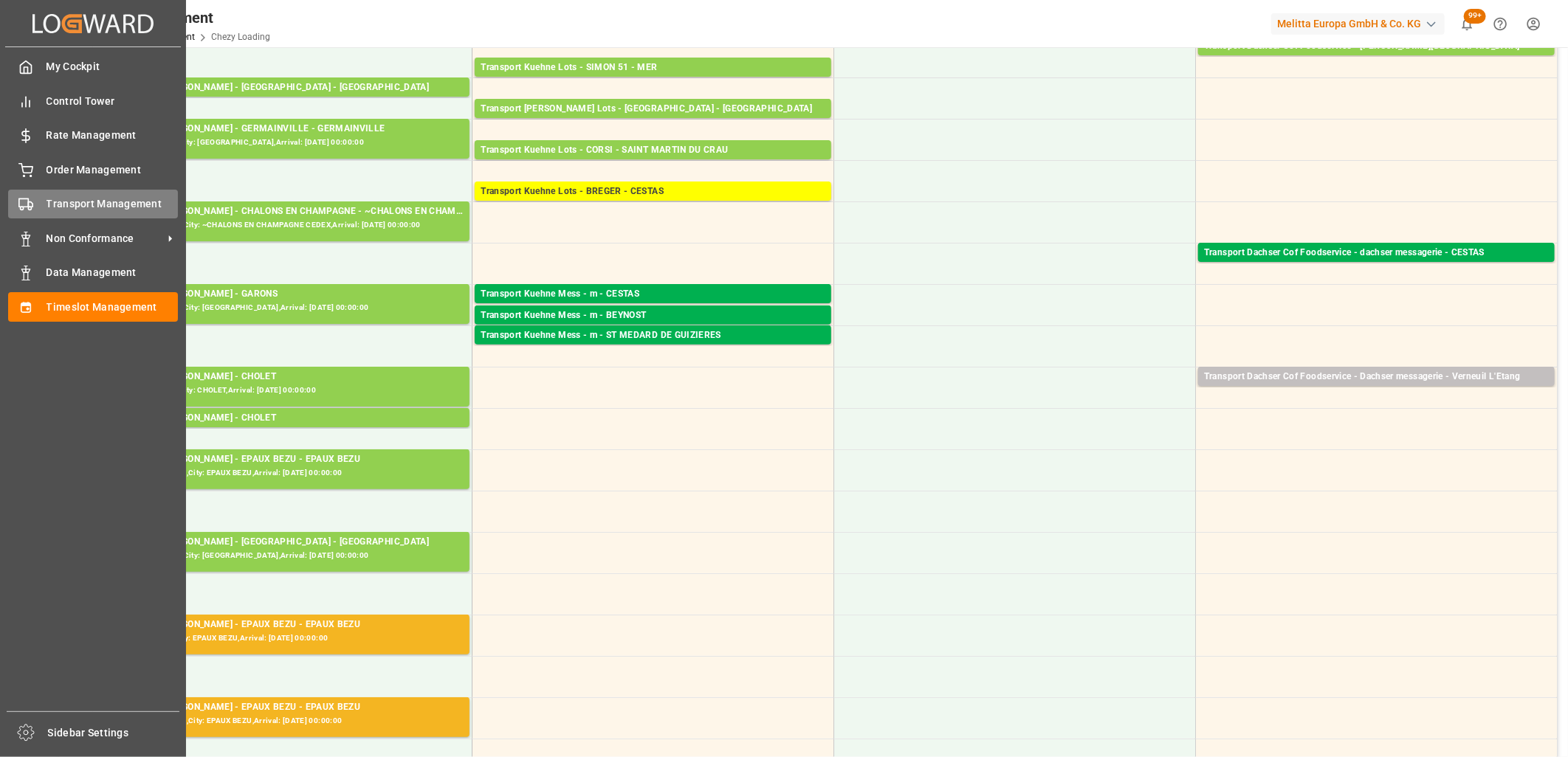
click at [27, 197] on icon at bounding box center [26, 204] width 15 height 15
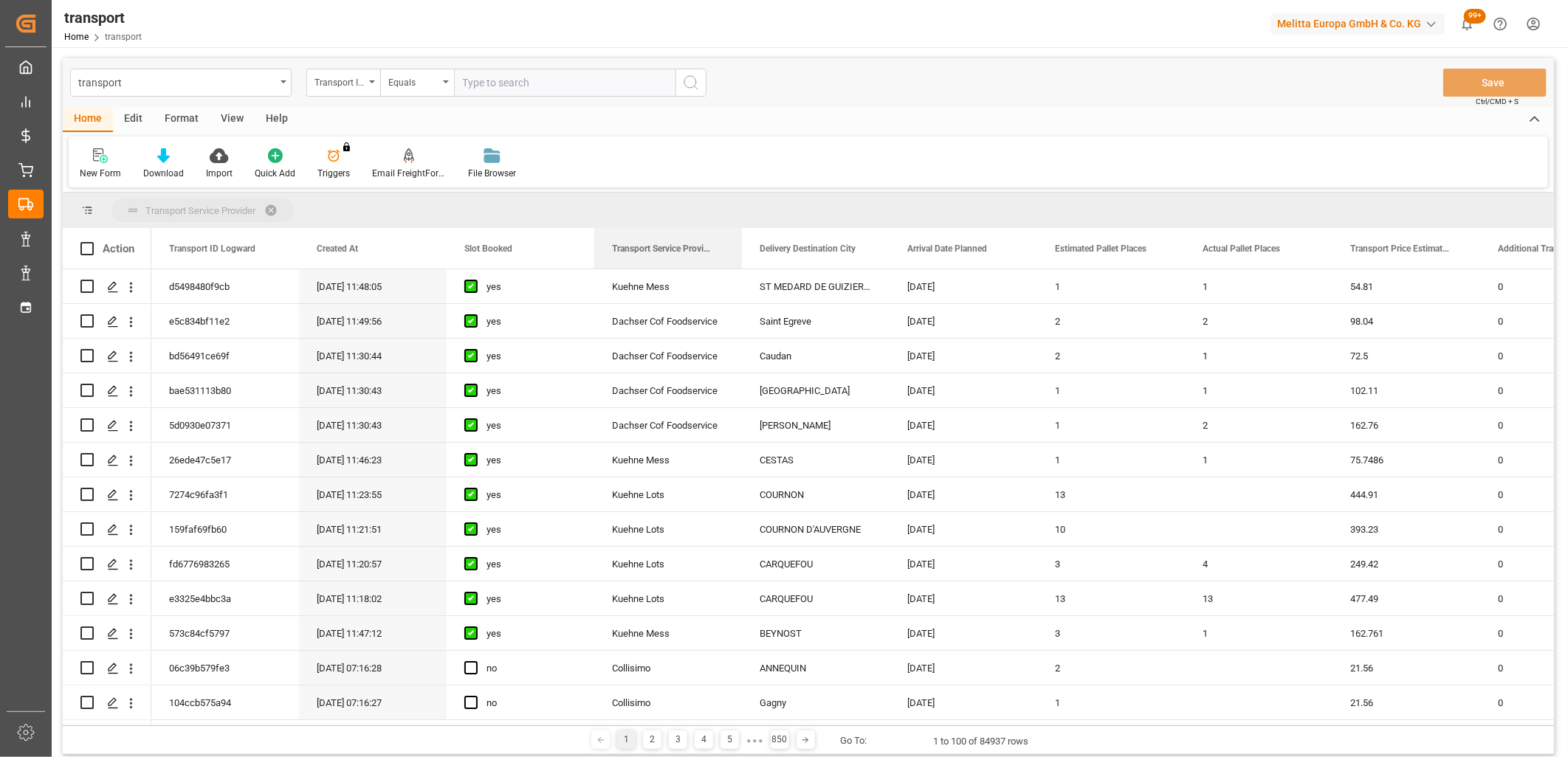
drag, startPoint x: 659, startPoint y: 251, endPoint x: 657, endPoint y: 214, distance: 37.1
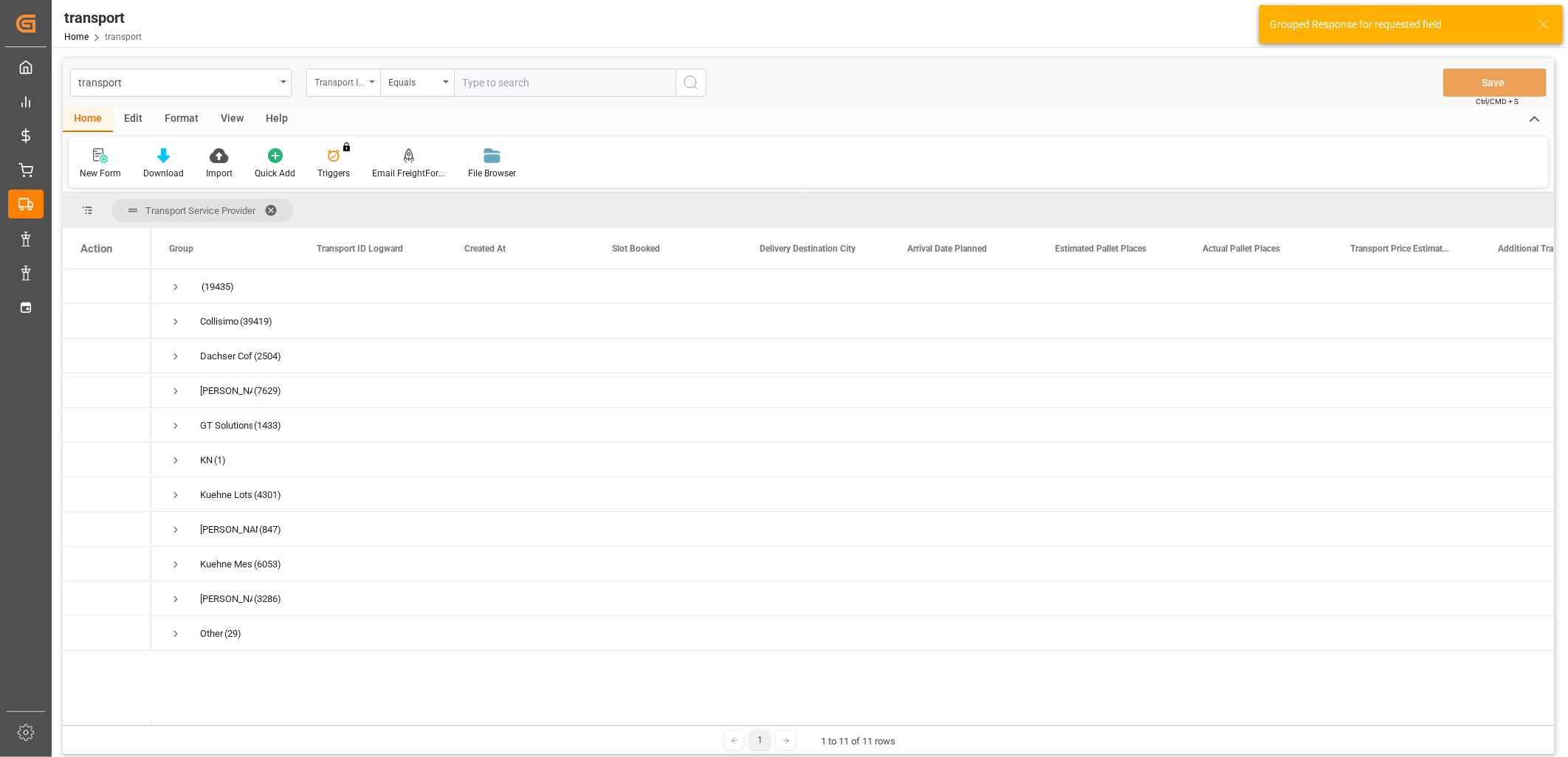
click at [351, 90] on div "Transport ID Logward" at bounding box center [343, 82] width 74 height 28
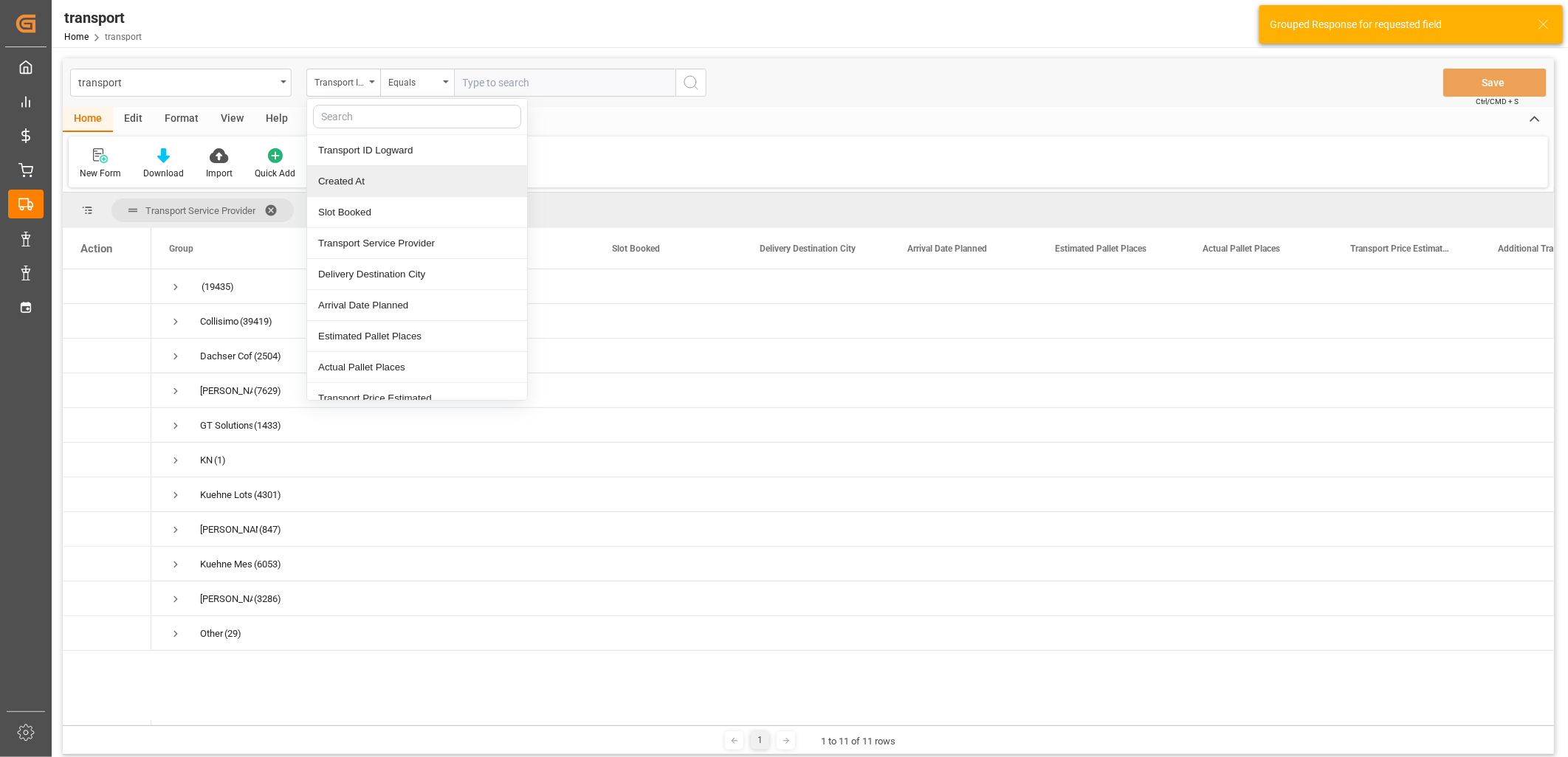
click at [343, 173] on div "Created At" at bounding box center [417, 181] width 220 height 31
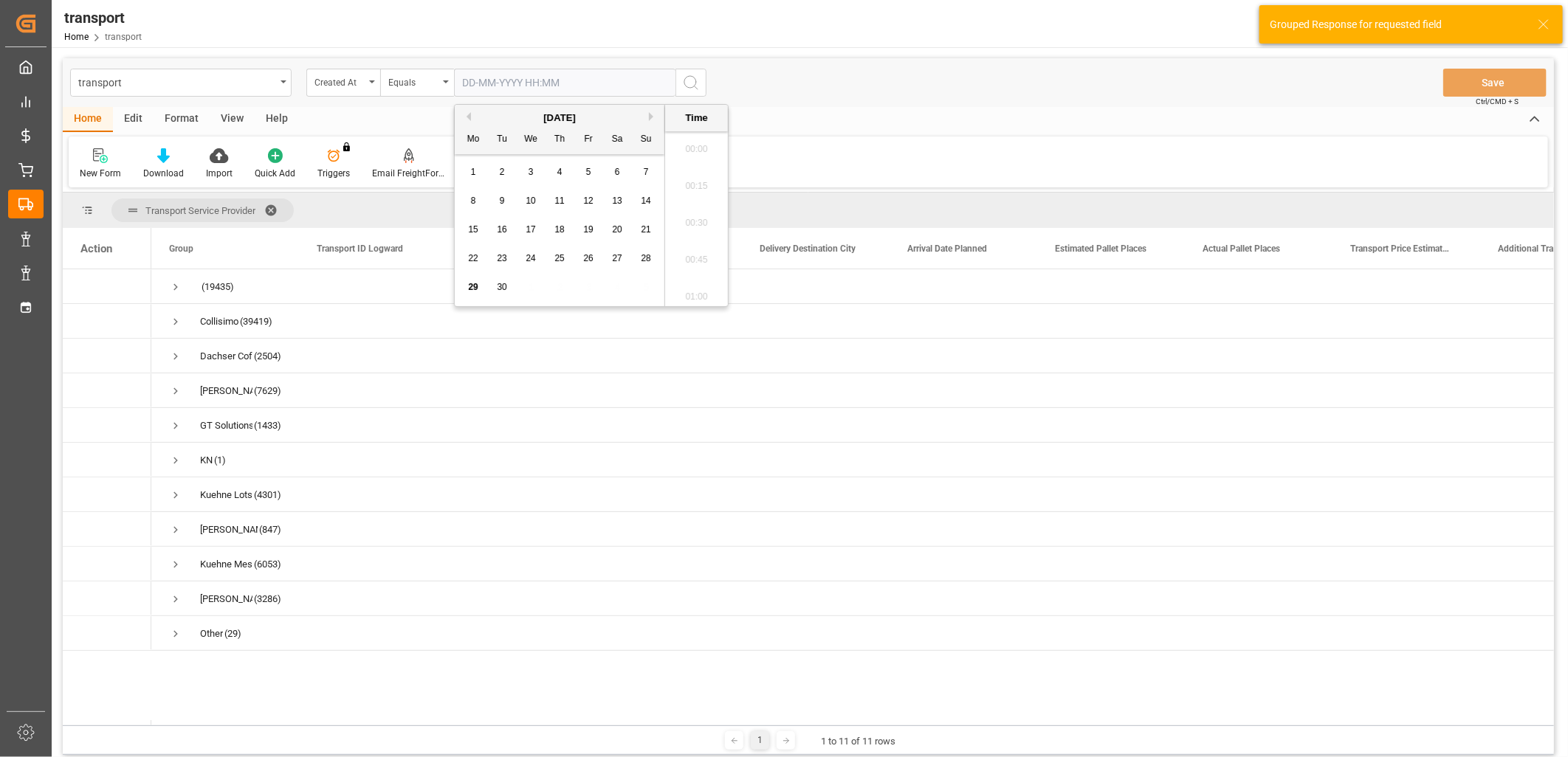
click at [518, 85] on input "text" at bounding box center [565, 82] width 222 height 28
click at [591, 256] on span "26" at bounding box center [588, 258] width 10 height 10
type input "[DATE] 00:00"
click at [694, 79] on icon "search button" at bounding box center [691, 83] width 18 height 18
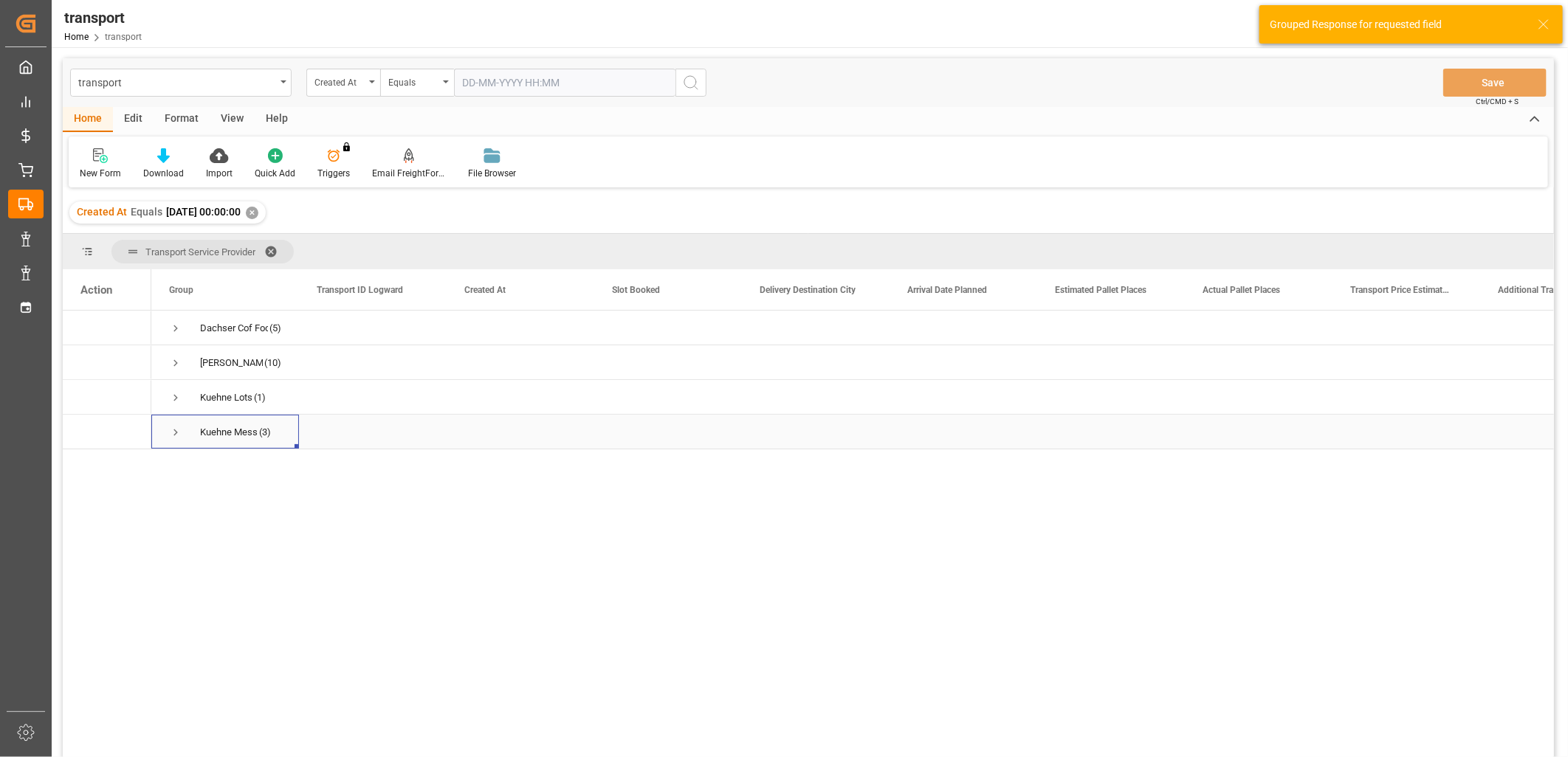
click at [177, 433] on span "Press SPACE to select this row." at bounding box center [175, 431] width 13 height 13
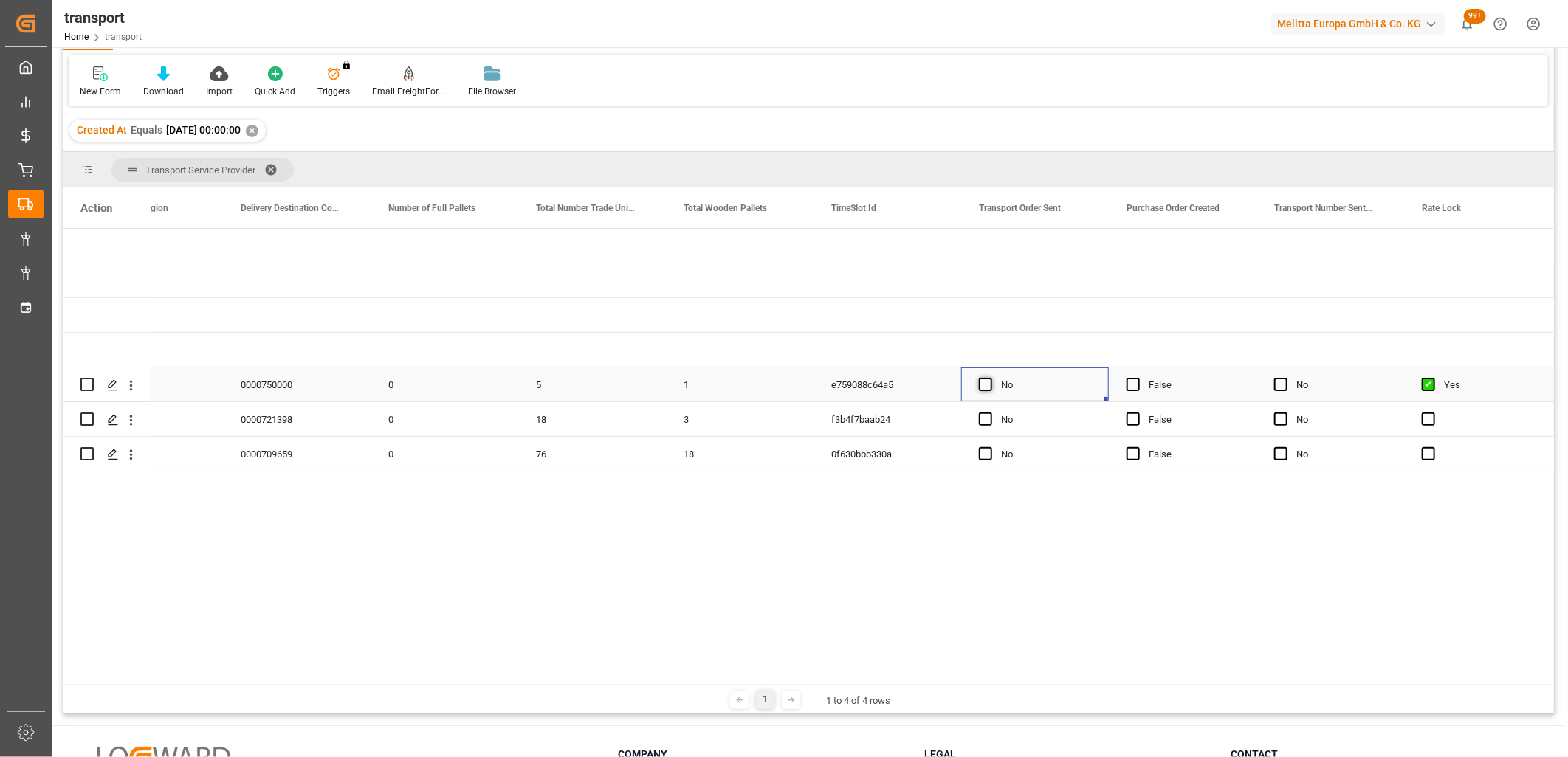
click at [984, 382] on span "Press SPACE to select this row." at bounding box center [985, 384] width 13 height 13
click at [990, 378] on input "Press SPACE to select this row." at bounding box center [990, 378] width 0 height 0
click at [979, 424] on span "Press SPACE to select this row." at bounding box center [985, 419] width 13 height 13
click at [990, 413] on input "Press SPACE to select this row." at bounding box center [990, 413] width 0 height 0
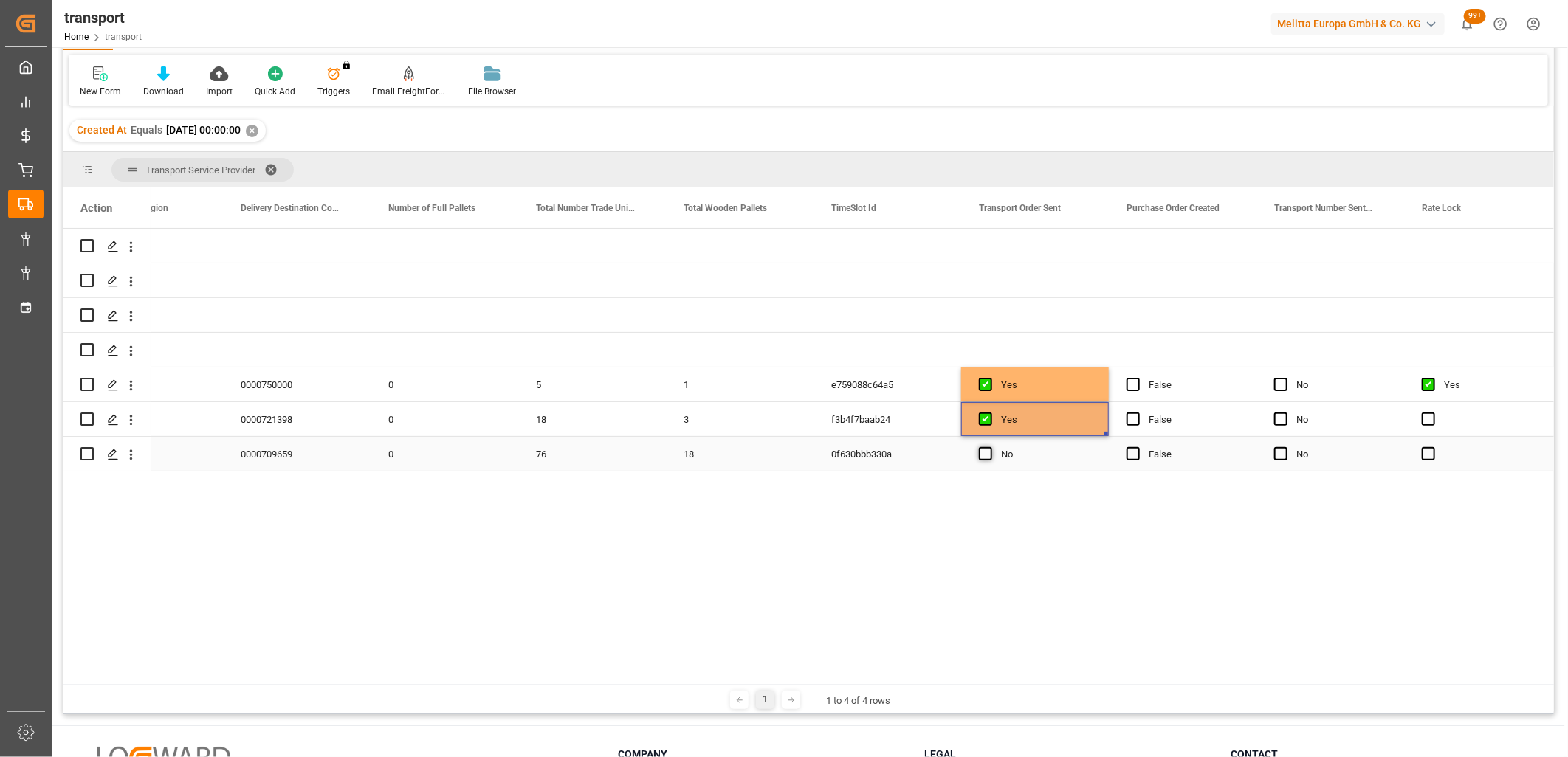
click at [985, 451] on span "Press SPACE to select this row." at bounding box center [985, 453] width 13 height 13
click at [990, 447] on input "Press SPACE to select this row." at bounding box center [990, 447] width 0 height 0
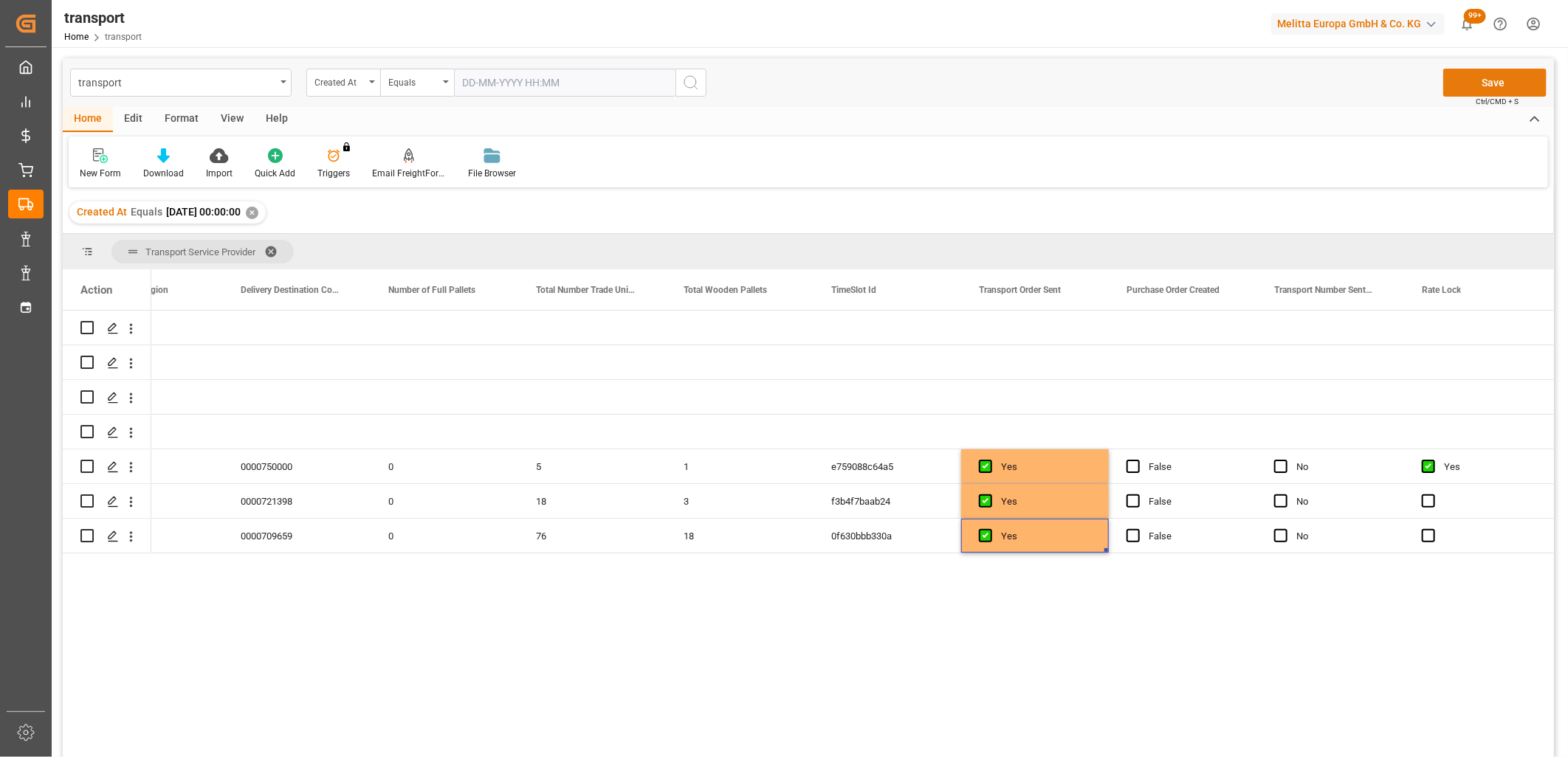
click at [1485, 79] on button "Save" at bounding box center [1495, 82] width 103 height 28
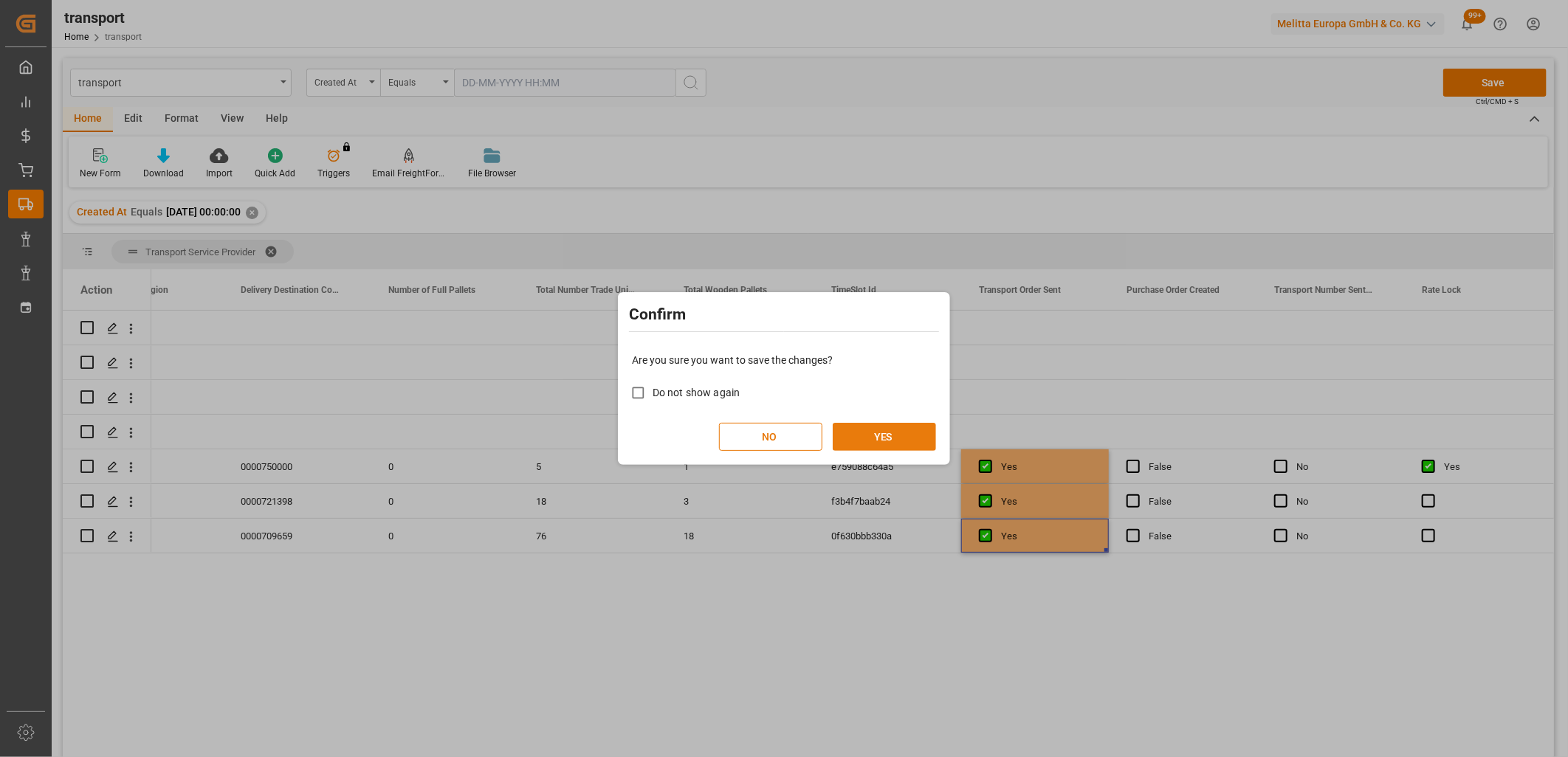
click at [880, 437] on button "YES" at bounding box center [884, 436] width 103 height 28
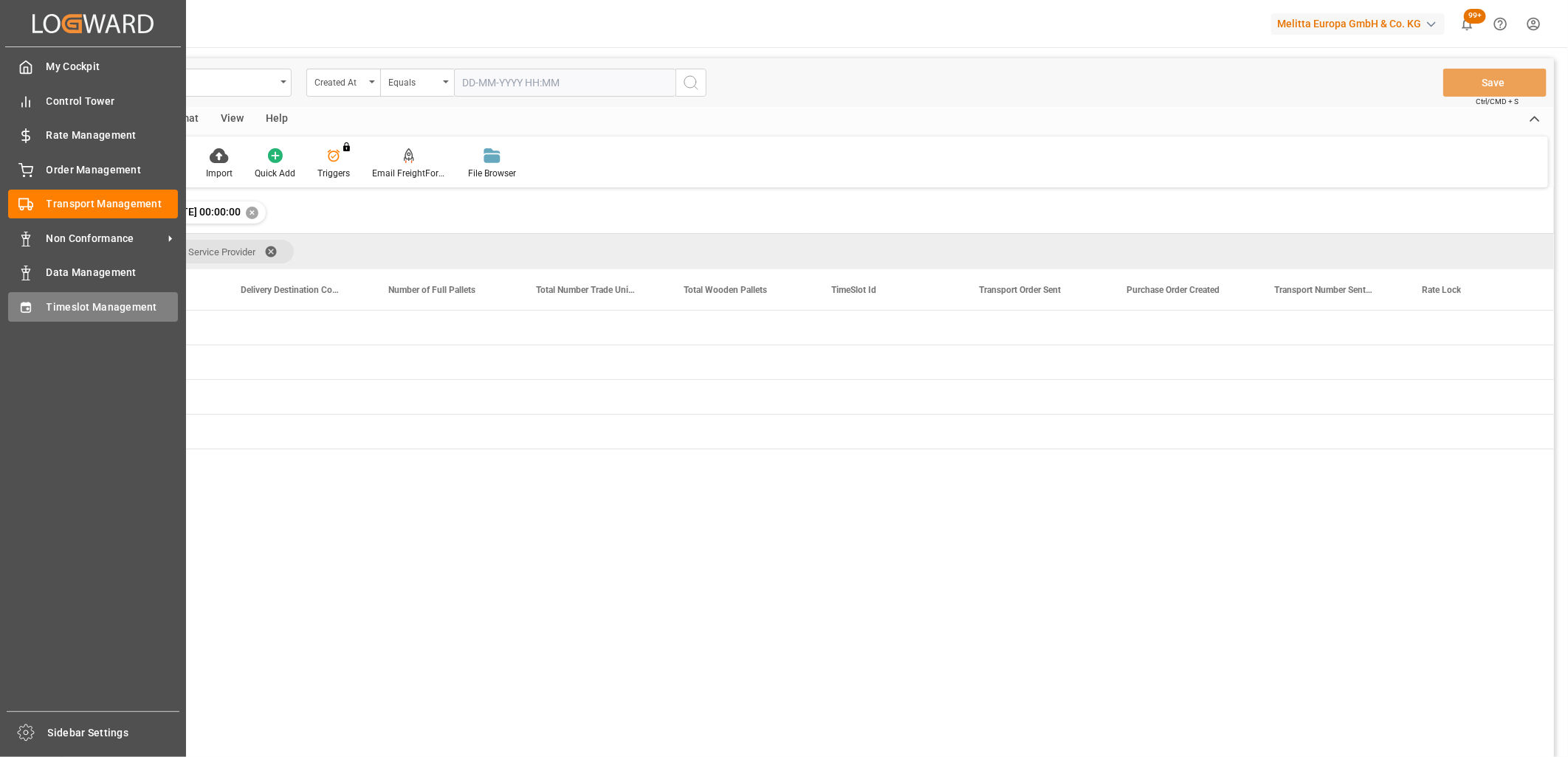
click at [43, 304] on div "Timeslot Management Timeslot Management" at bounding box center [93, 306] width 170 height 29
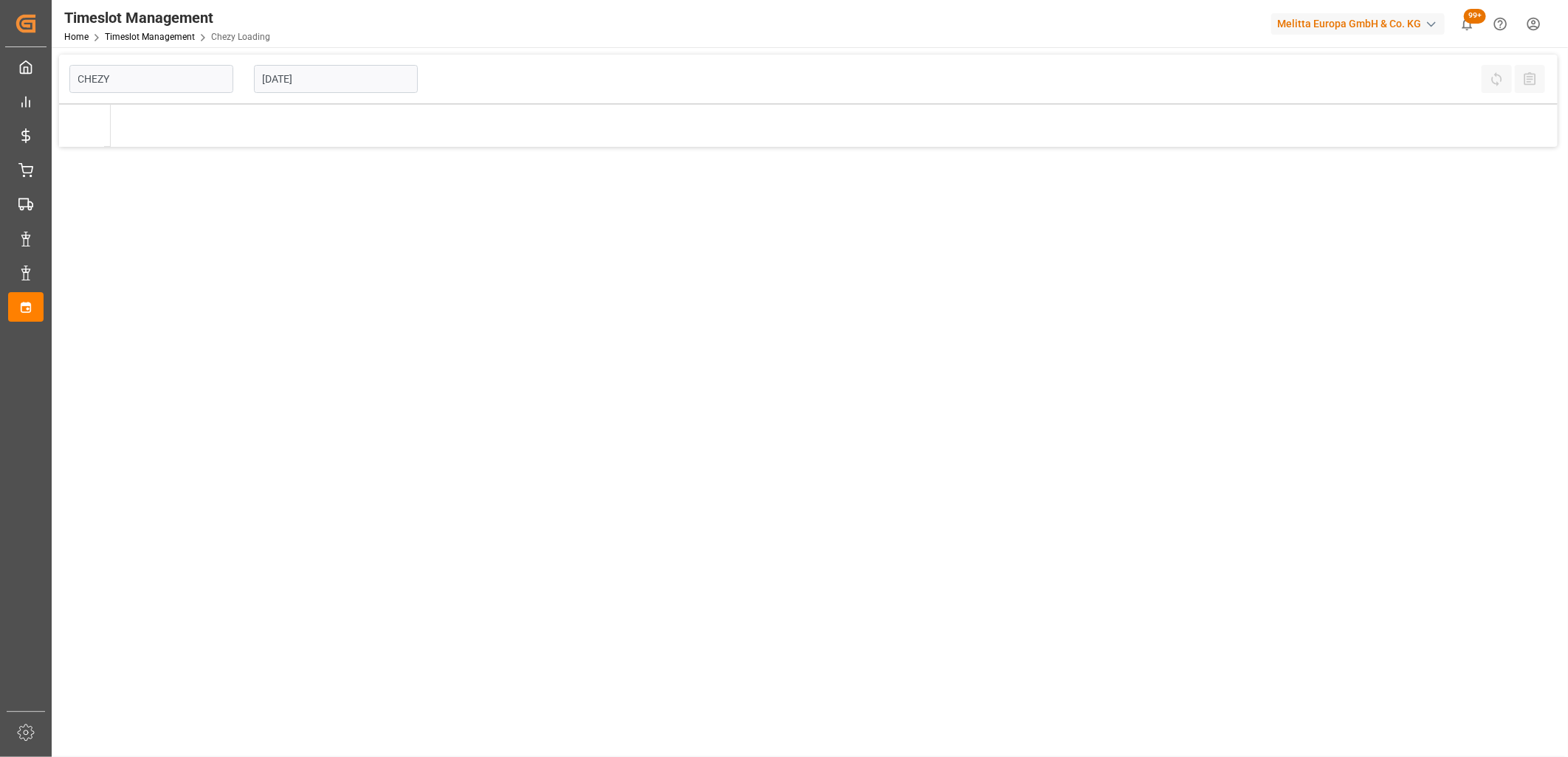
type input "Chezy Loading"
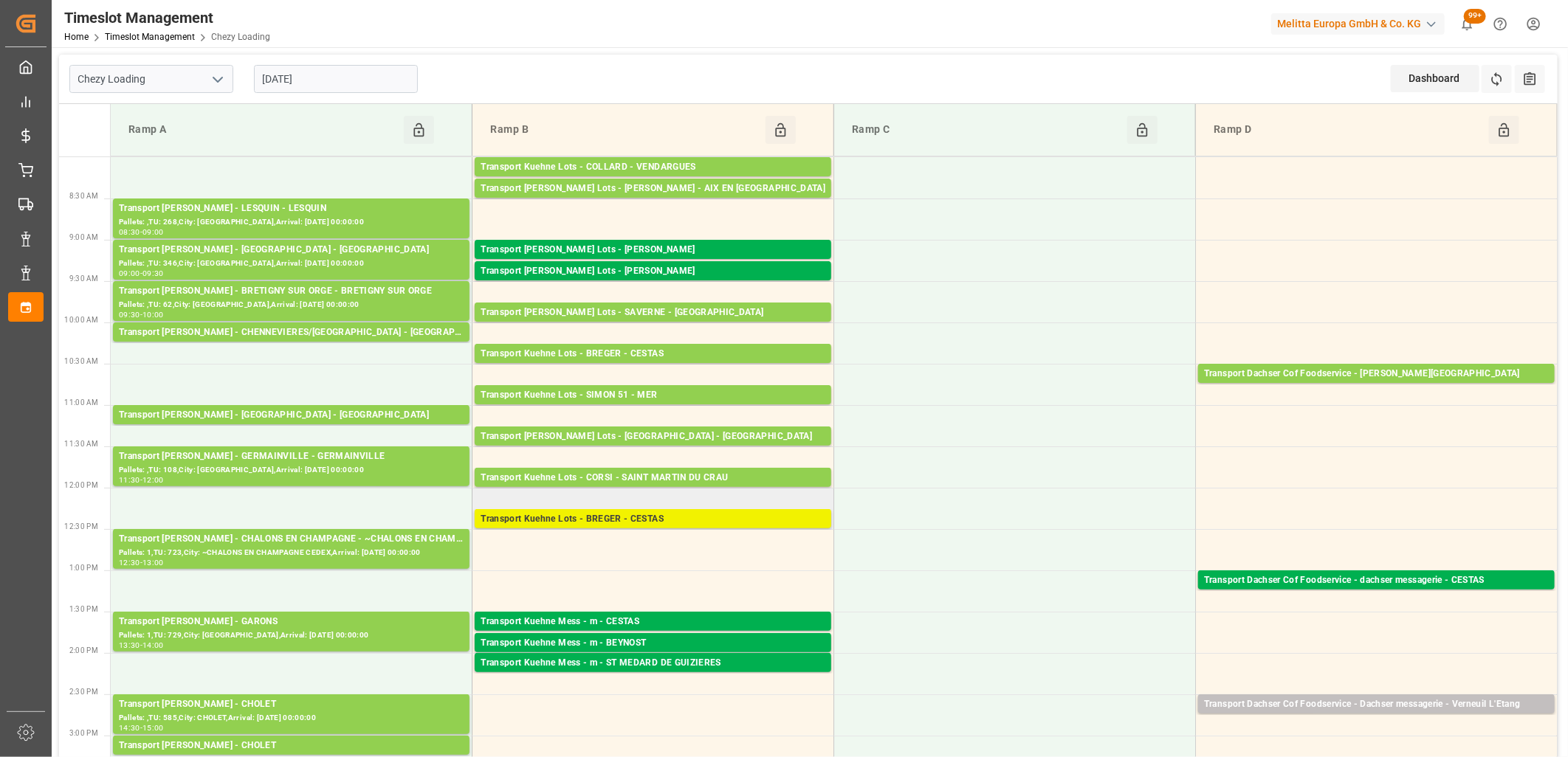
click at [593, 518] on div "Transport Kuehne Lots - BREGER - CESTAS" at bounding box center [652, 519] width 344 height 15
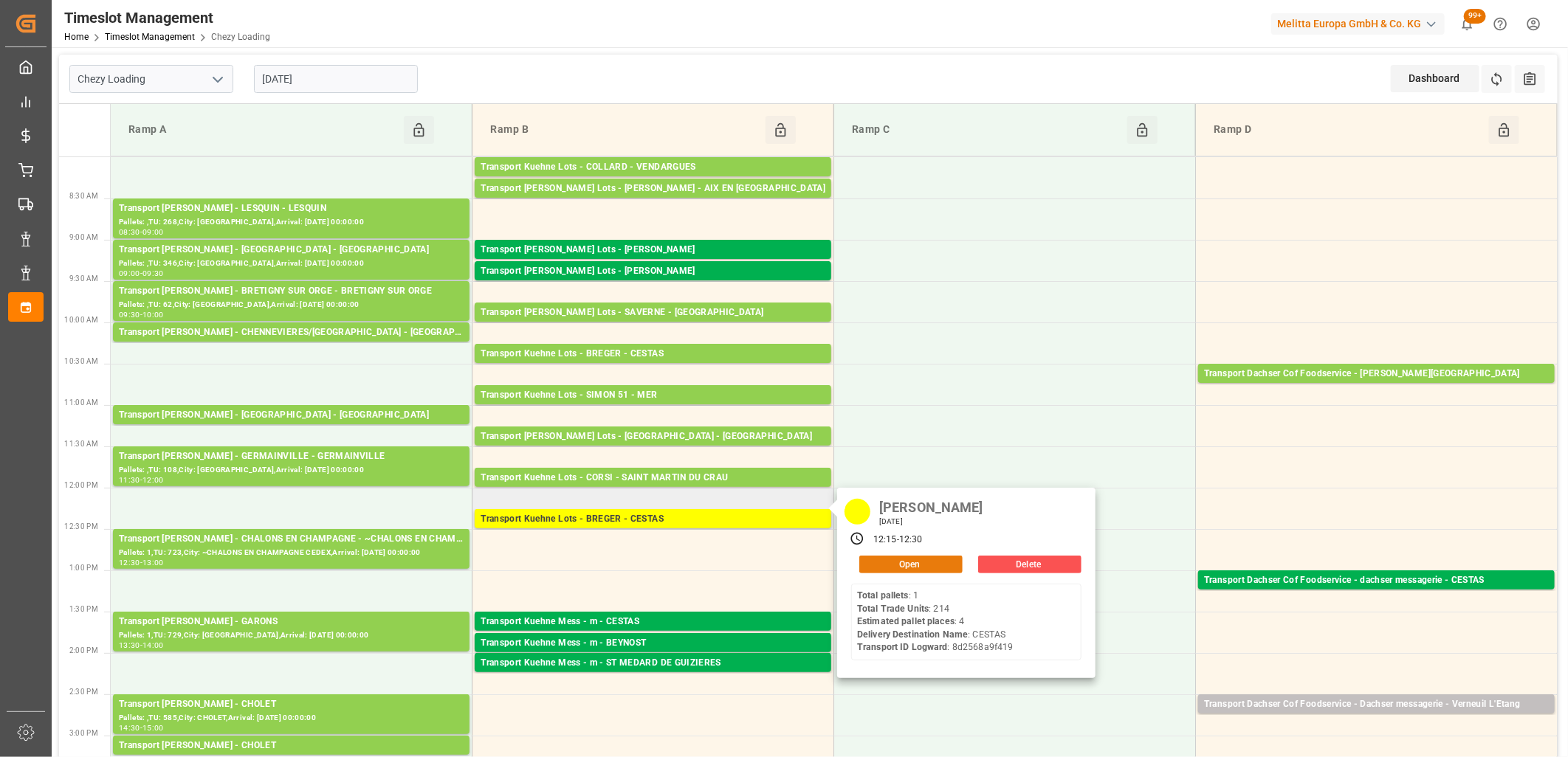
click at [916, 565] on button "Open" at bounding box center [911, 564] width 103 height 18
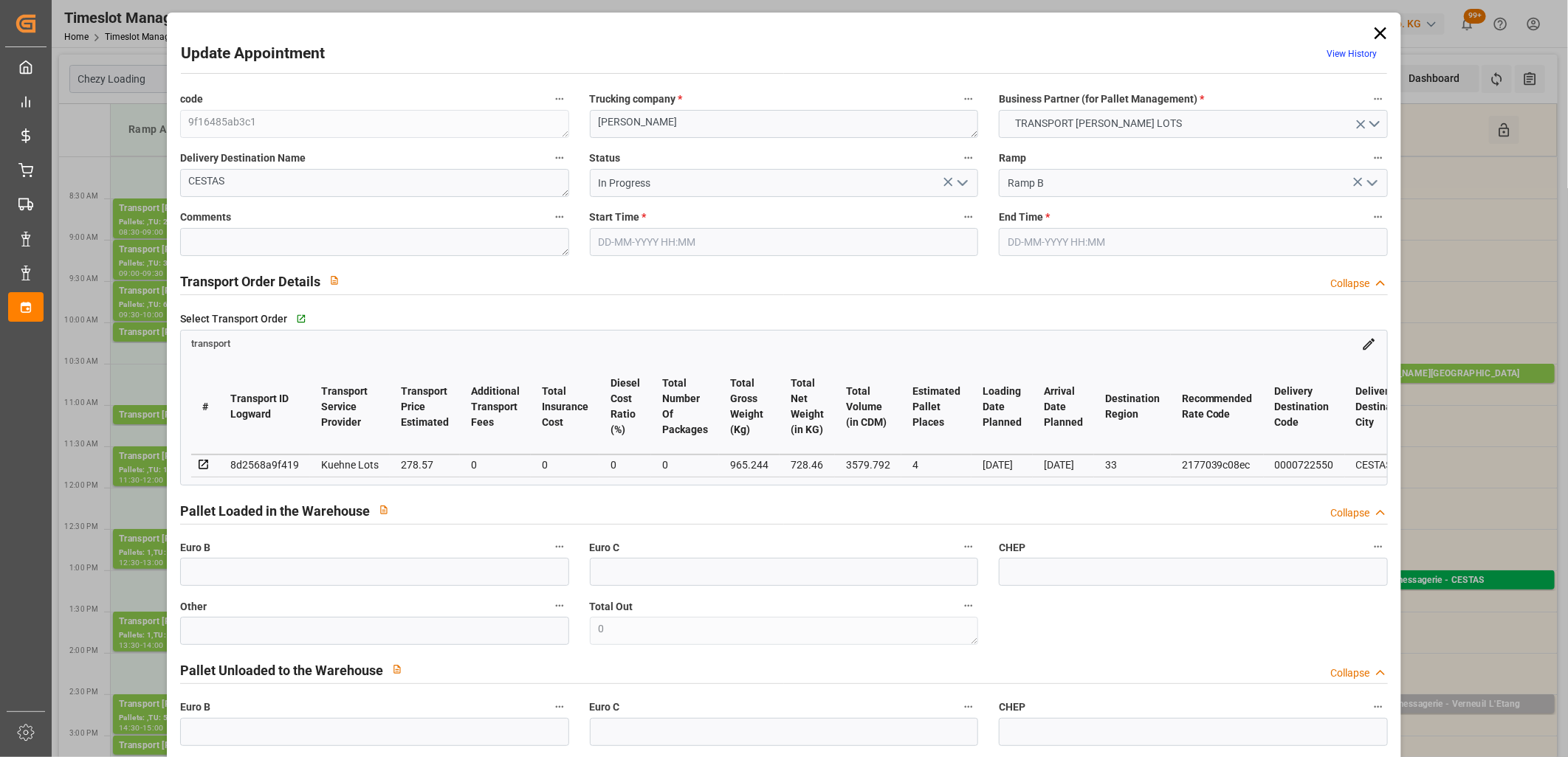
type input "4"
type input "278.57"
type input "0"
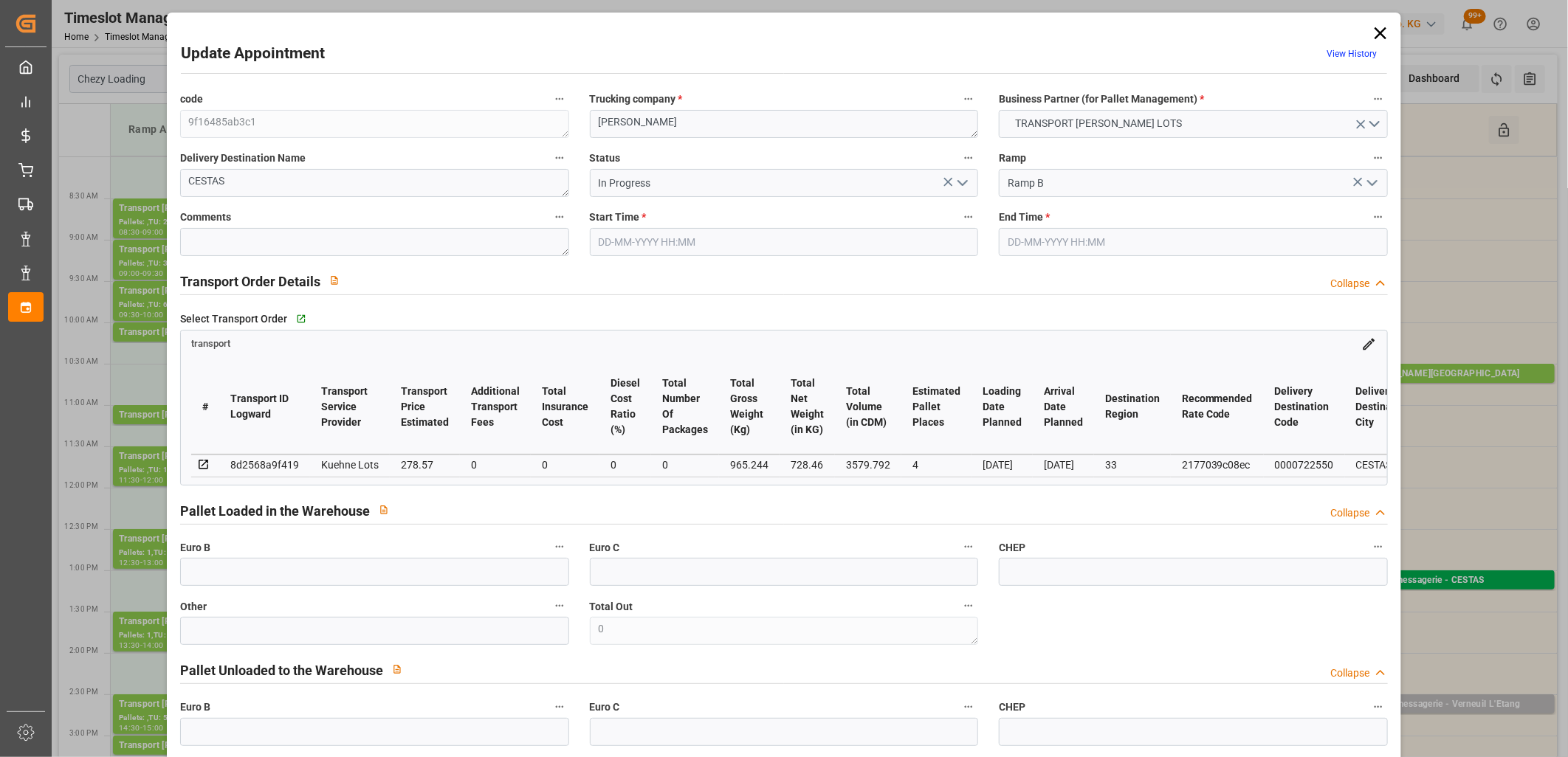
type input "278.57"
type input "0"
type input "728.46"
type input "1270.356"
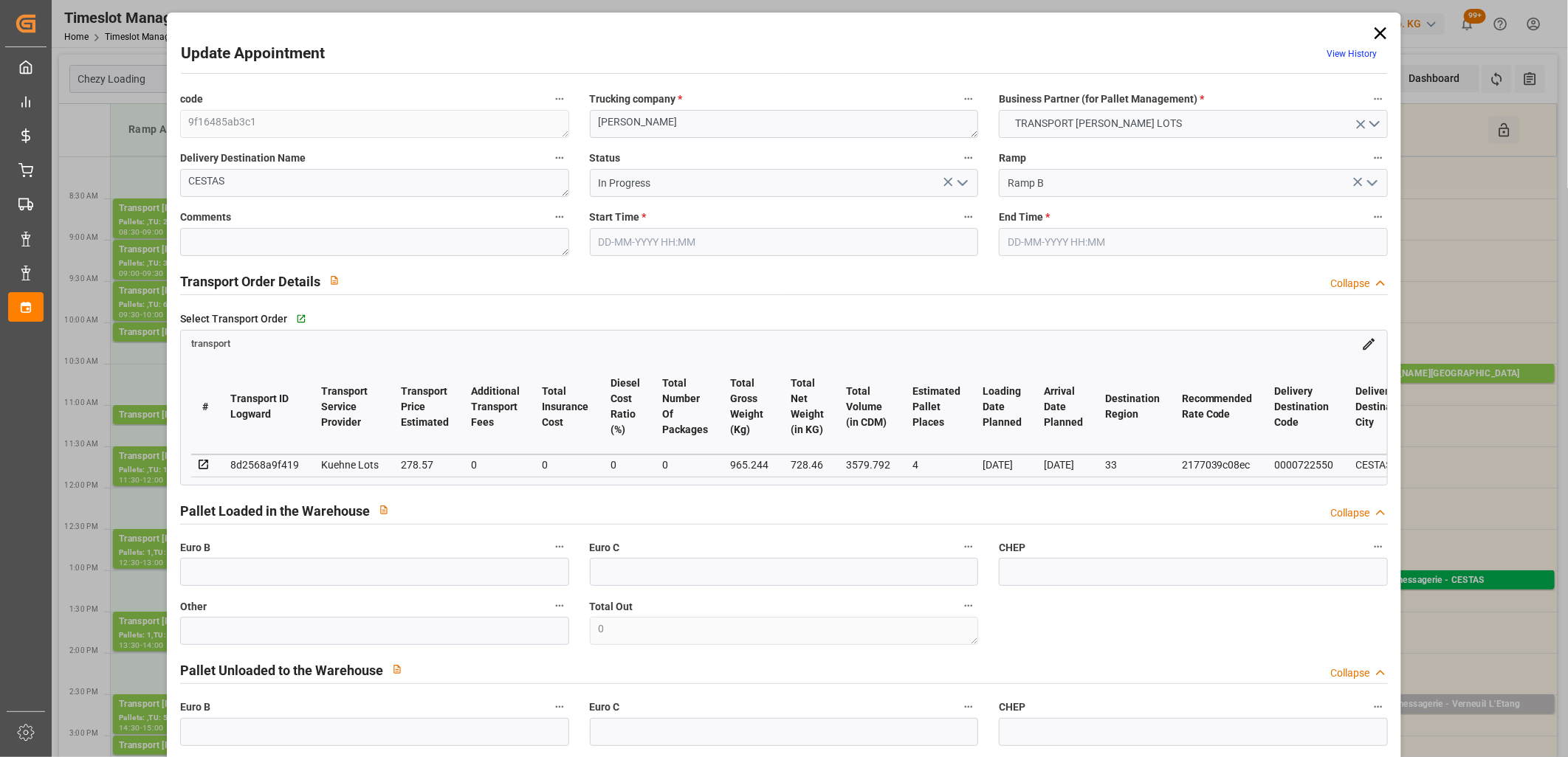
type input "3579.792"
type input "33"
type input "1"
type input "214"
type input "12"
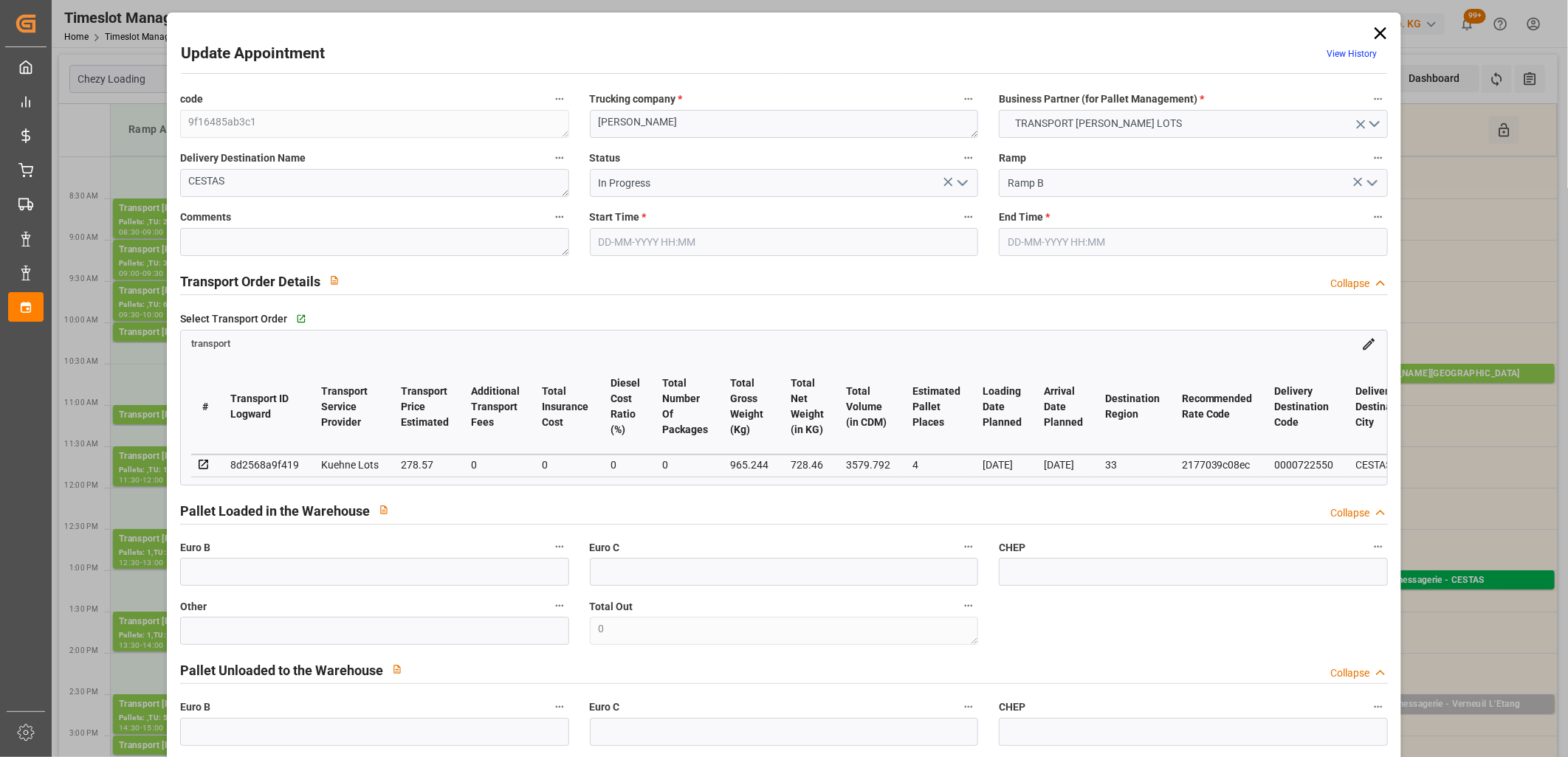
type input "101"
type input "965.244"
type input "0"
type input "4710.8598"
type input "0"
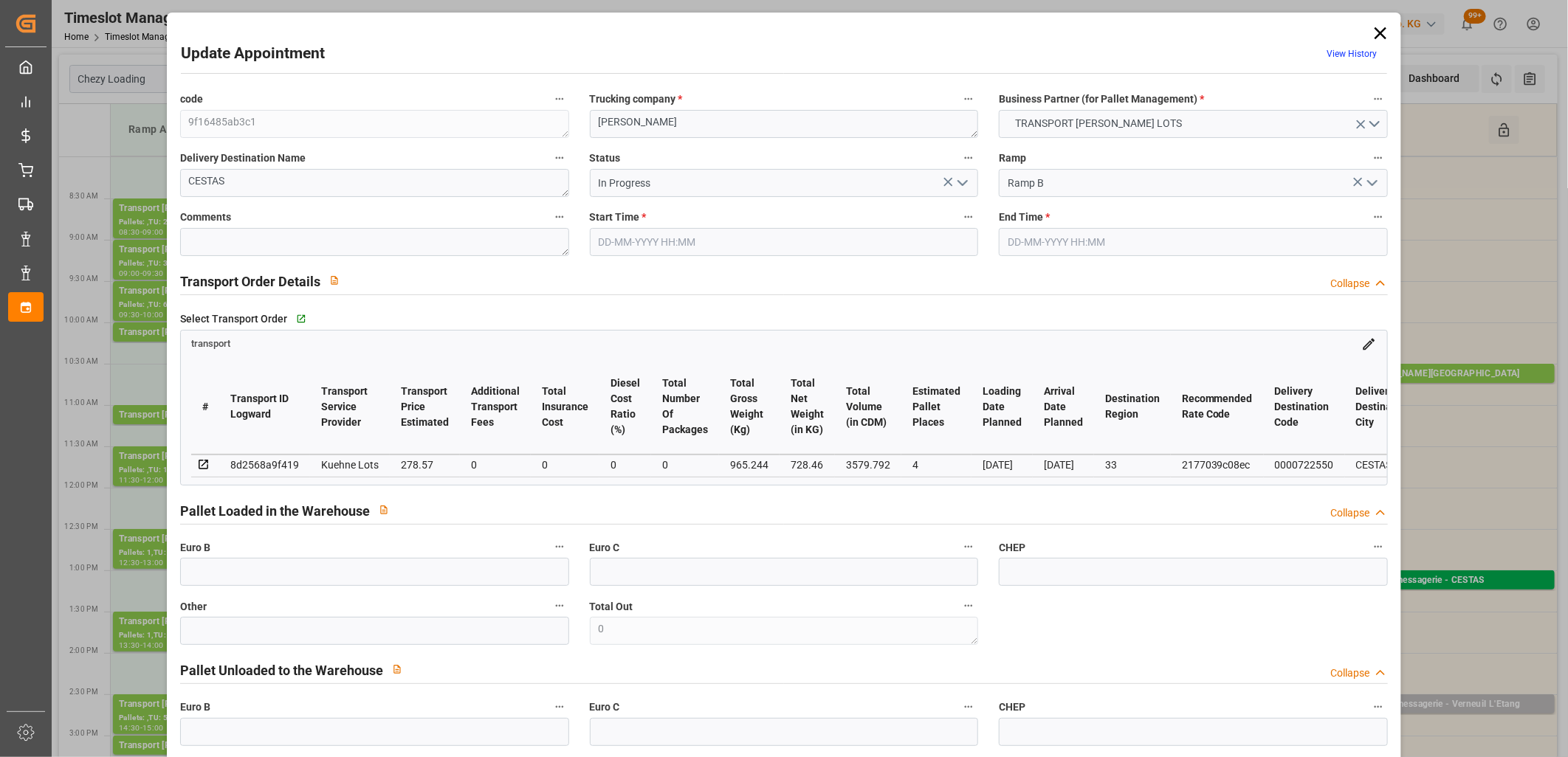
type input "0"
type input "21"
type input "35"
type input "[DATE] 12:15"
type input "[DATE] 12:30"
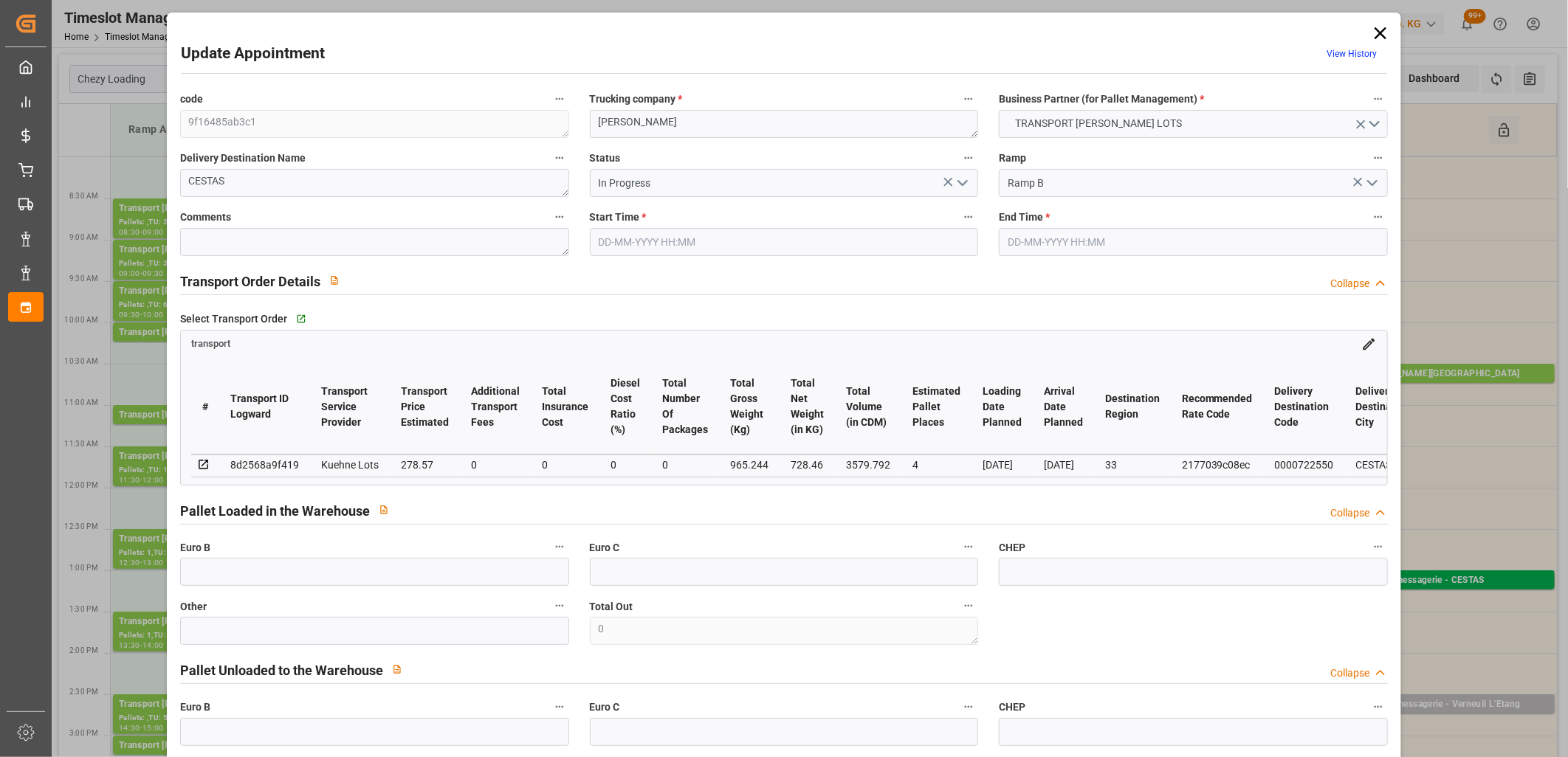
type input "[DATE] 14:37"
type input "[DATE] 11:42"
type input "[DATE]"
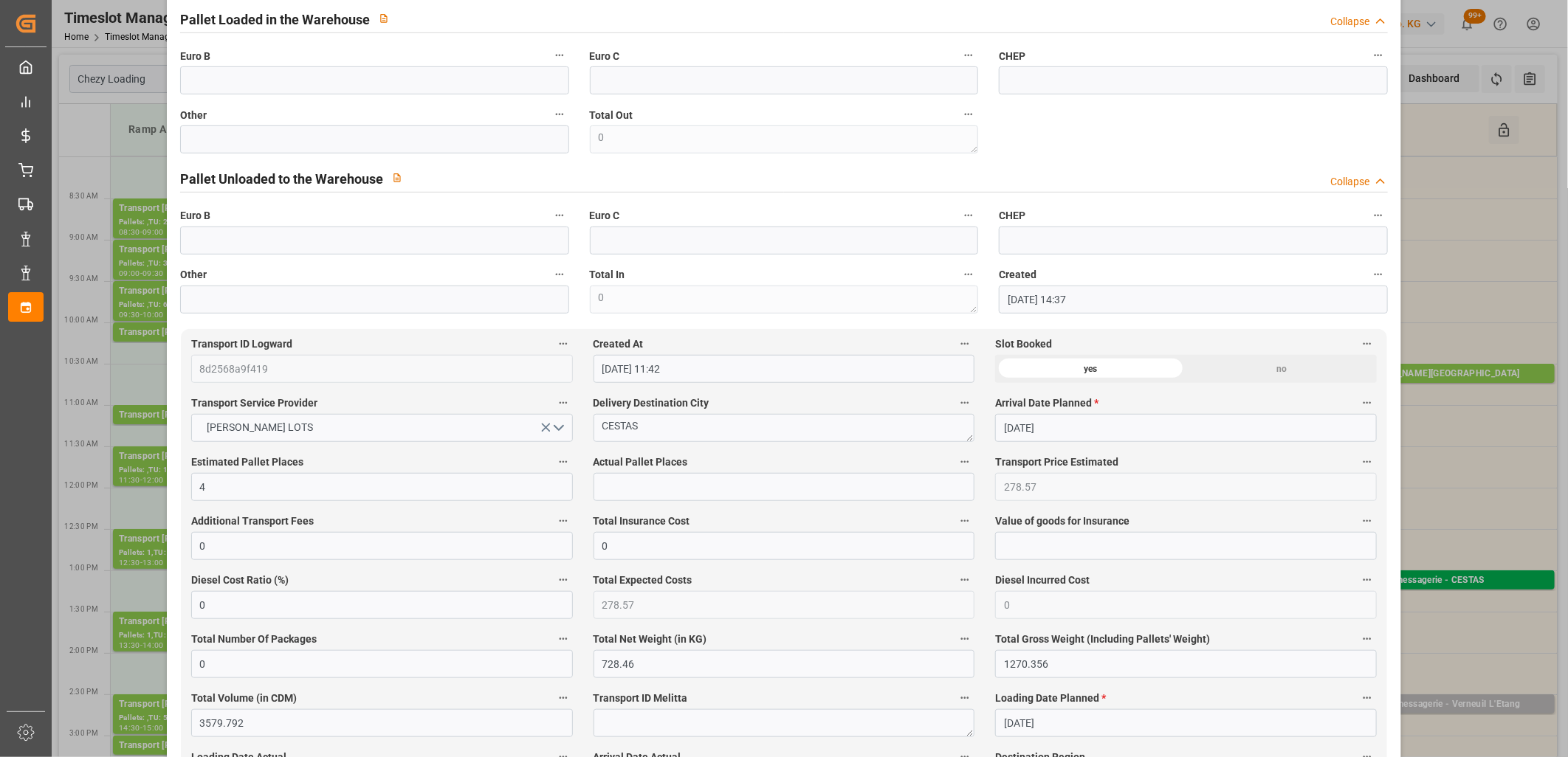
scroll to position [82, 0]
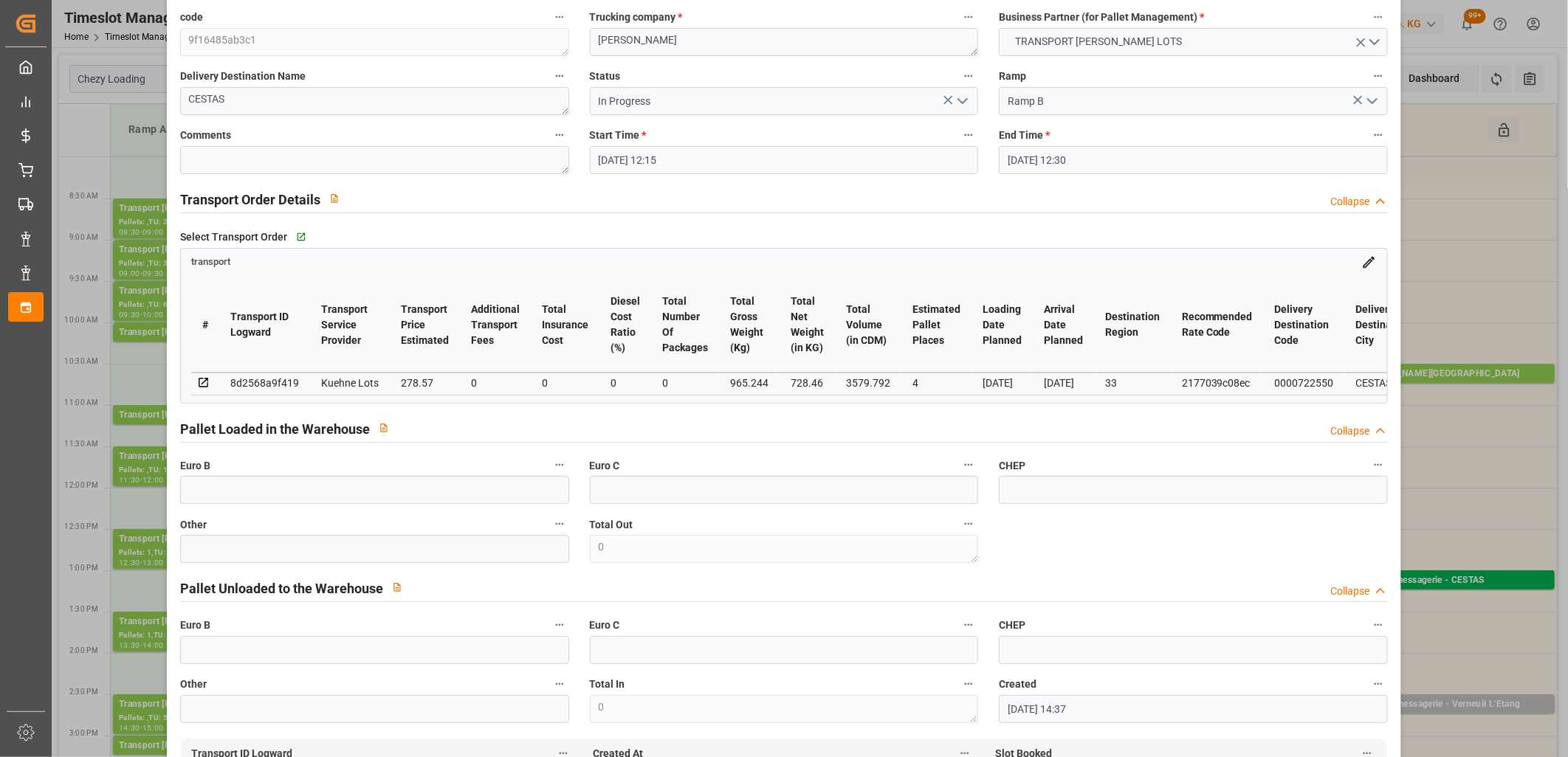
click at [954, 100] on icon "open menu" at bounding box center [962, 101] width 18 height 18
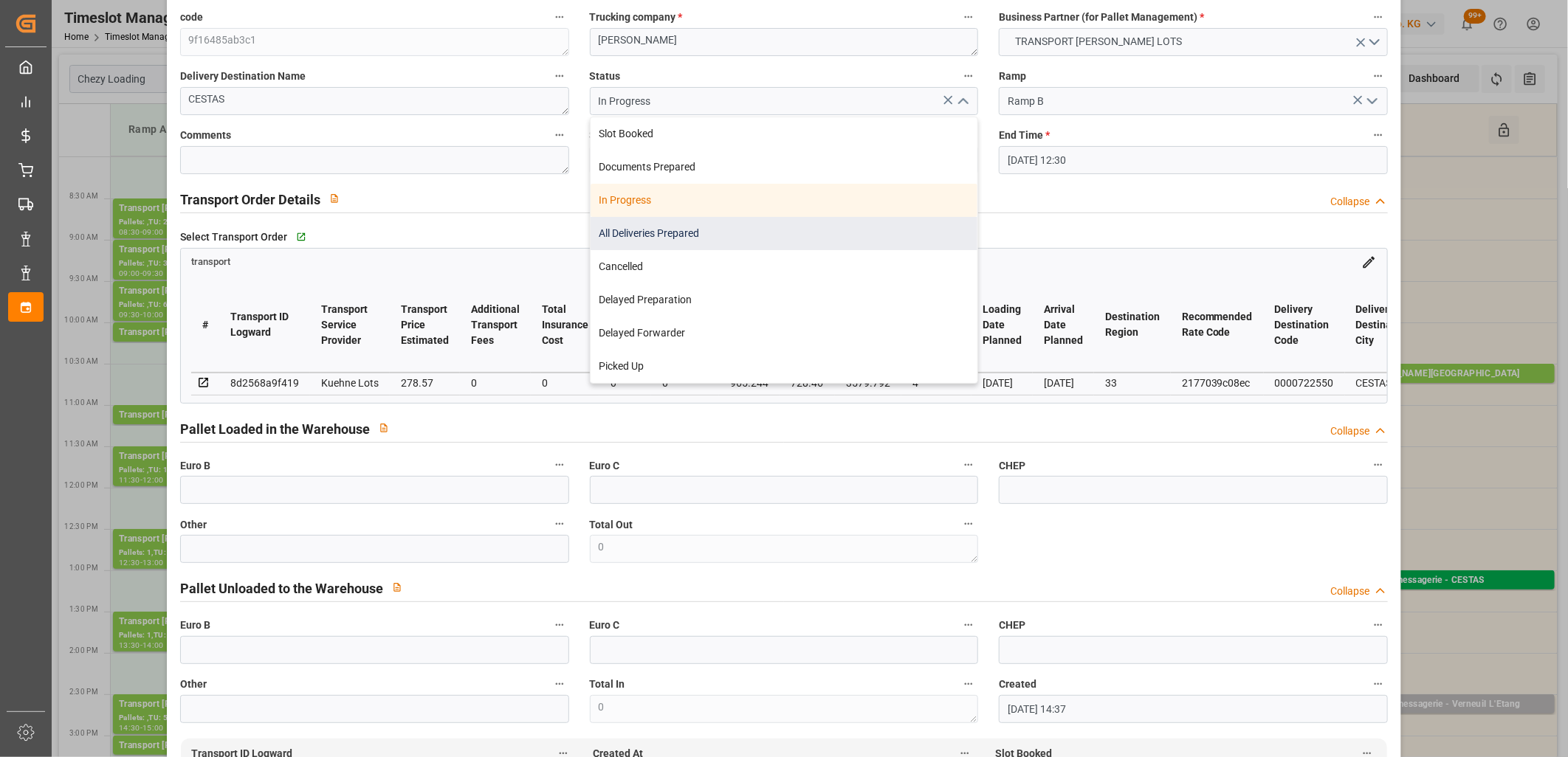
click at [851, 223] on div "All Deliveries Prepared" at bounding box center [784, 234] width 387 height 34
type input "All Deliveries Prepared"
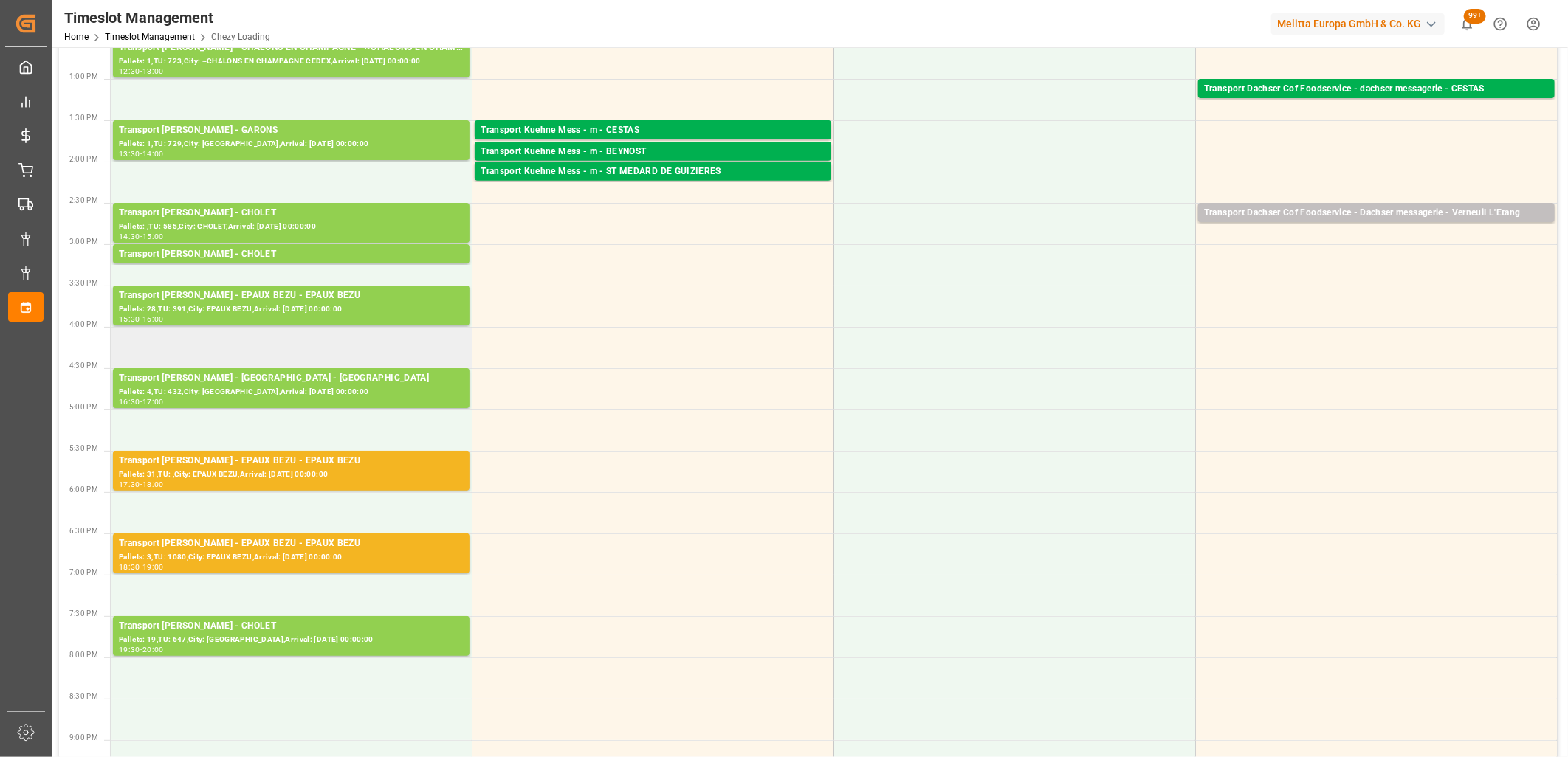
scroll to position [0, 0]
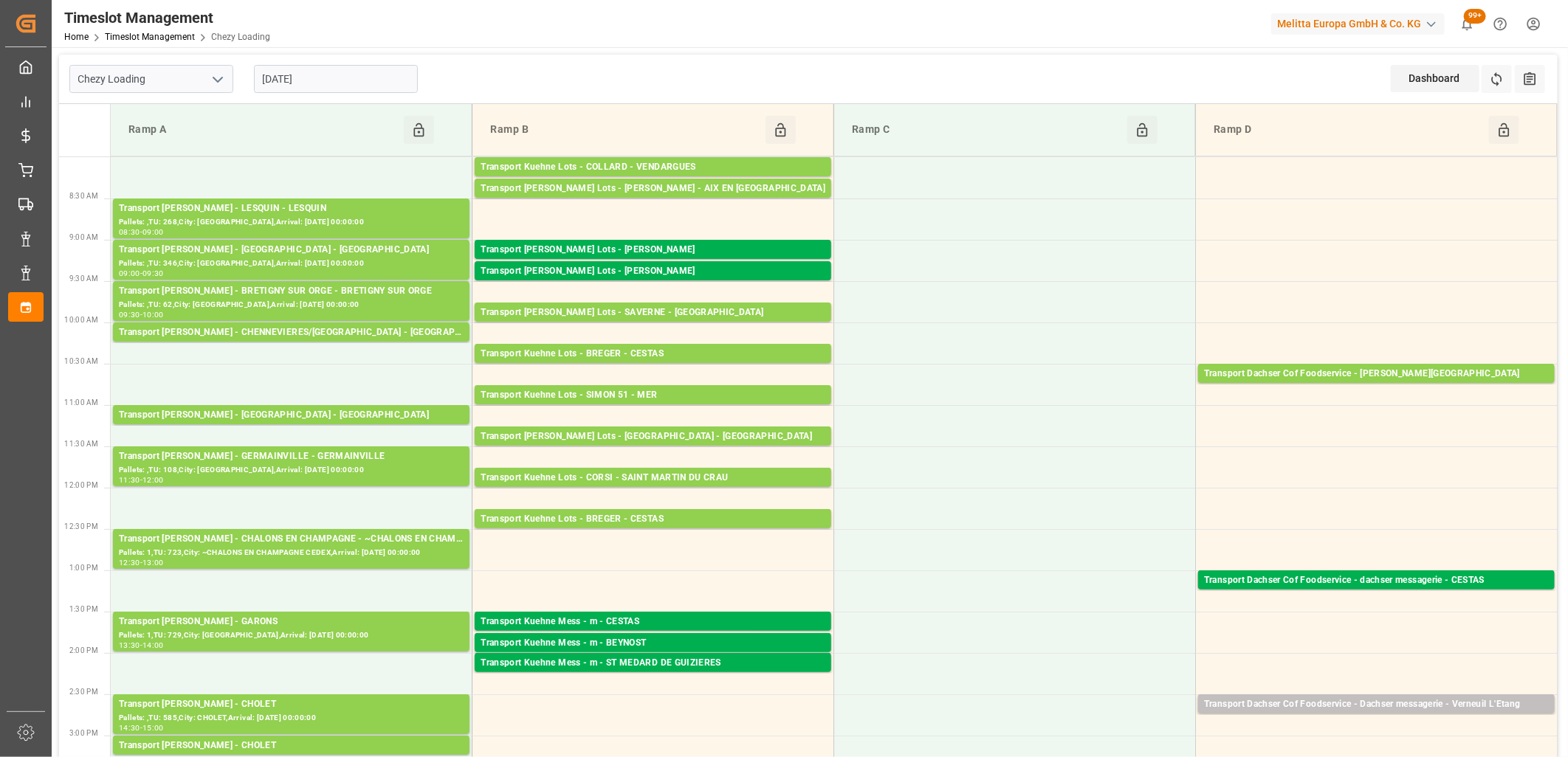
click at [376, 74] on input "[DATE]" at bounding box center [337, 79] width 164 height 28
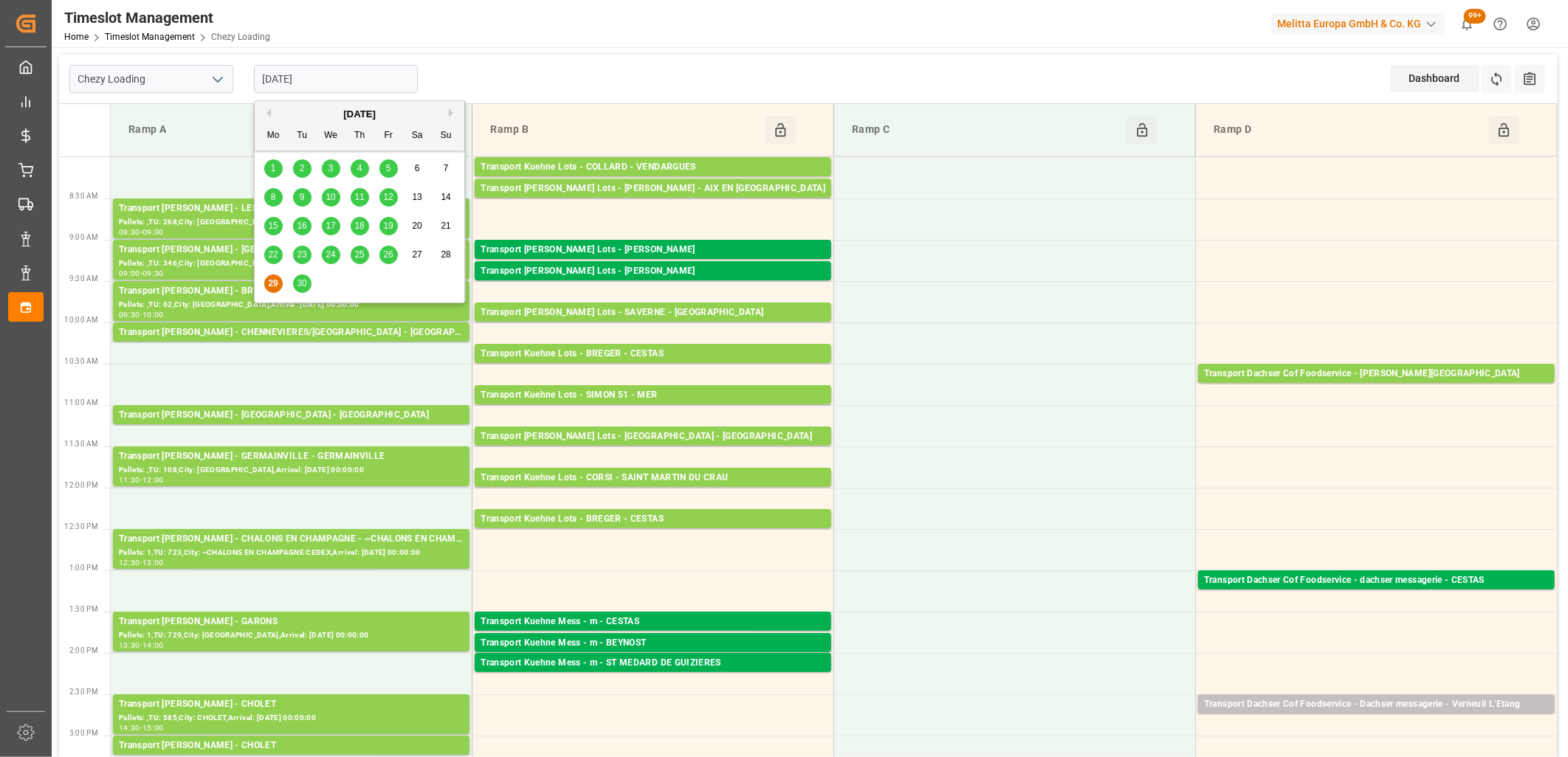
click at [303, 283] on span "30" at bounding box center [302, 283] width 10 height 10
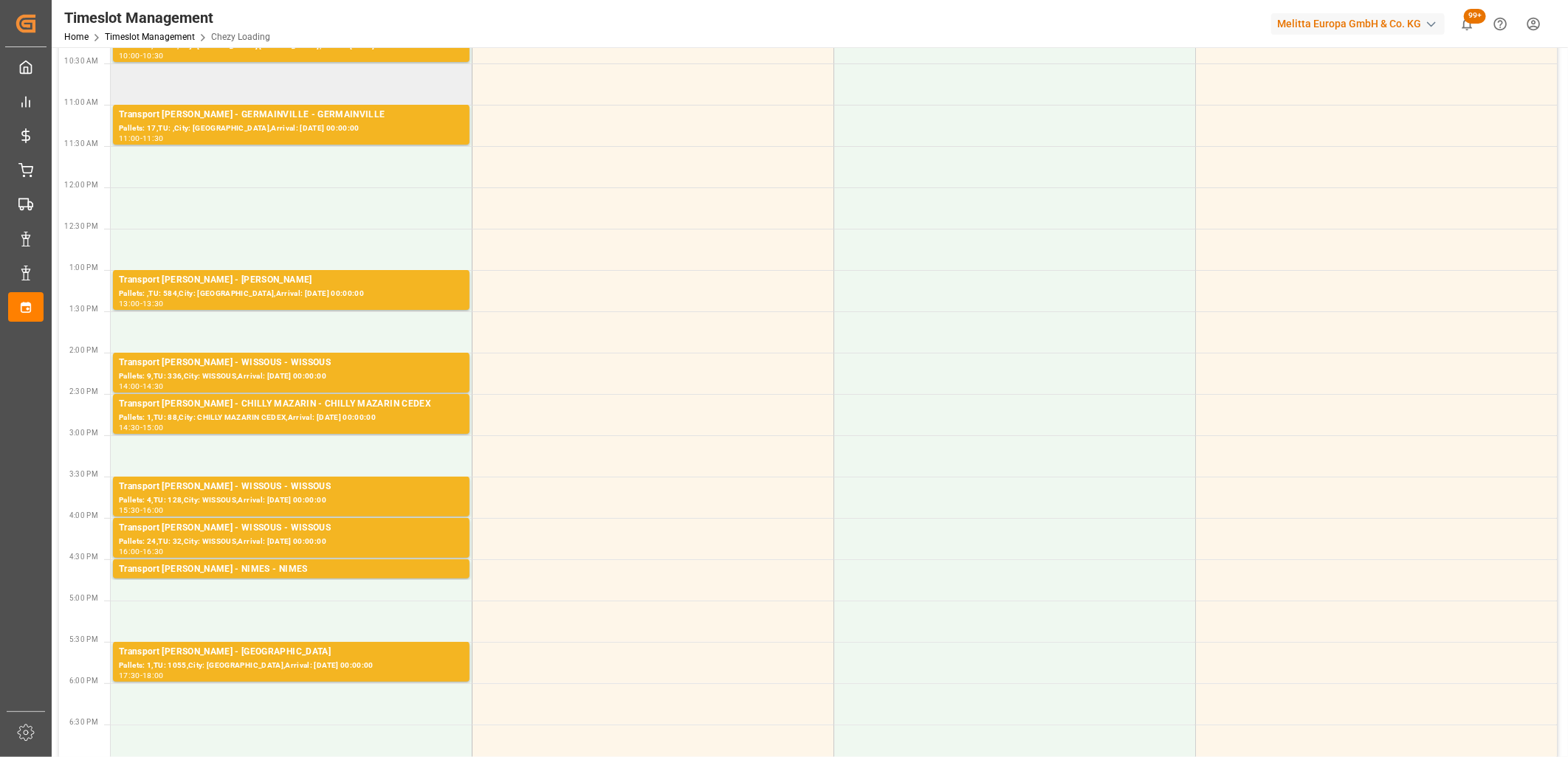
scroll to position [328, 0]
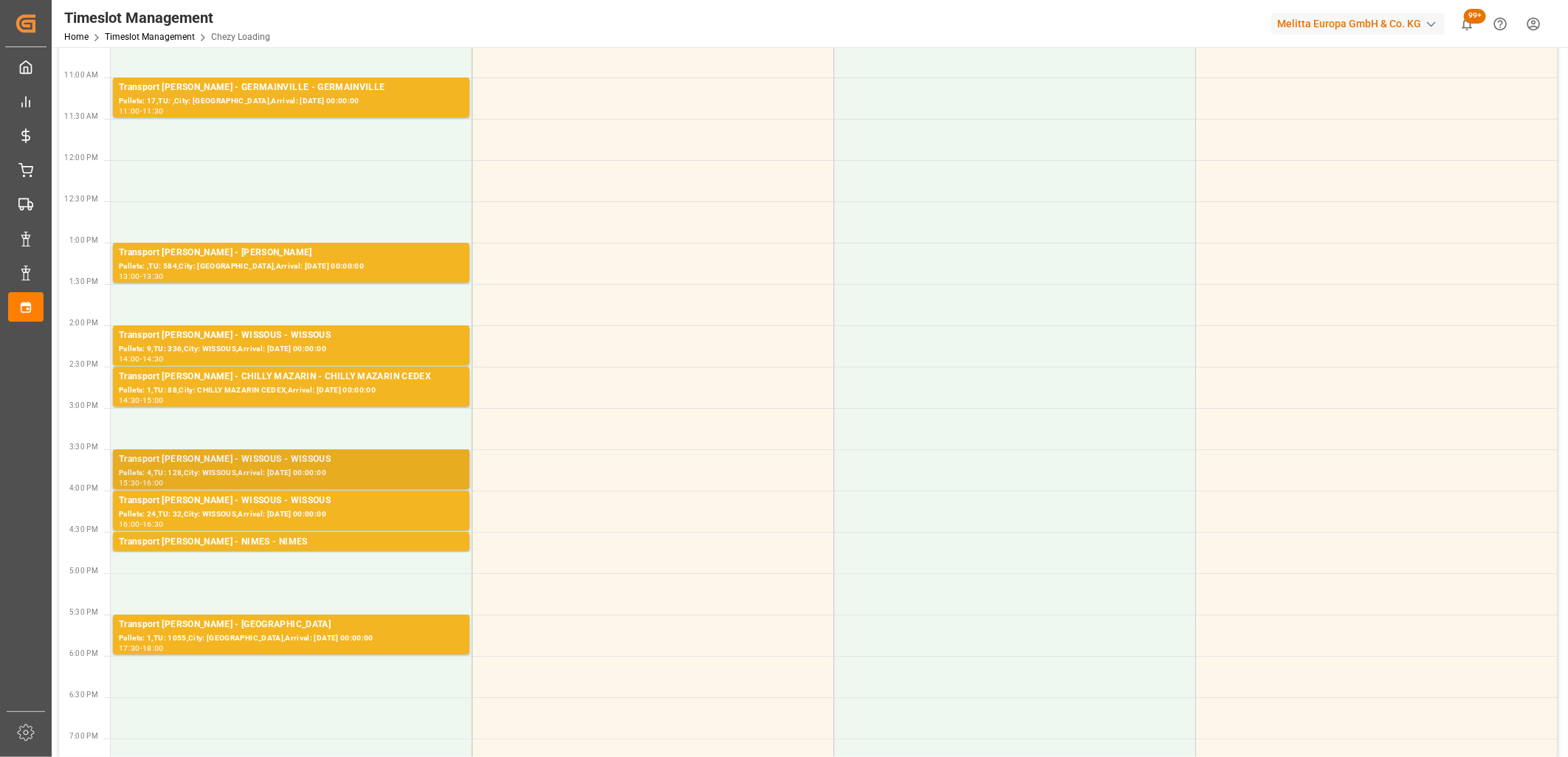
click at [300, 475] on div "Pallets: 4,TU: 128,City: WISSOUS,Arrival: [DATE] 00:00:00" at bounding box center [291, 473] width 344 height 13
click at [295, 505] on div "Transport [PERSON_NAME] - WISSOUS - WISSOUS" at bounding box center [291, 501] width 344 height 15
click at [315, 340] on div "Transport [PERSON_NAME] - WISSOUS - WISSOUS" at bounding box center [291, 335] width 344 height 15
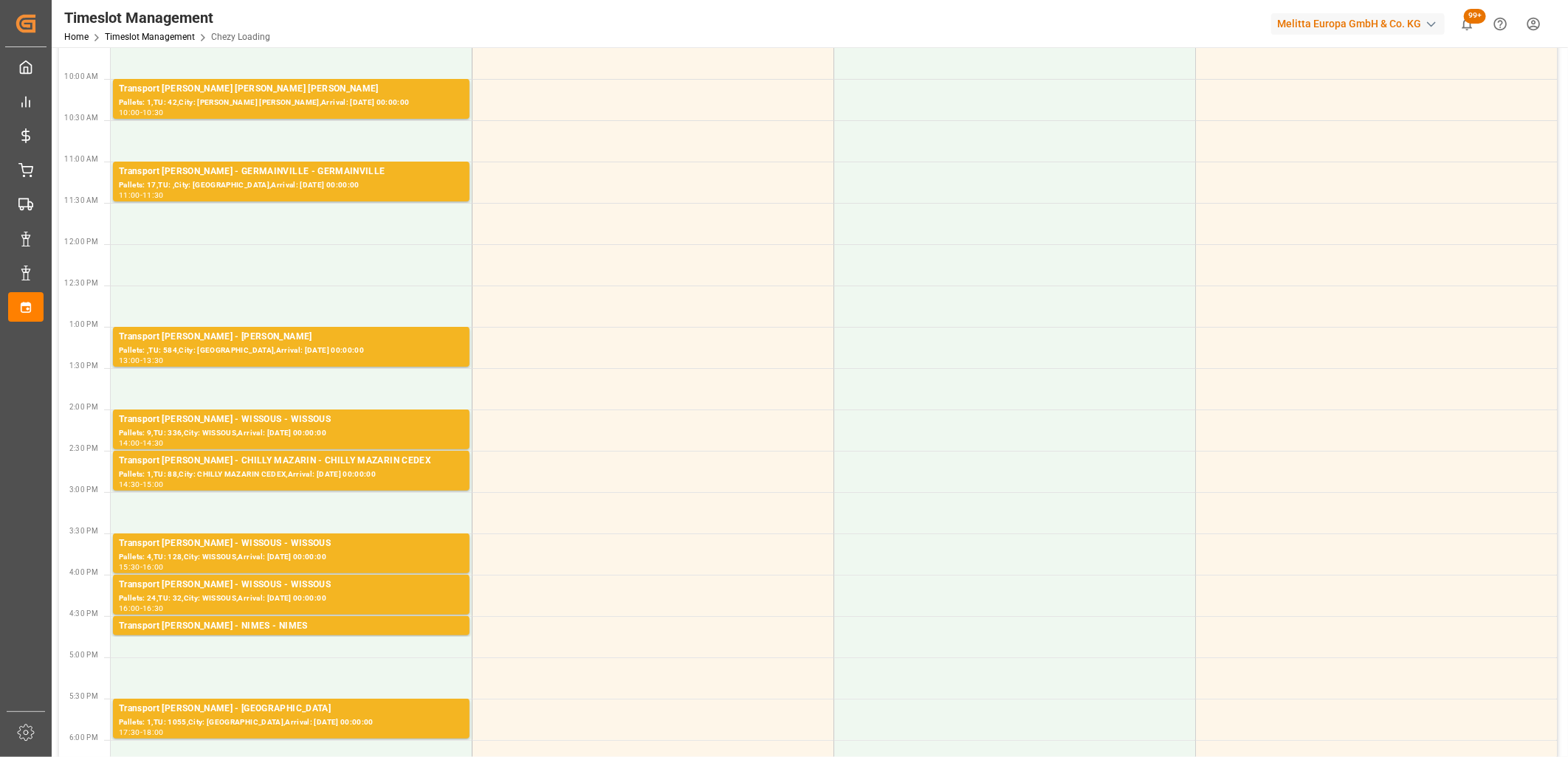
scroll to position [0, 0]
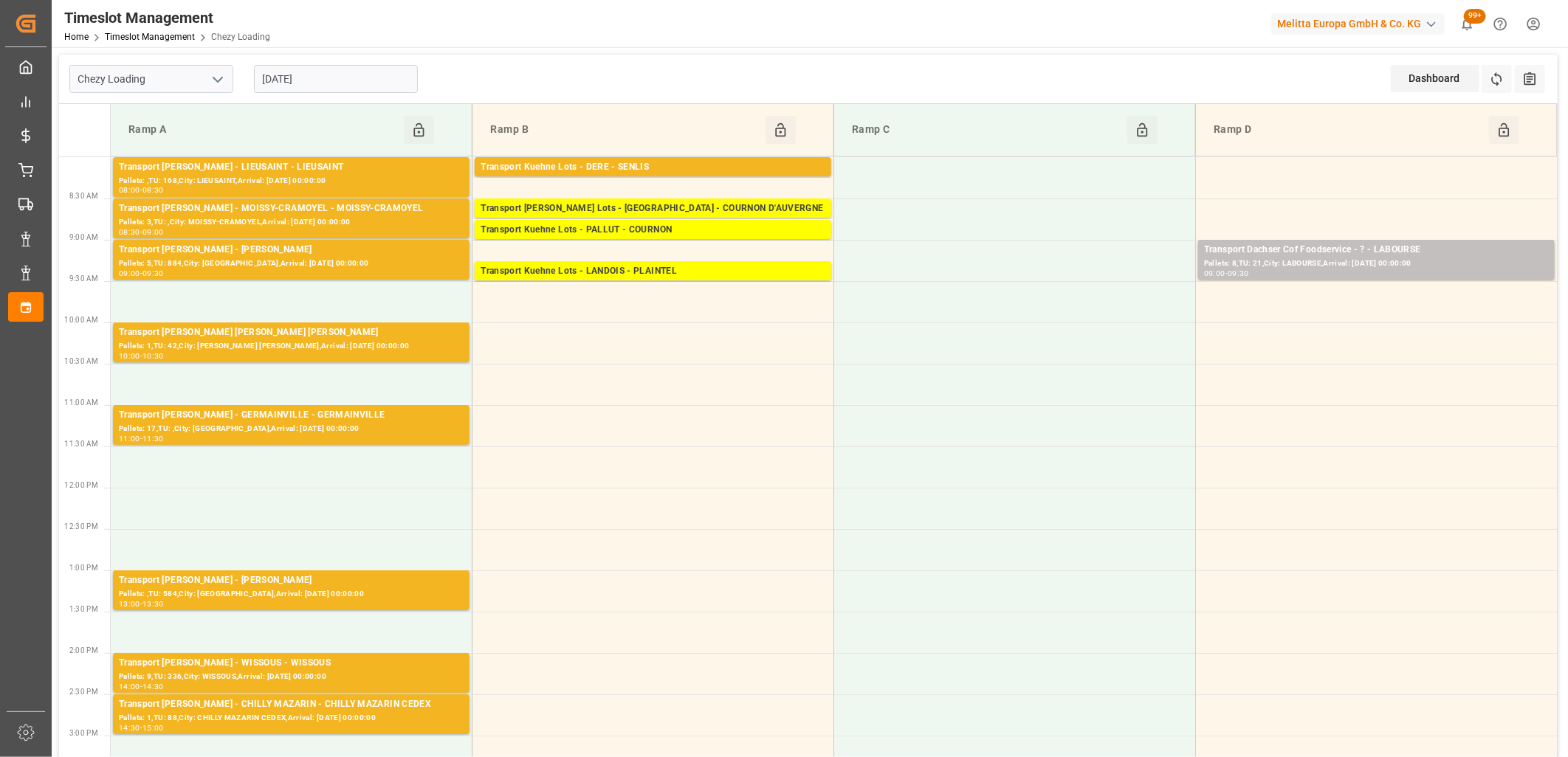
click at [355, 60] on div "[DATE]" at bounding box center [336, 78] width 184 height 48
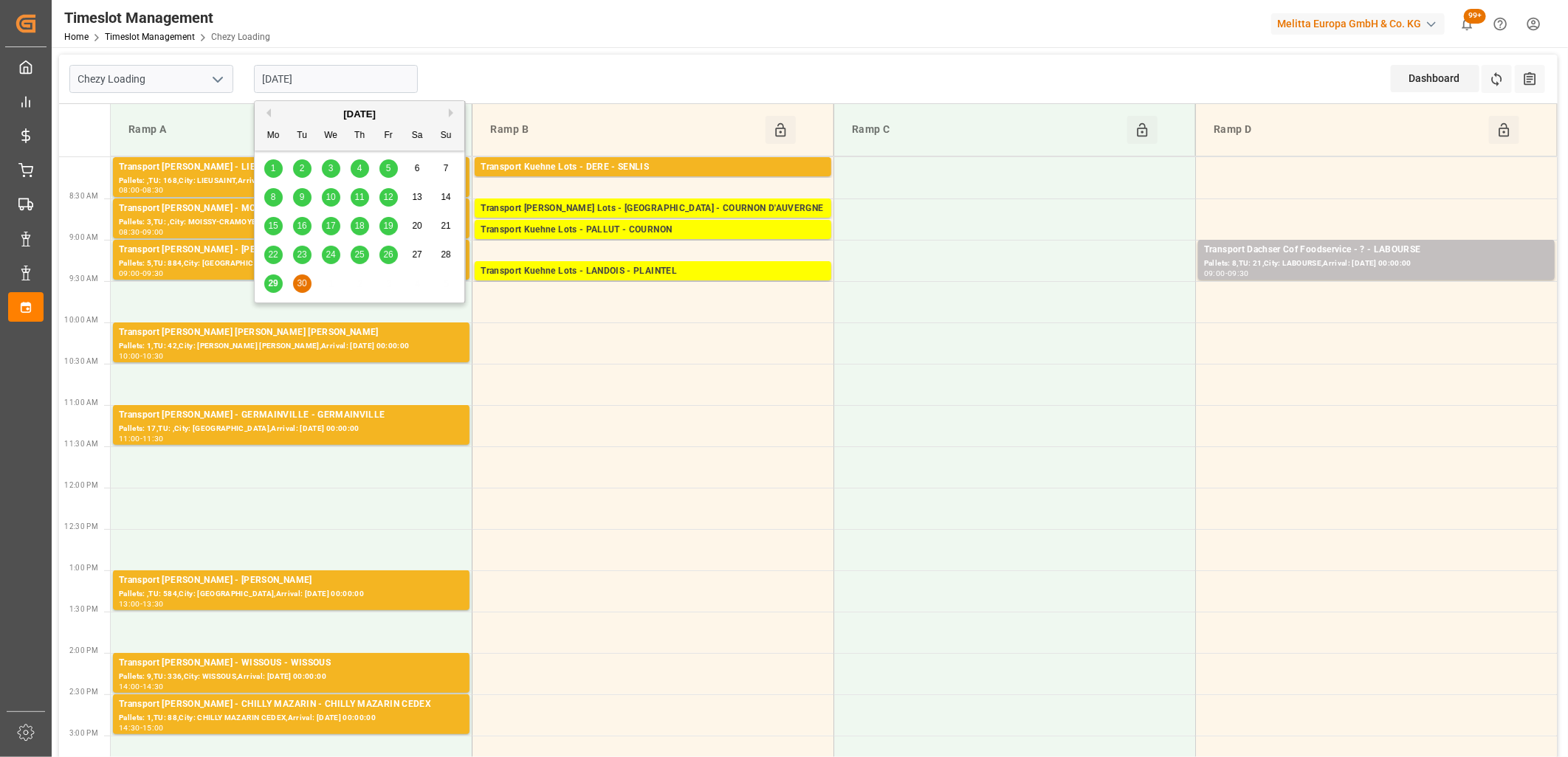
click at [339, 84] on input "[DATE]" at bounding box center [337, 79] width 164 height 28
click at [451, 112] on button "Next Month" at bounding box center [452, 113] width 9 height 9
click at [326, 170] on div "1" at bounding box center [331, 169] width 19 height 18
type input "[DATE]"
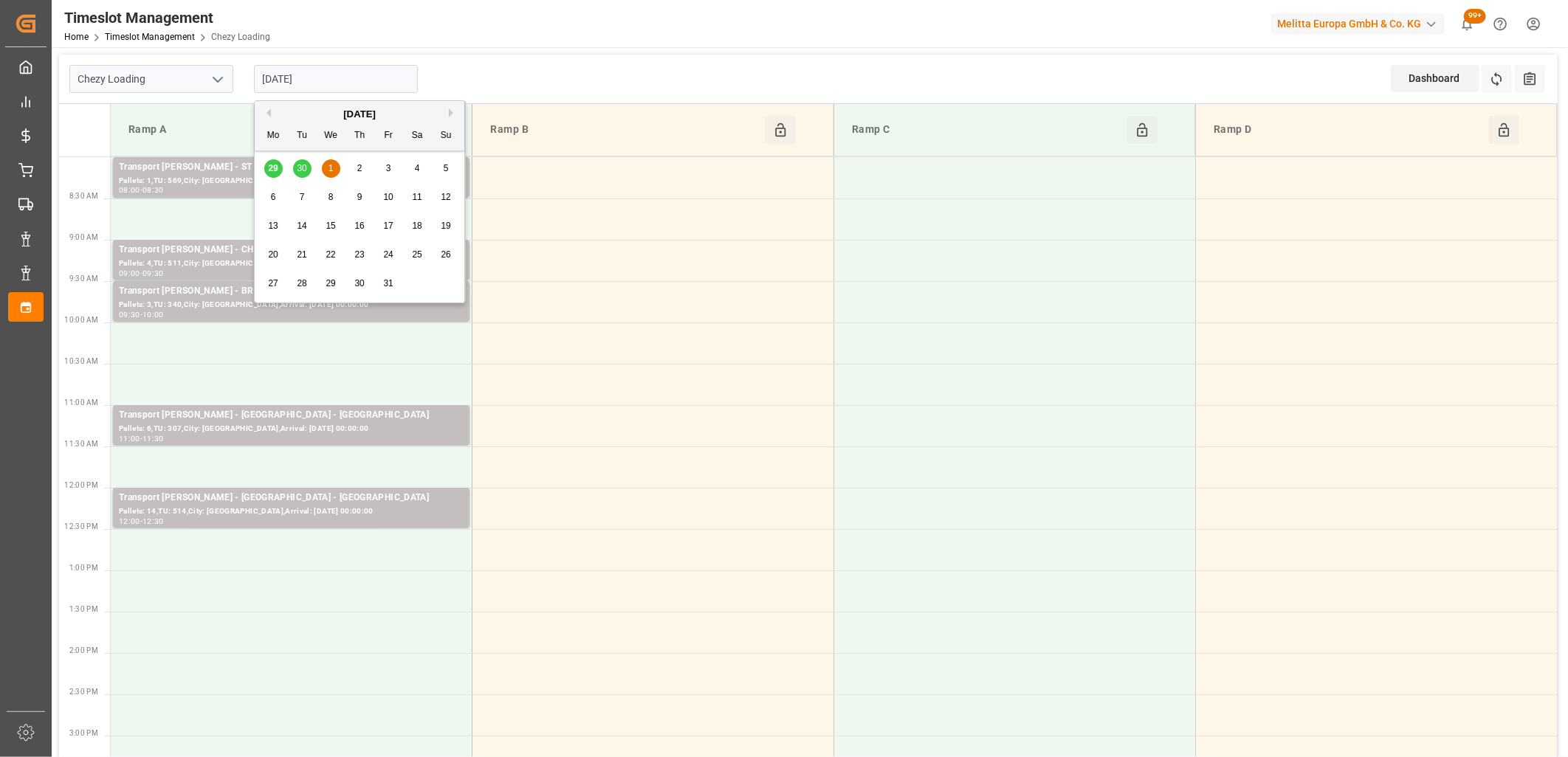
click at [384, 68] on input "[DATE]" at bounding box center [337, 79] width 164 height 28
click at [327, 172] on div "1" at bounding box center [331, 169] width 19 height 18
click at [352, 83] on input "[DATE]" at bounding box center [337, 79] width 164 height 28
click at [303, 167] on div "29 30 1 2 3 4 5" at bounding box center [360, 168] width 202 height 29
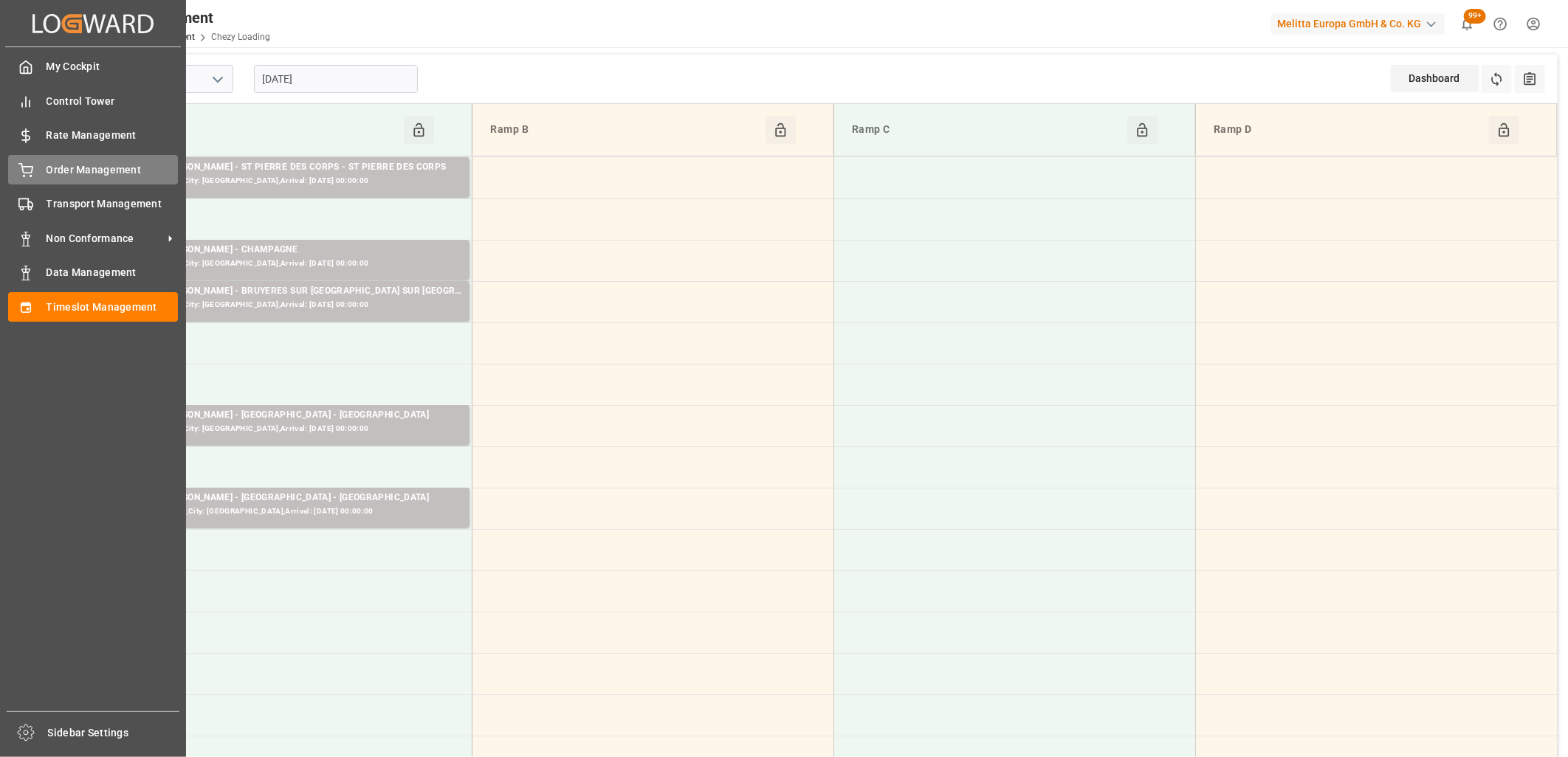
click at [40, 166] on div "Order Management Order Management" at bounding box center [93, 169] width 170 height 29
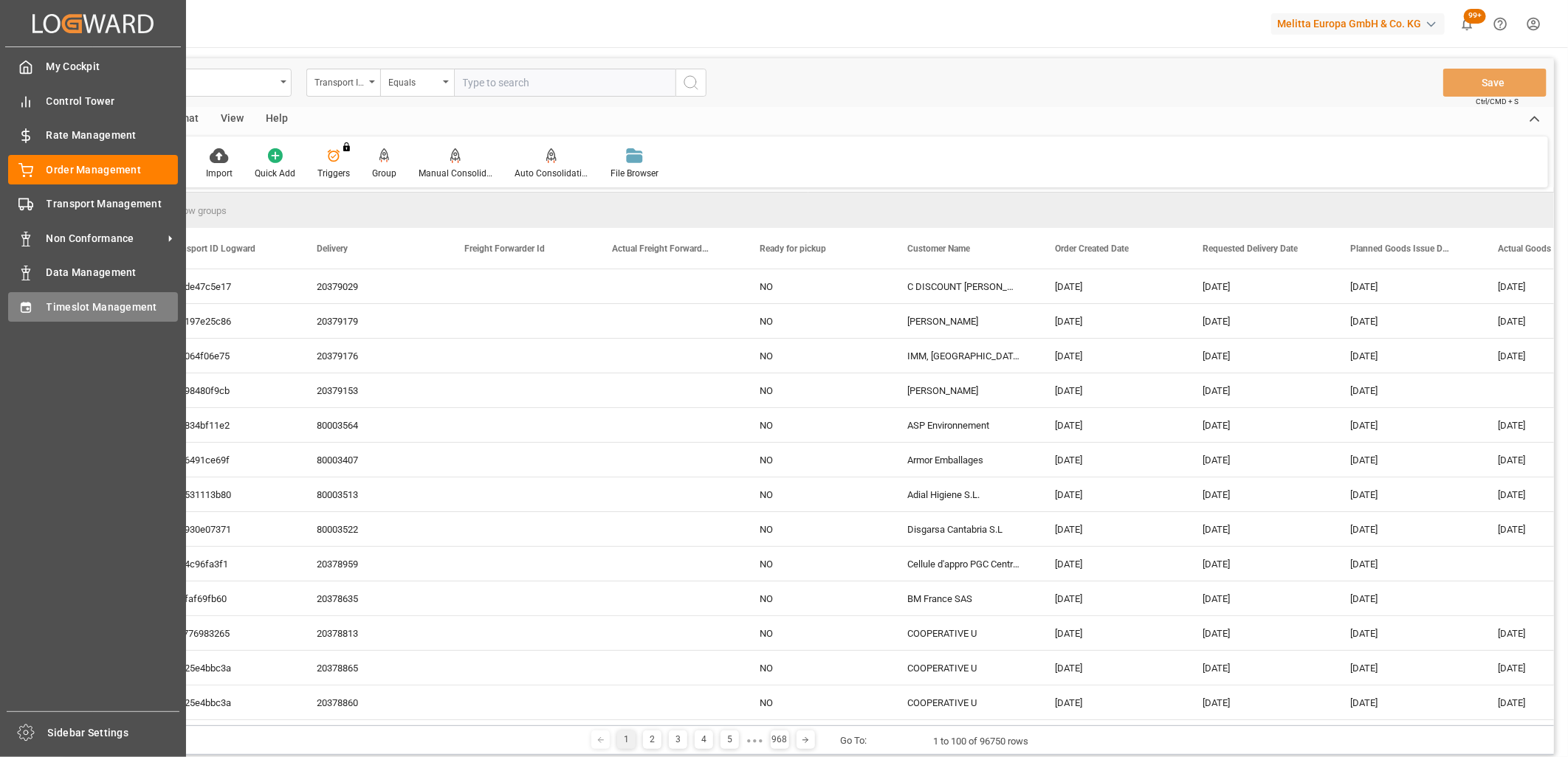
click at [34, 312] on div "Timeslot Management Timeslot Management" at bounding box center [93, 306] width 170 height 29
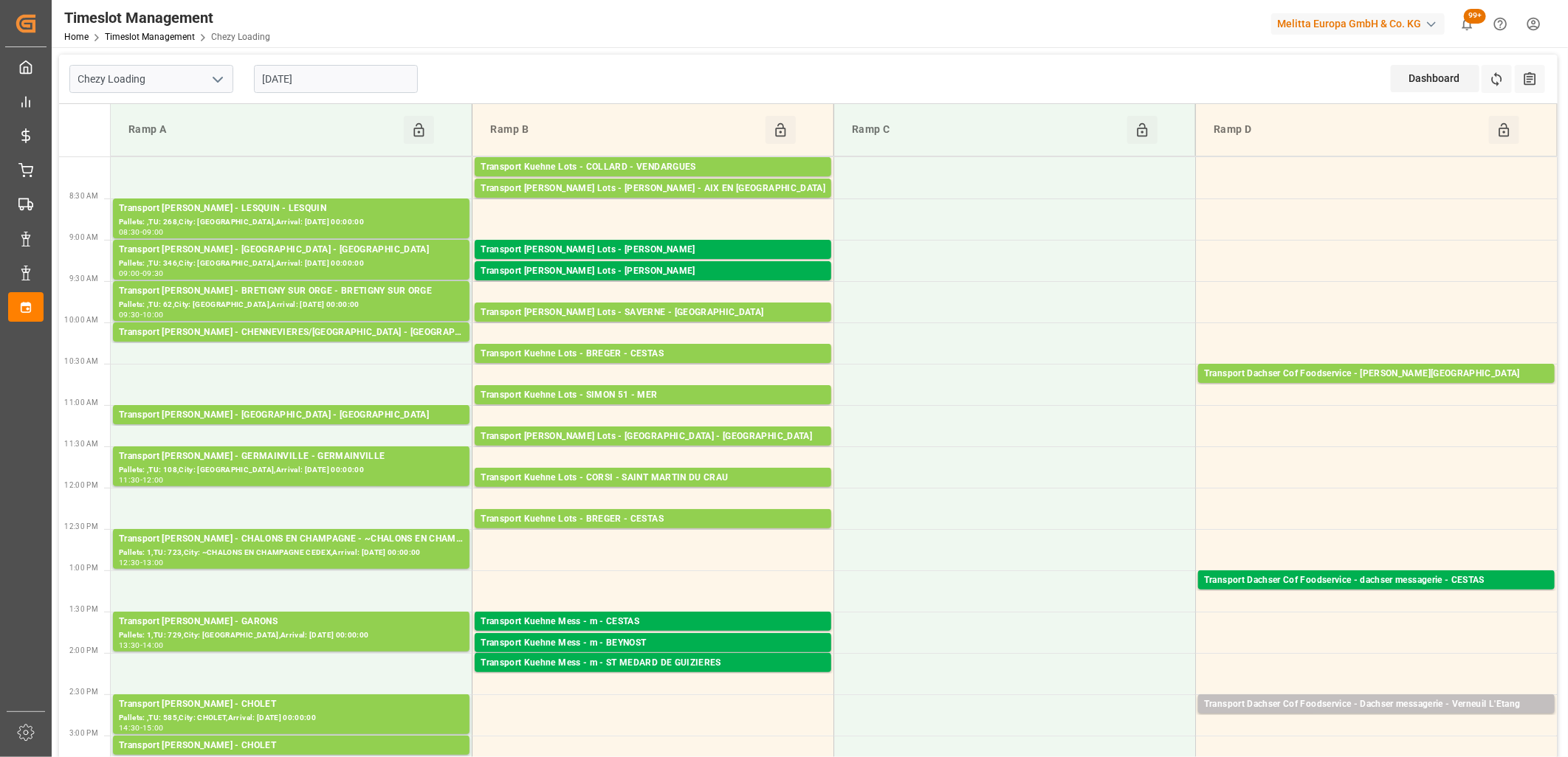
click at [342, 84] on input "[DATE]" at bounding box center [337, 79] width 164 height 28
